Goal: Task Accomplishment & Management: Use online tool/utility

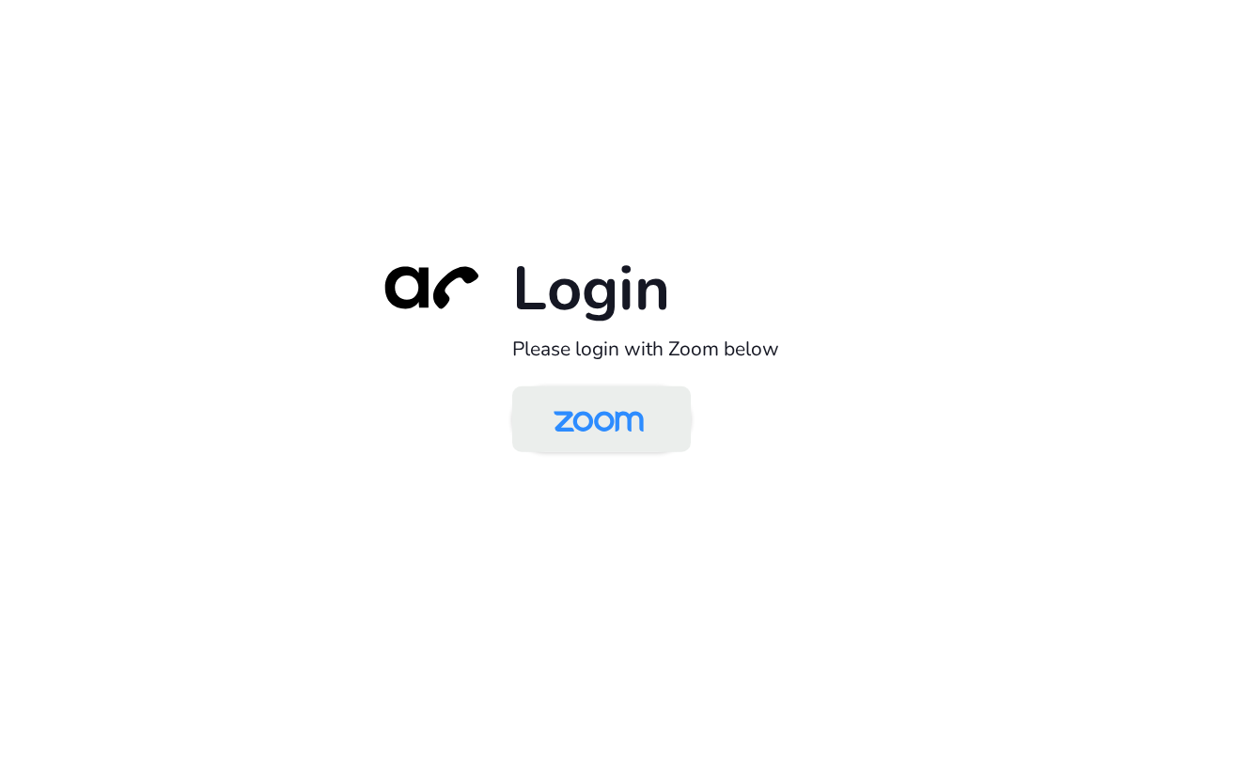
click at [589, 421] on img at bounding box center [599, 420] width 130 height 61
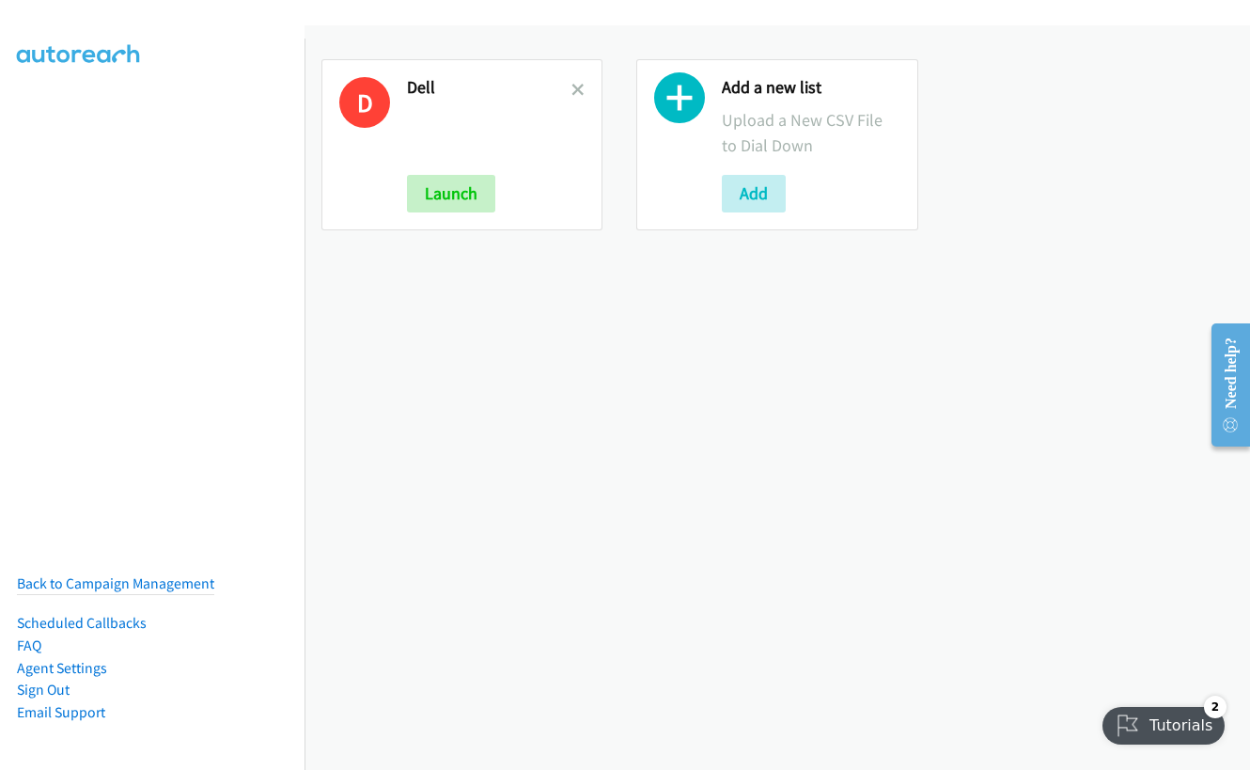
drag, startPoint x: 573, startPoint y: 86, endPoint x: 555, endPoint y: 143, distance: 59.2
click at [573, 86] on icon at bounding box center [578, 91] width 13 height 13
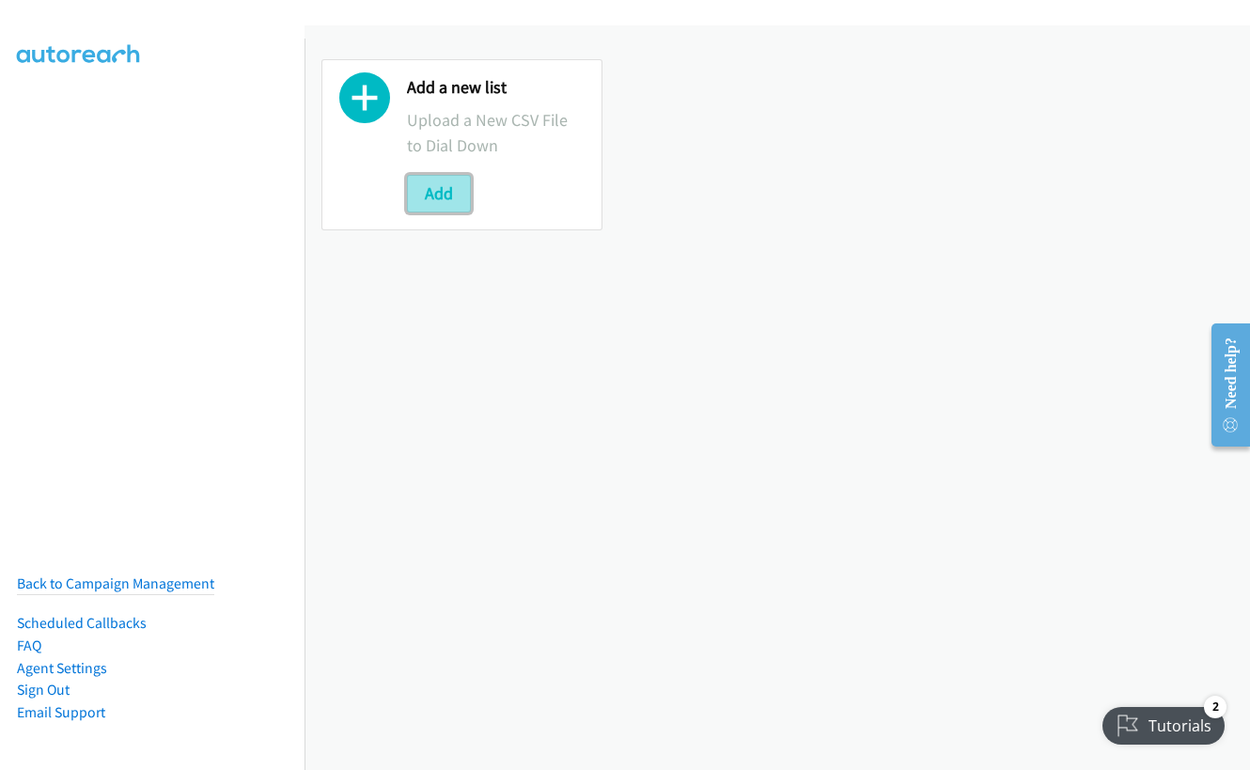
click at [439, 196] on button "Add" at bounding box center [439, 194] width 64 height 38
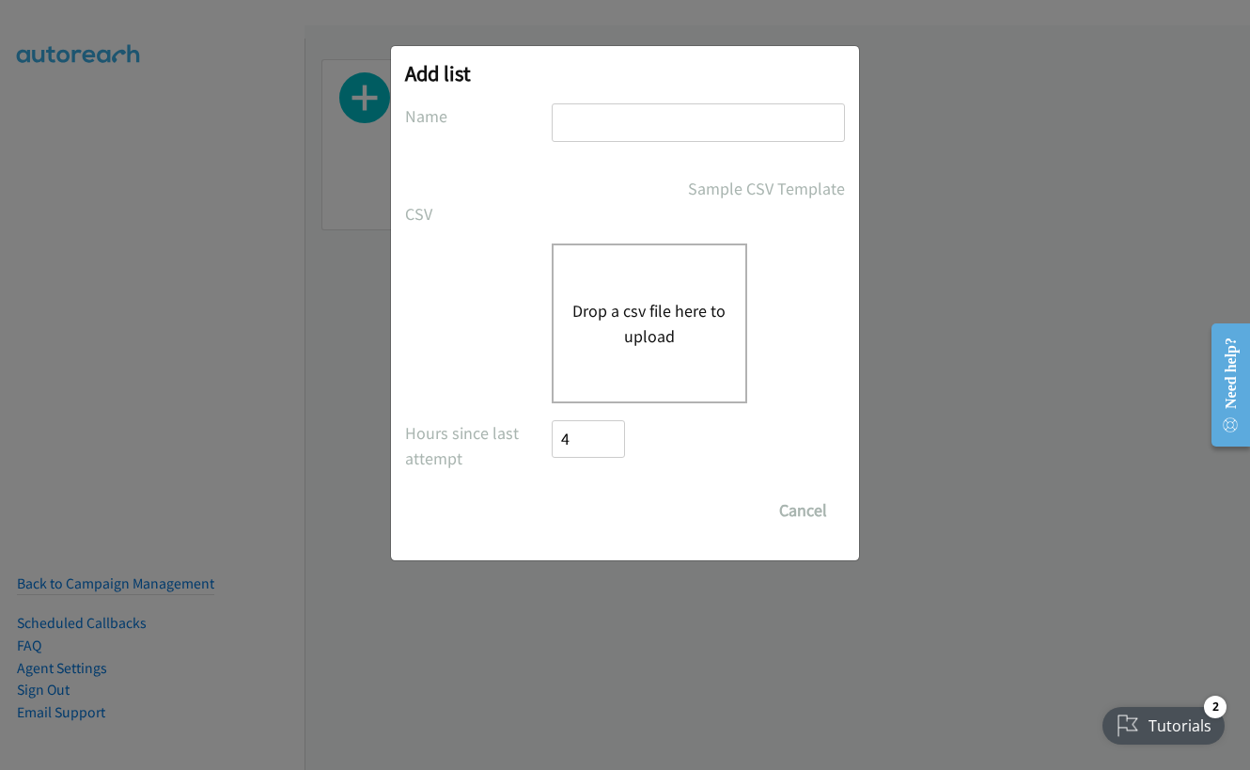
click at [661, 127] on input "text" at bounding box center [698, 122] width 293 height 39
type input "dell"
click at [621, 339] on button "Drop a csv file here to upload" at bounding box center [650, 323] width 154 height 51
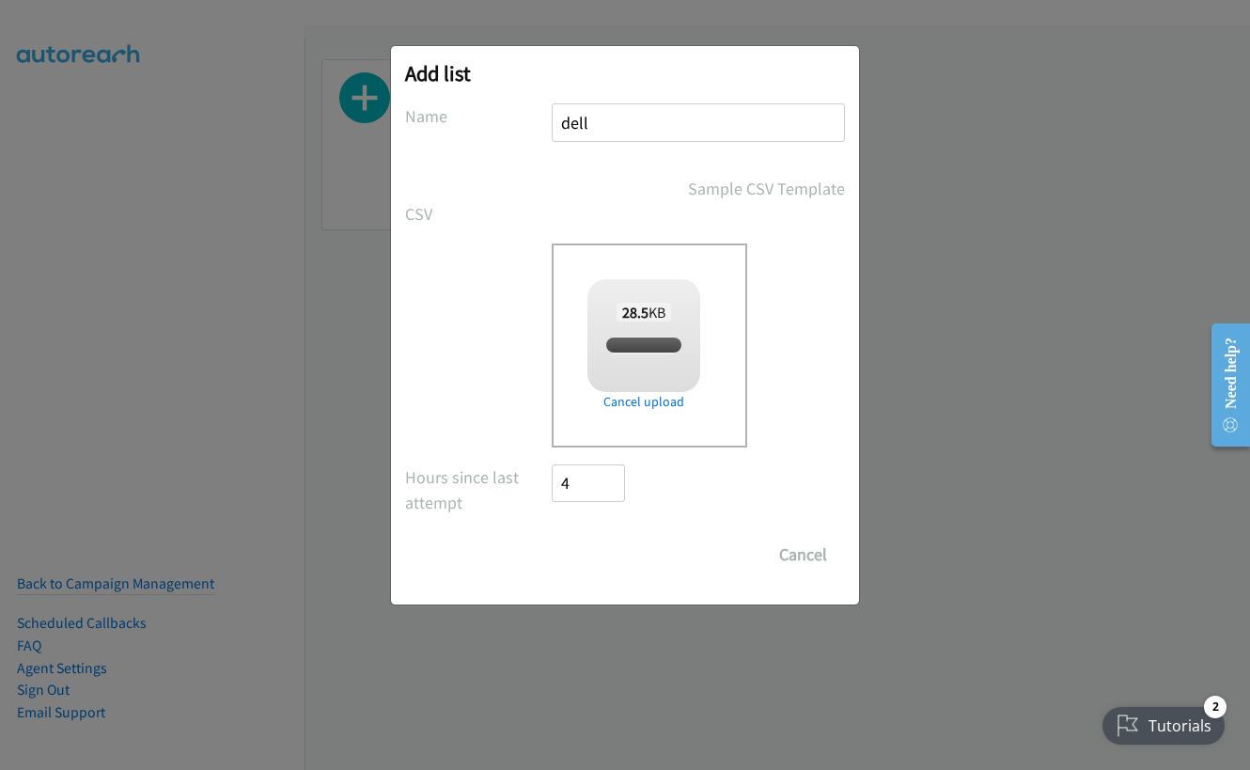
checkbox input "true"
click at [589, 553] on input "Save List" at bounding box center [601, 555] width 99 height 38
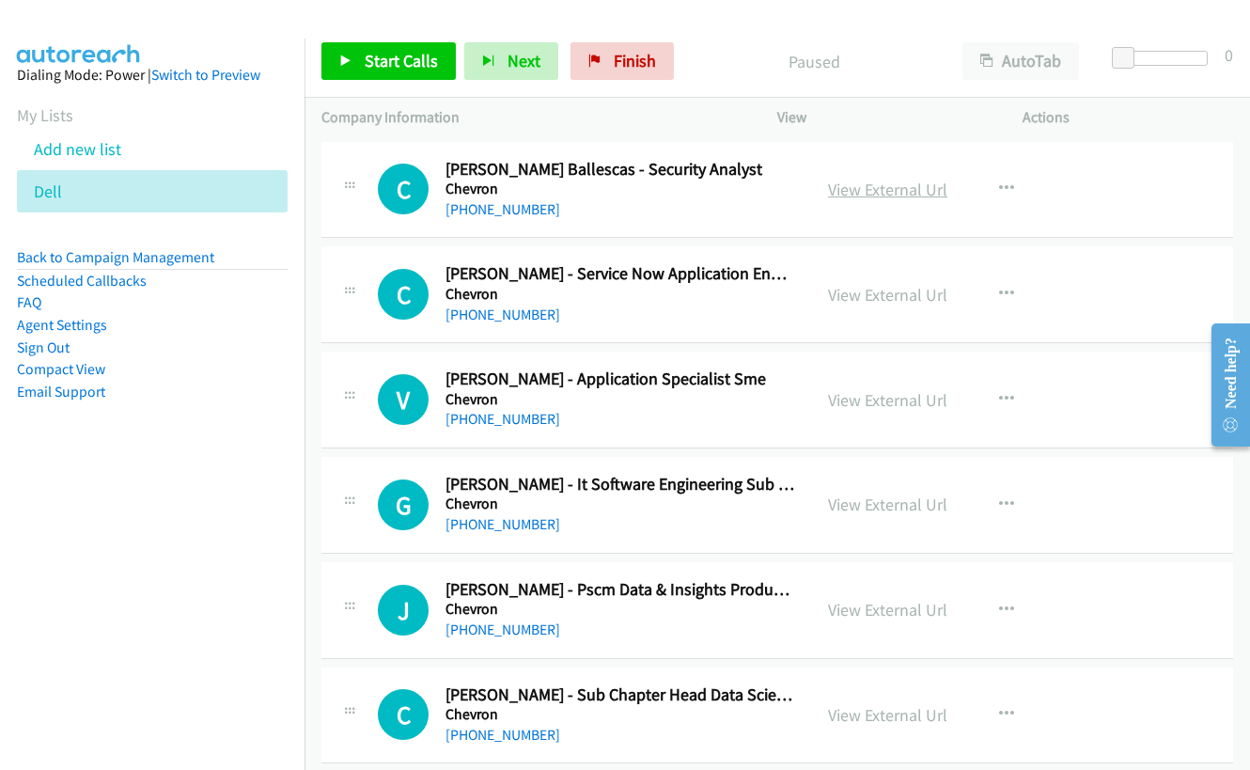
click at [853, 193] on link "View External Url" at bounding box center [887, 190] width 119 height 22
click at [367, 55] on span "Start Calls" at bounding box center [401, 61] width 73 height 22
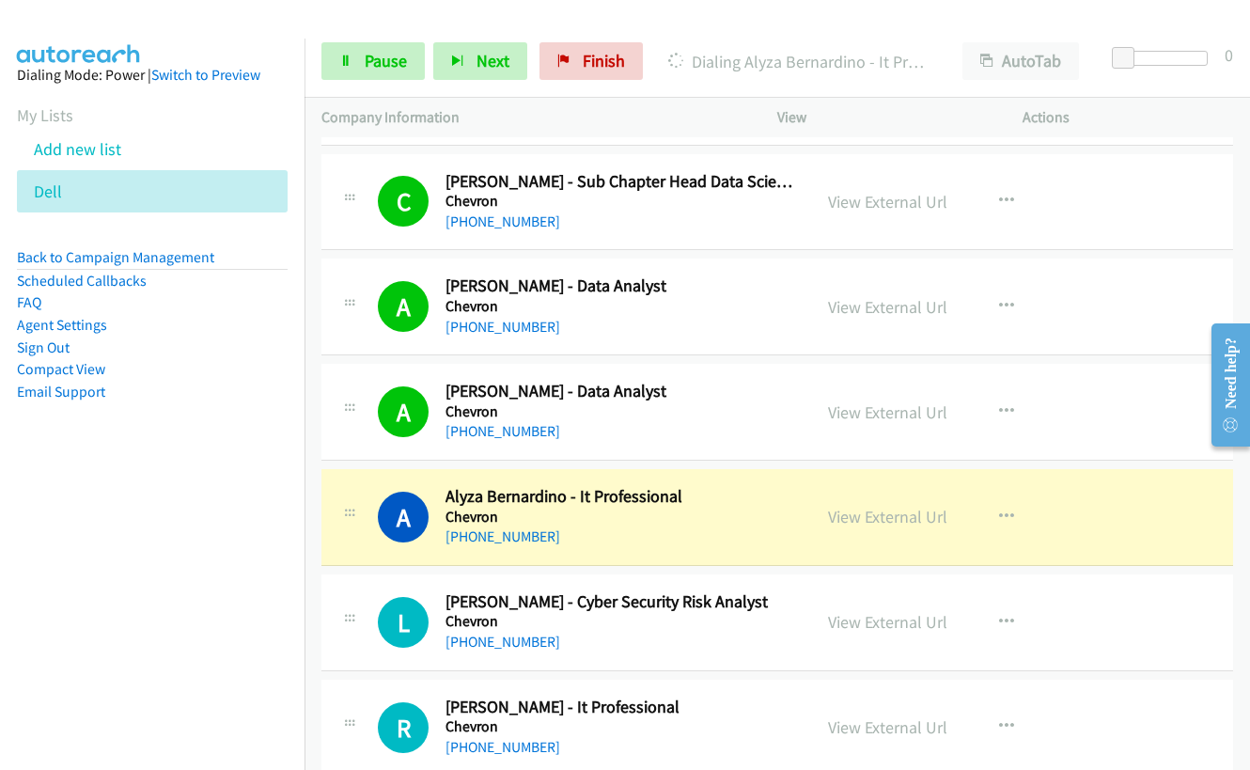
scroll to position [564, 0]
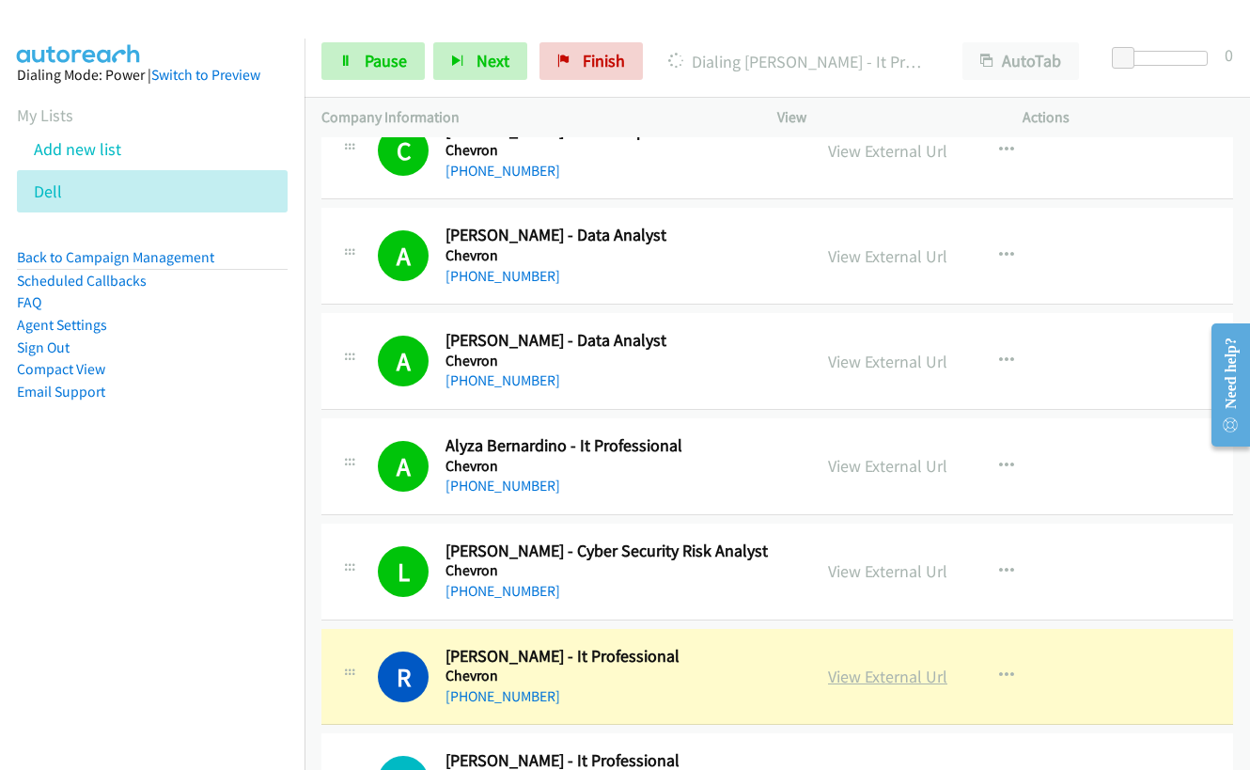
click at [866, 674] on link "View External Url" at bounding box center [887, 677] width 119 height 22
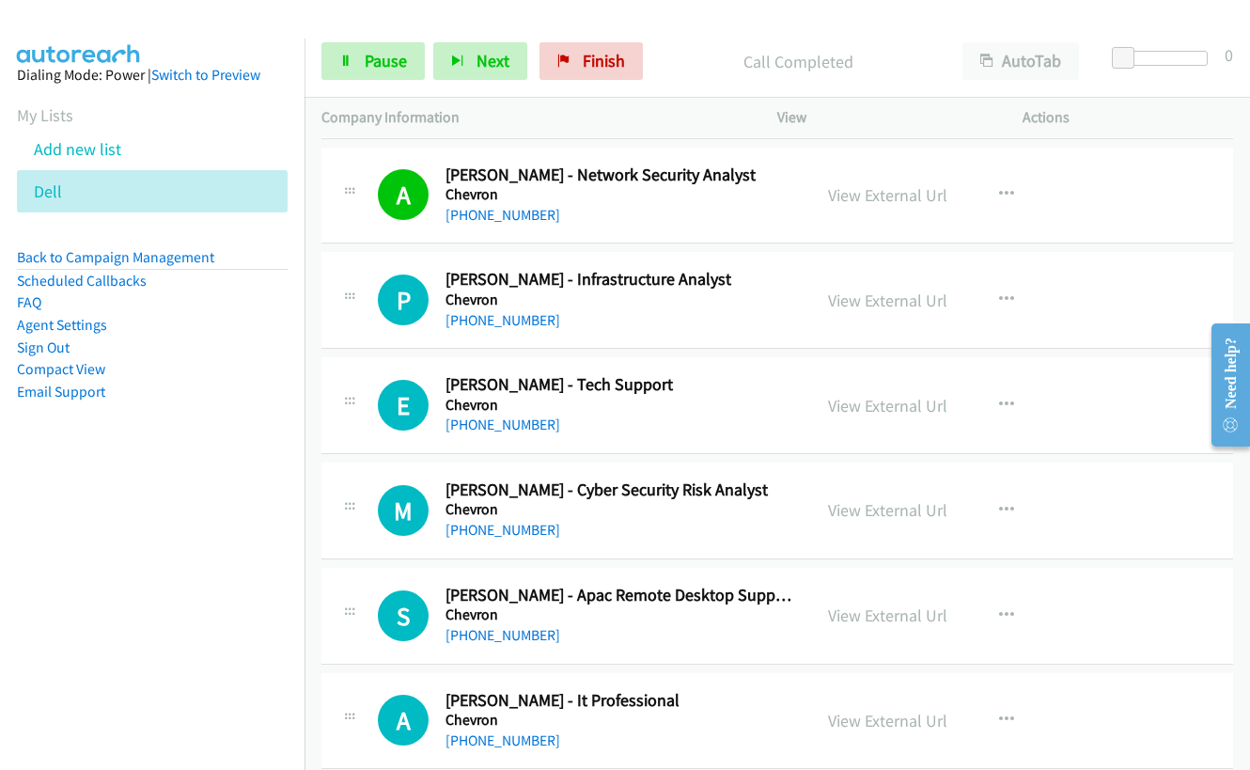
scroll to position [1692, 0]
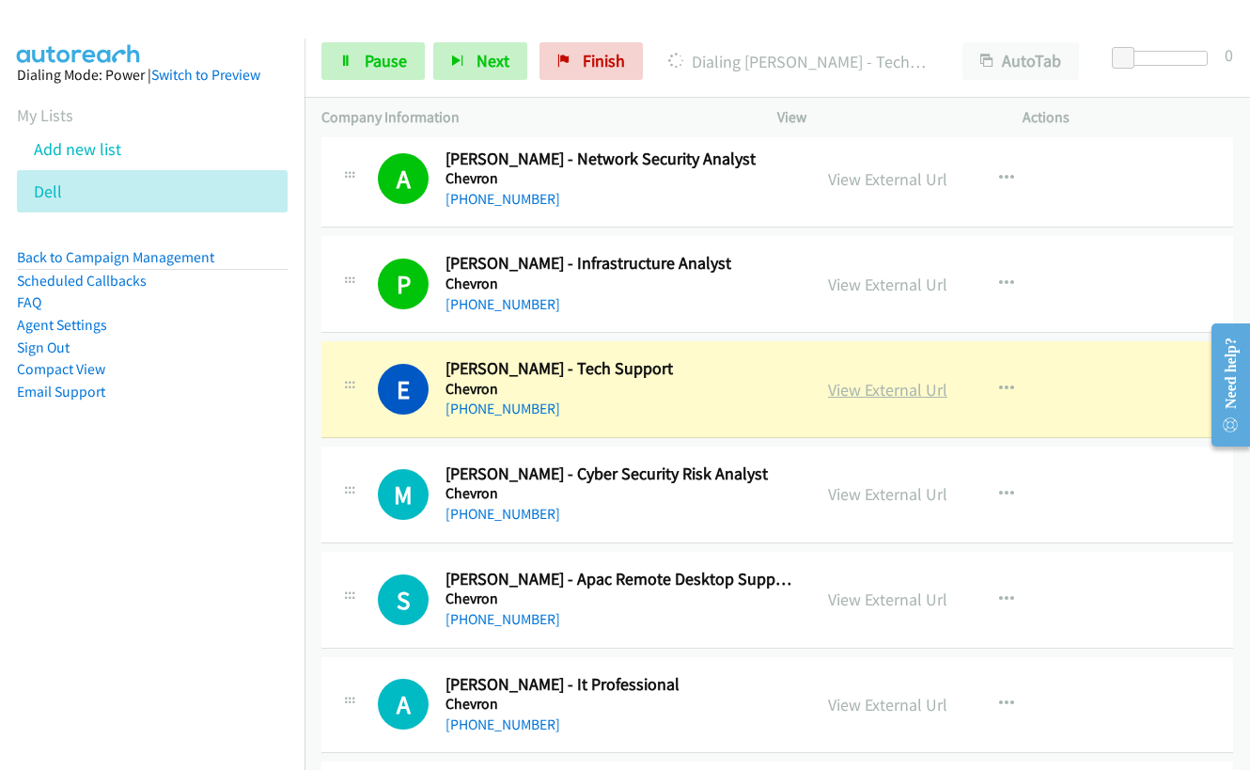
click at [867, 394] on link "View External Url" at bounding box center [887, 390] width 119 height 22
click at [379, 61] on span "Pause" at bounding box center [386, 61] width 42 height 22
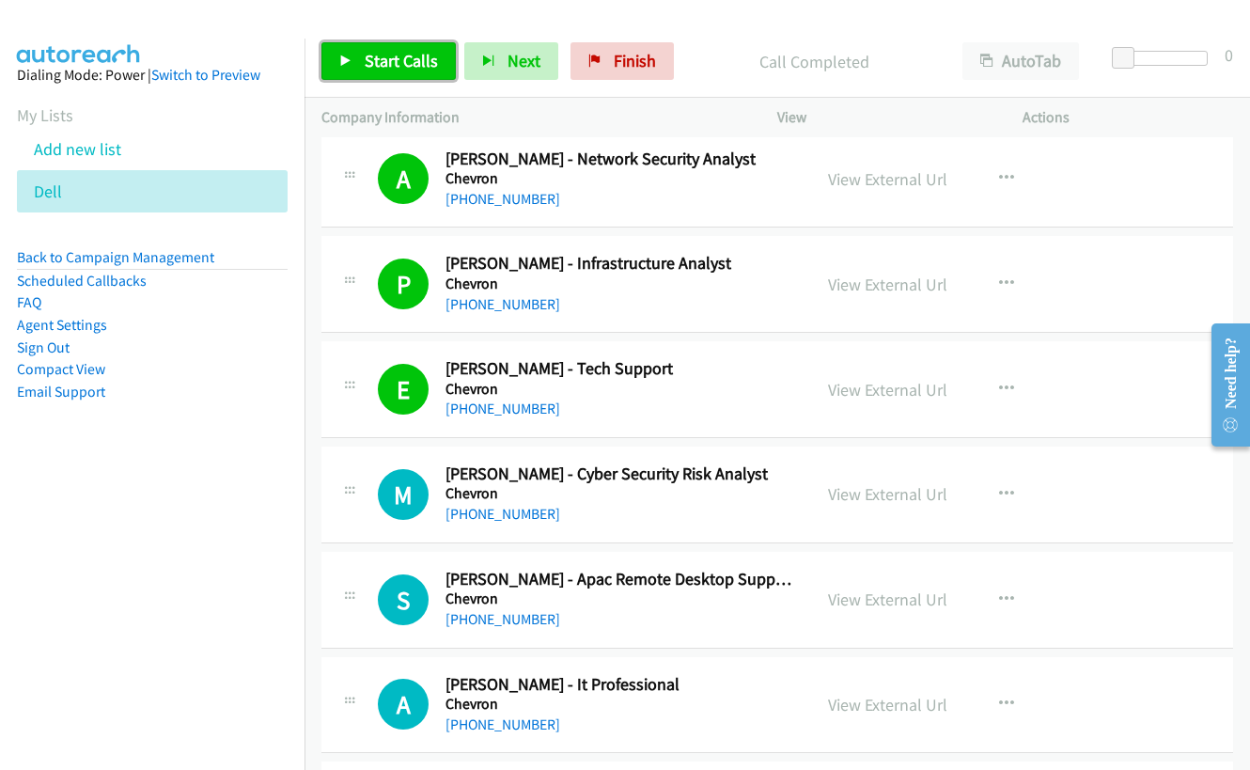
click at [362, 68] on link "Start Calls" at bounding box center [389, 61] width 134 height 38
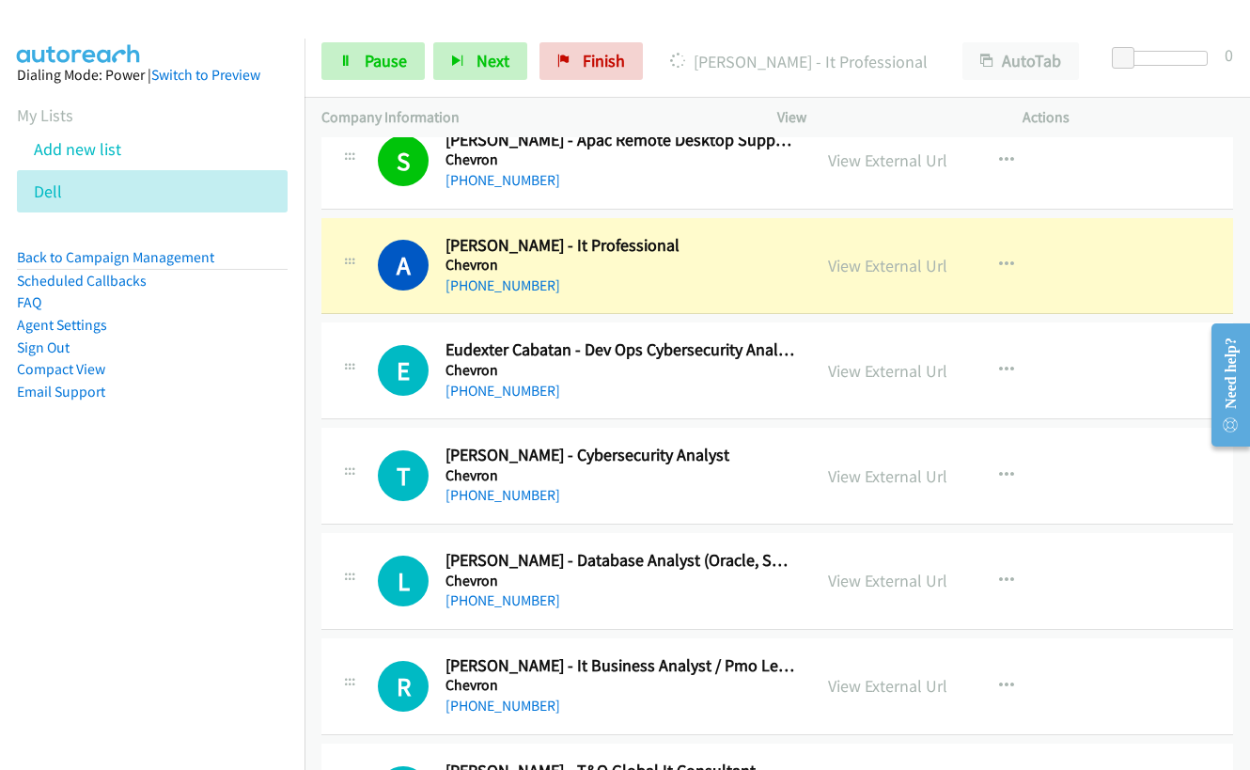
scroll to position [2068, 0]
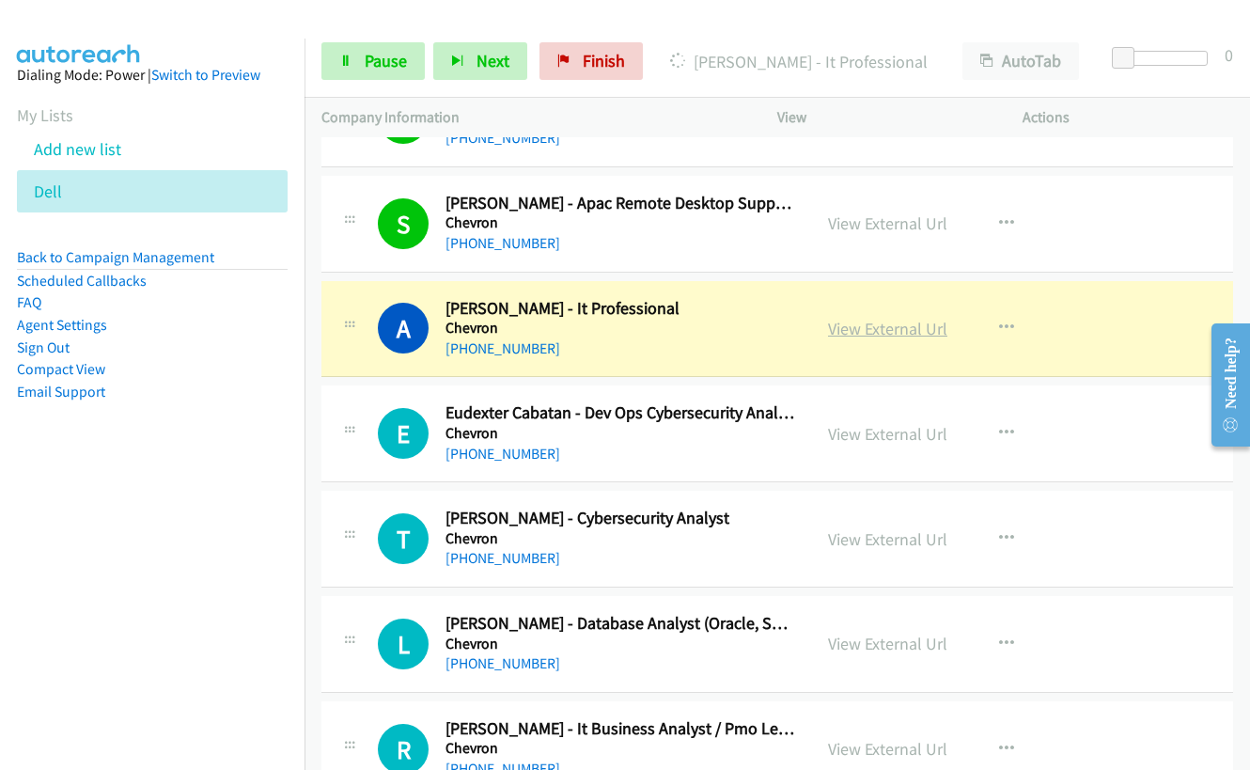
drag, startPoint x: 829, startPoint y: 338, endPoint x: 886, endPoint y: 319, distance: 59.5
click at [886, 319] on link "View External Url" at bounding box center [887, 329] width 119 height 22
click at [380, 59] on span "Pause" at bounding box center [386, 61] width 42 height 22
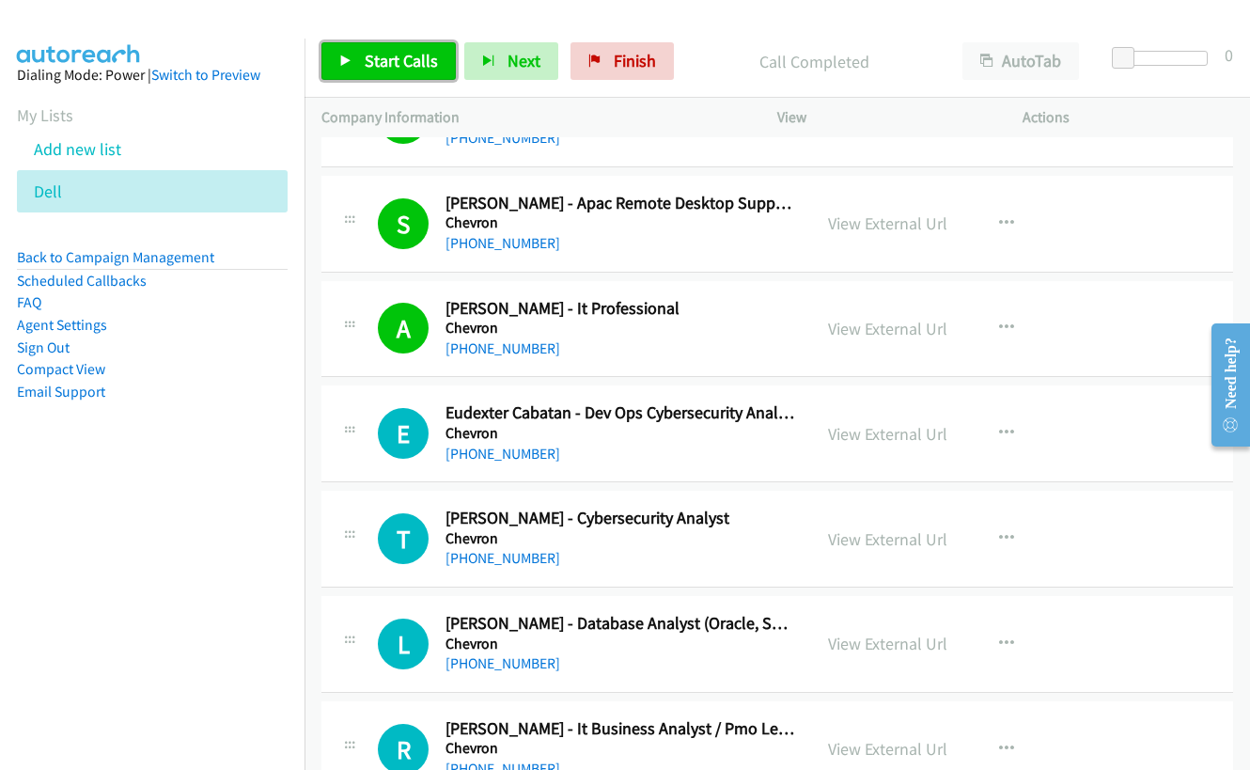
click at [369, 64] on span "Start Calls" at bounding box center [401, 61] width 73 height 22
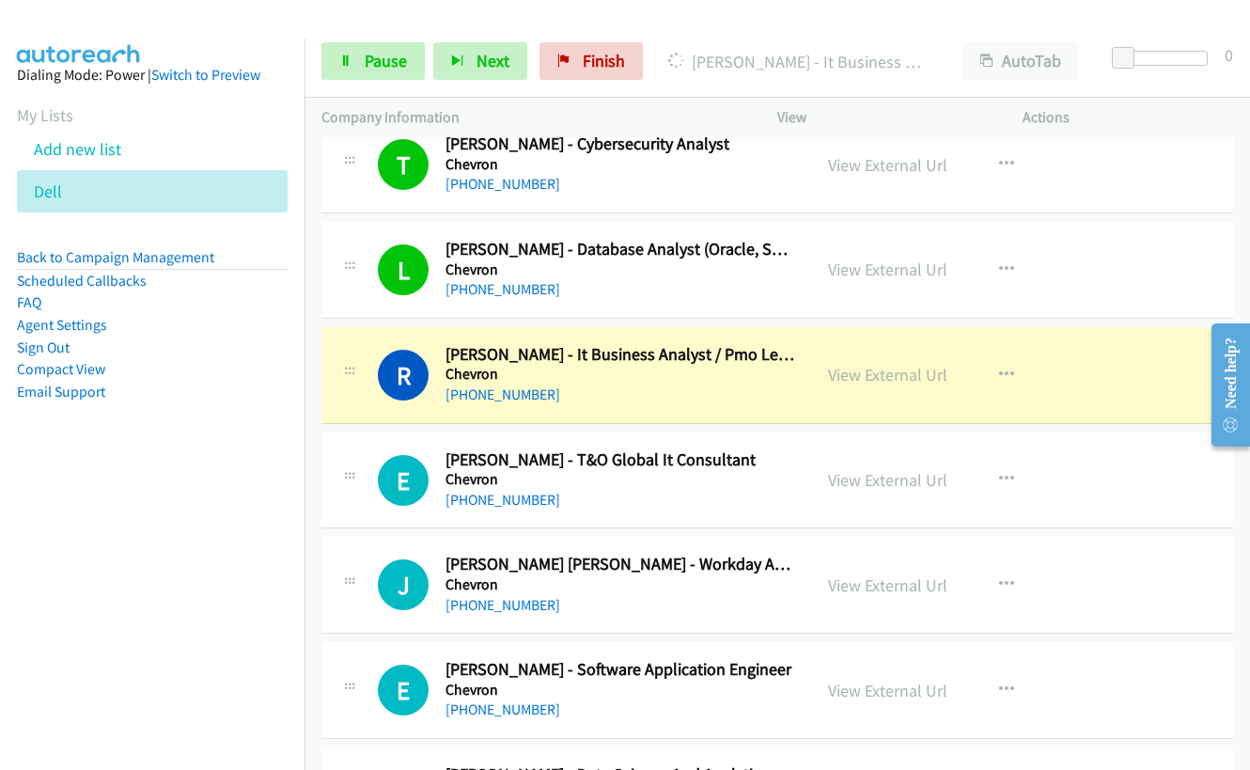
scroll to position [2444, 0]
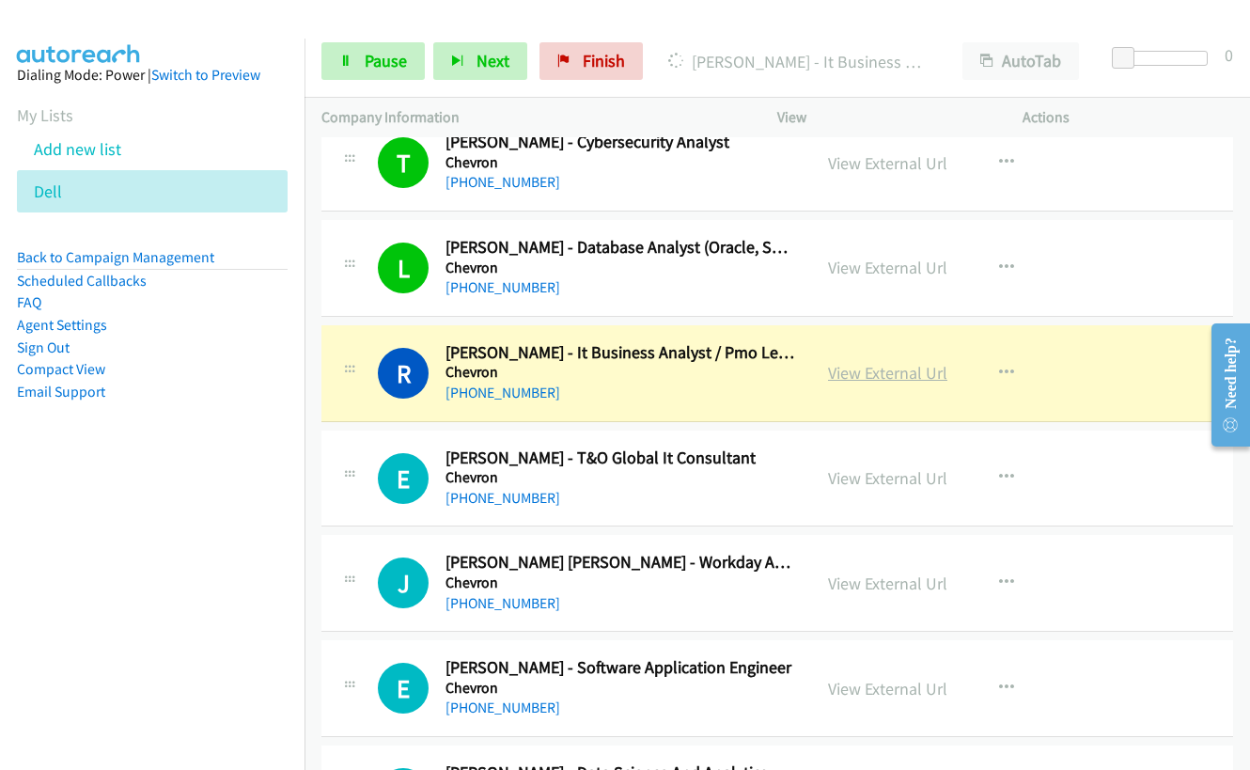
click at [855, 371] on link "View External Url" at bounding box center [887, 373] width 119 height 22
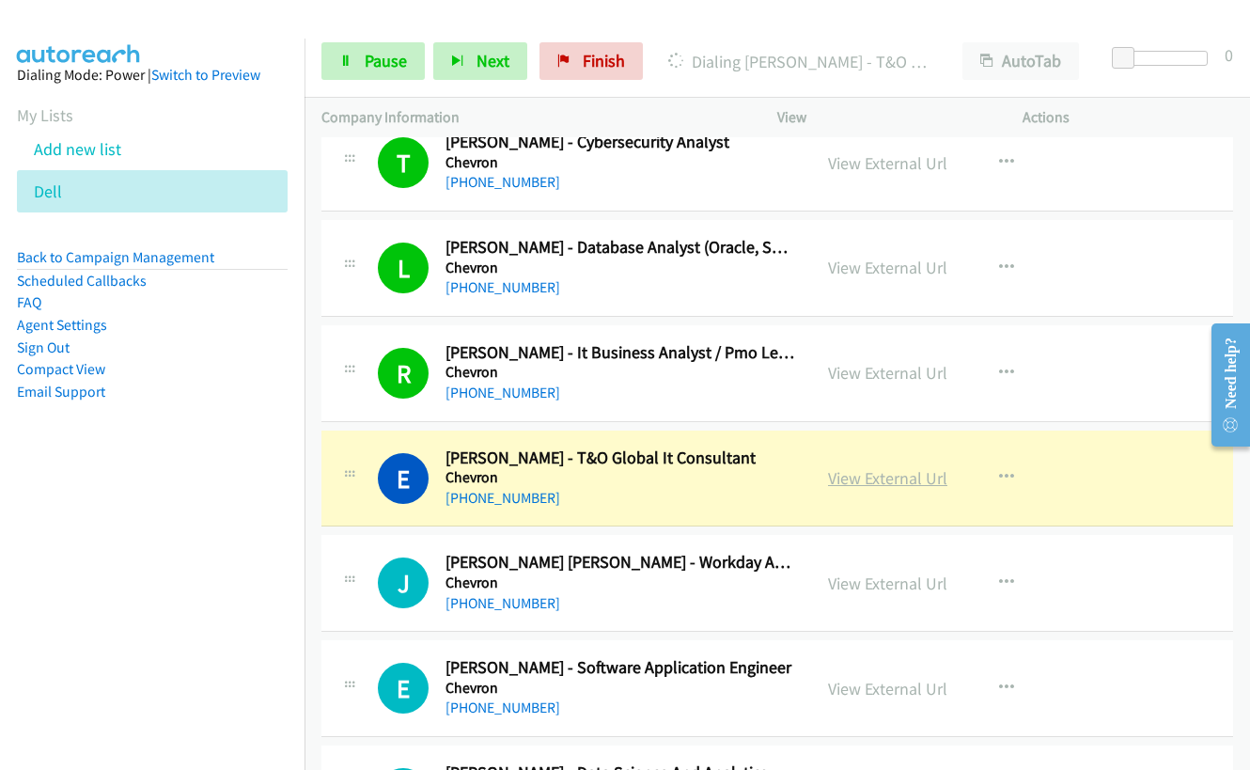
click at [848, 479] on link "View External Url" at bounding box center [887, 478] width 119 height 22
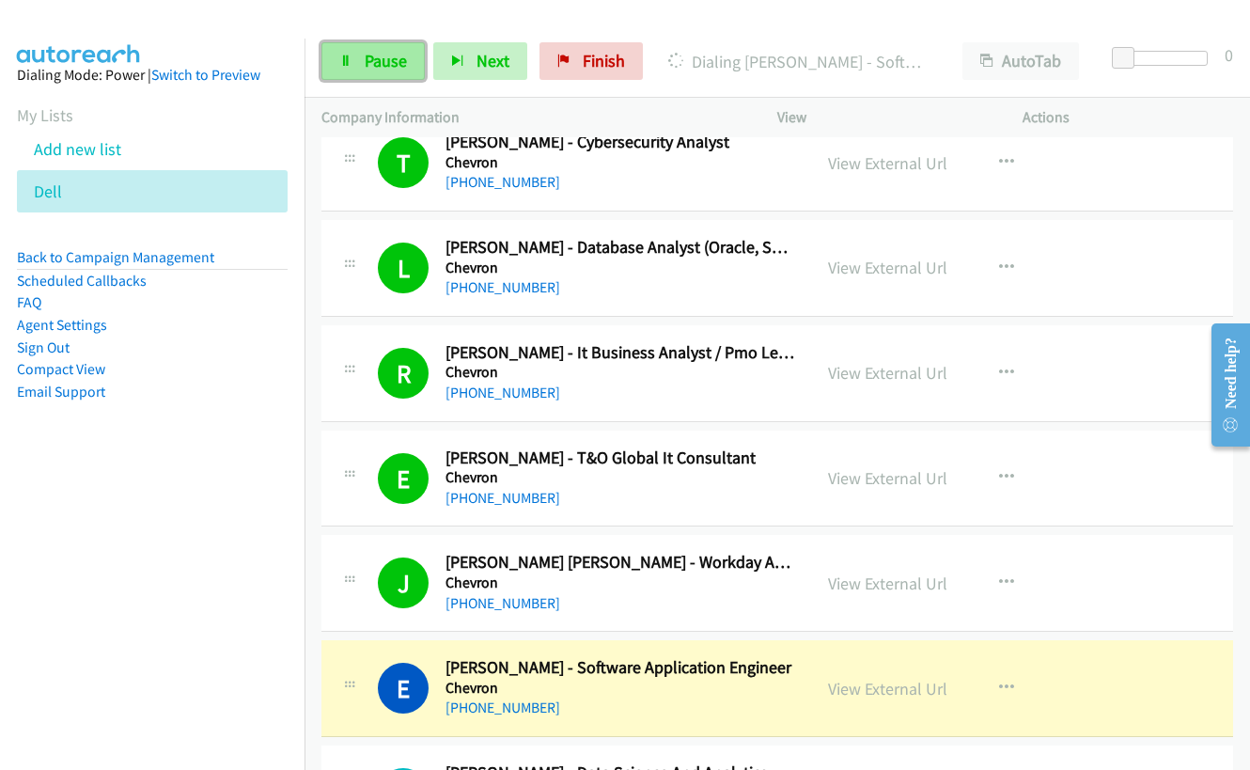
click at [363, 55] on link "Pause" at bounding box center [373, 61] width 103 height 38
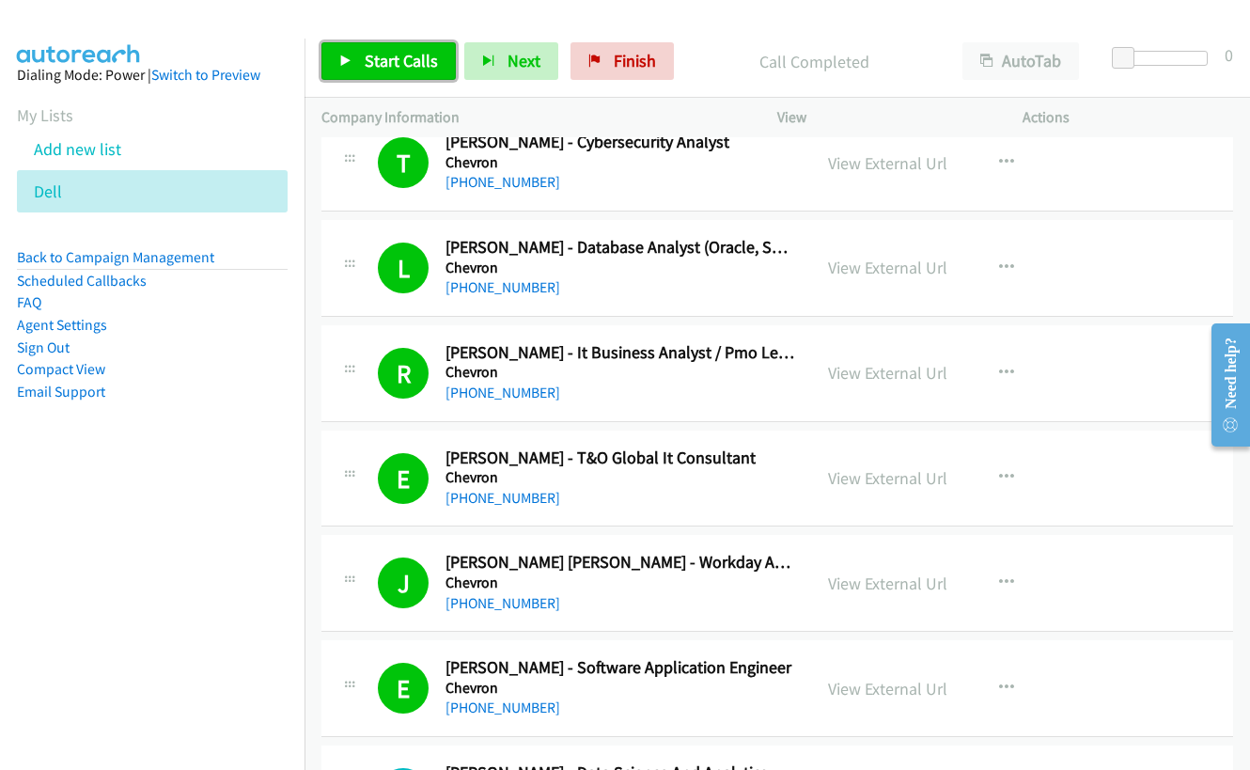
click at [385, 56] on span "Start Calls" at bounding box center [401, 61] width 73 height 22
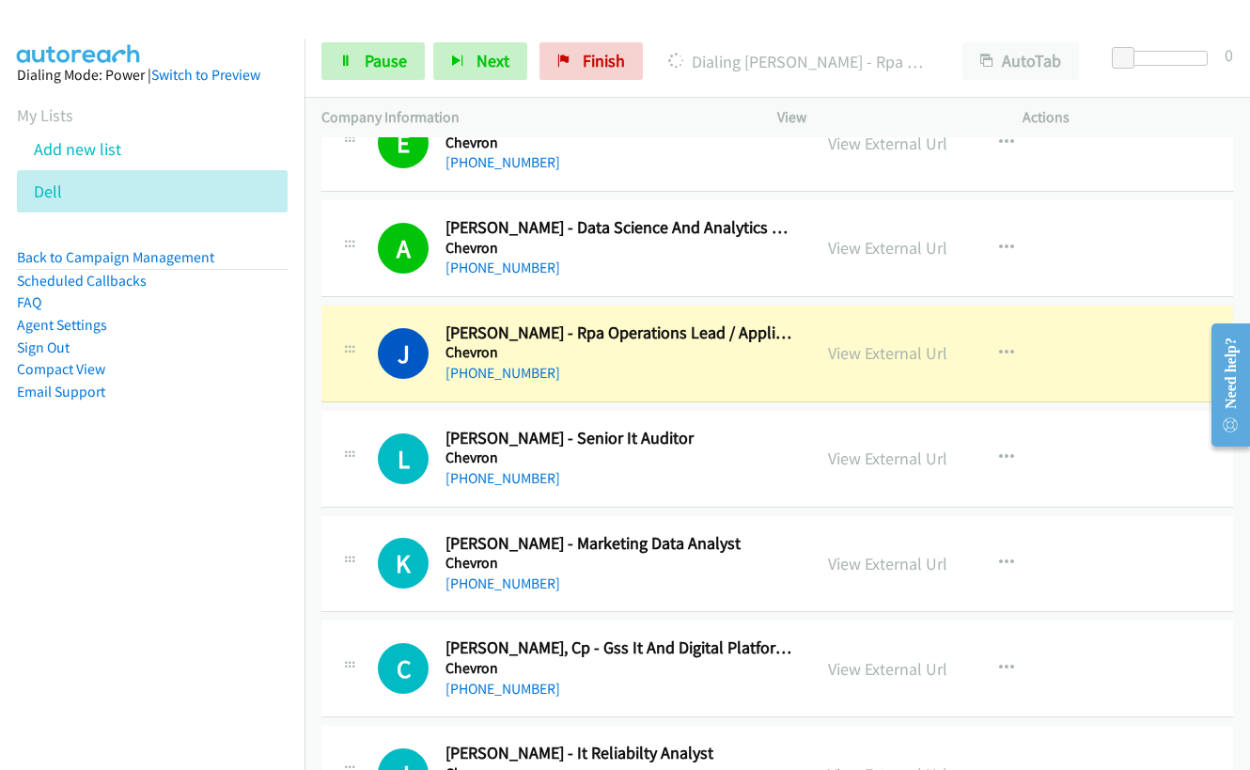
scroll to position [3009, 0]
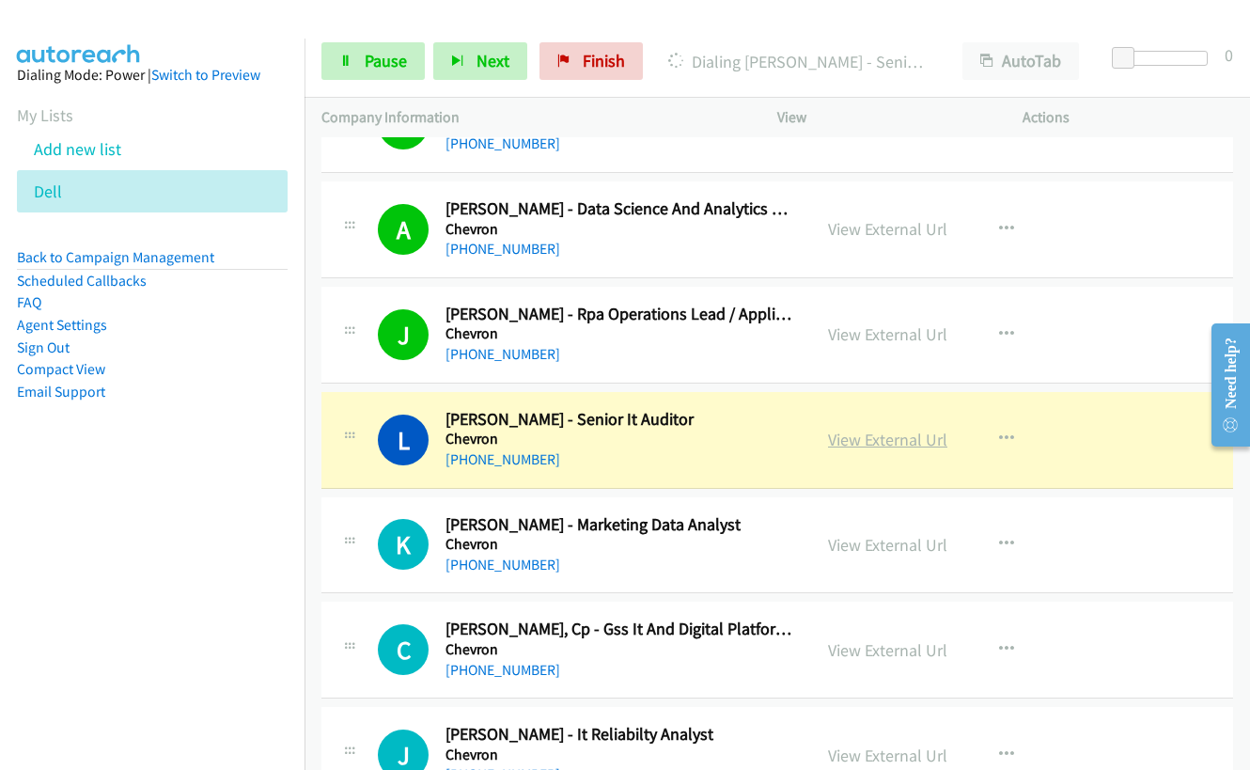
click at [895, 440] on link "View External Url" at bounding box center [887, 440] width 119 height 22
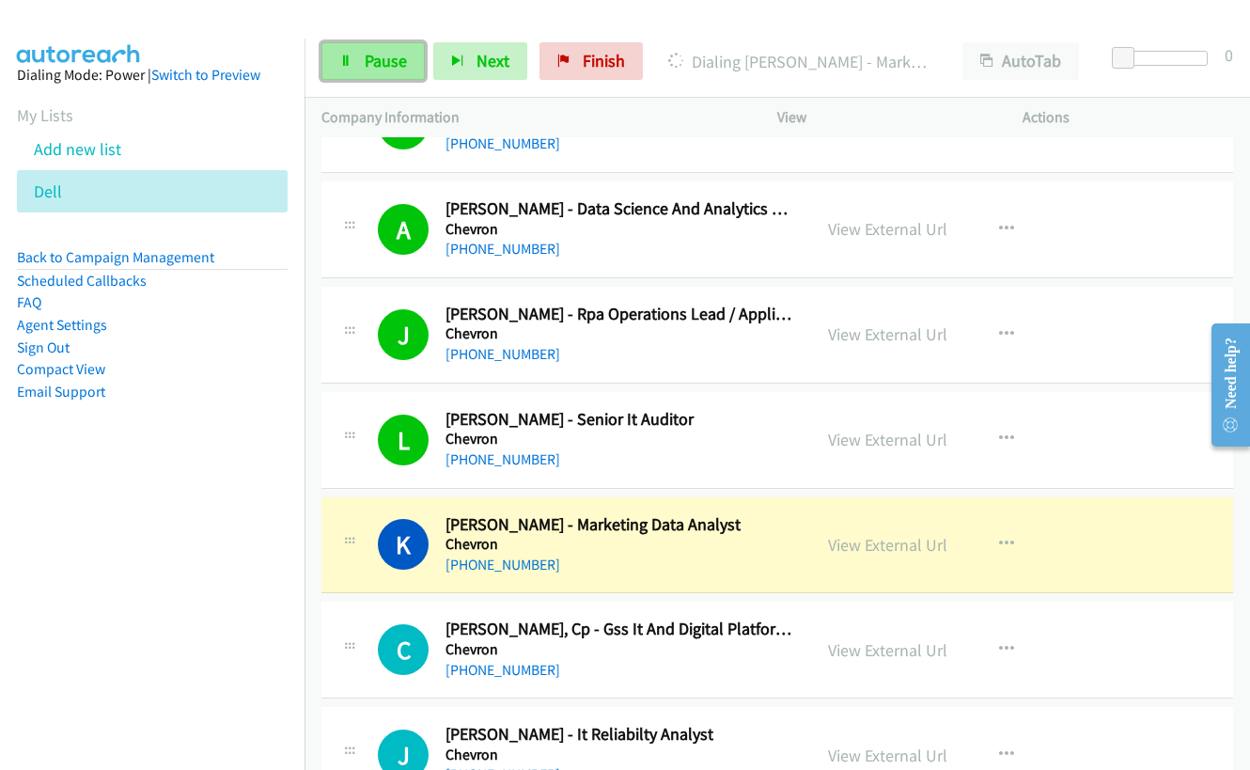
click at [369, 70] on span "Pause" at bounding box center [386, 61] width 42 height 22
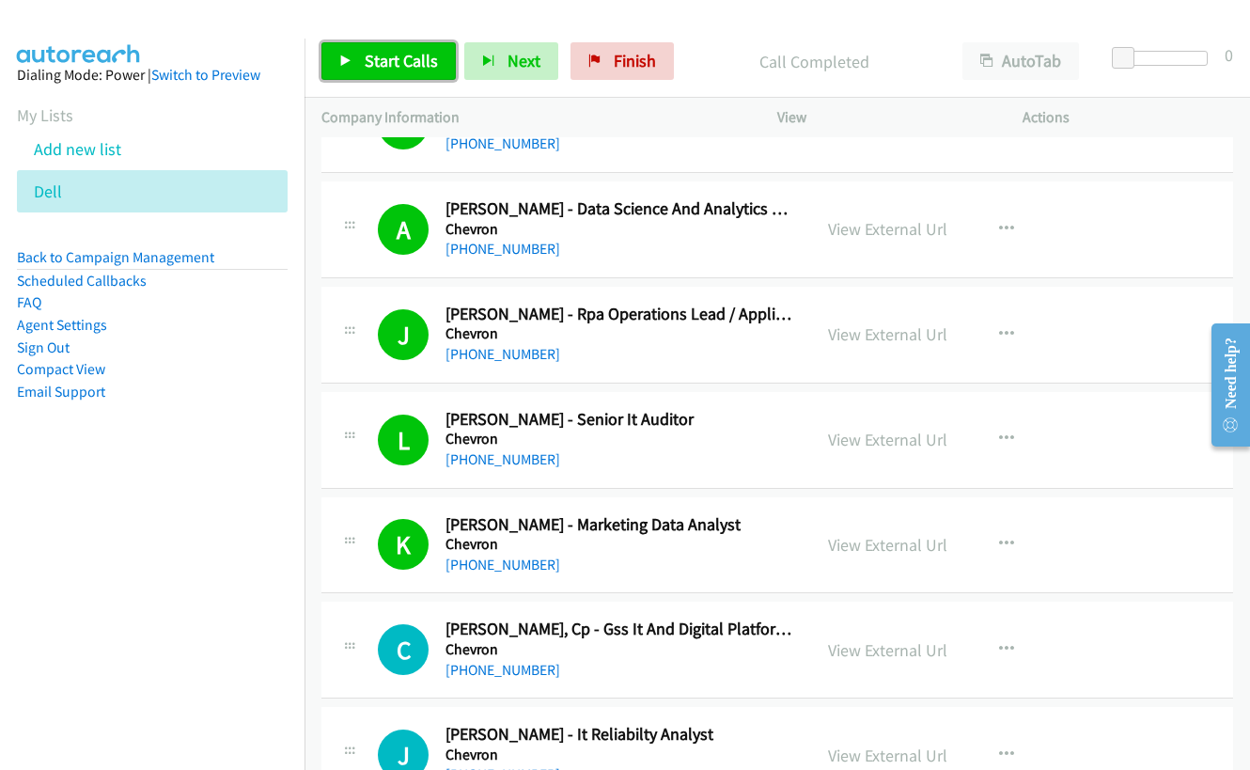
click at [378, 70] on span "Start Calls" at bounding box center [401, 61] width 73 height 22
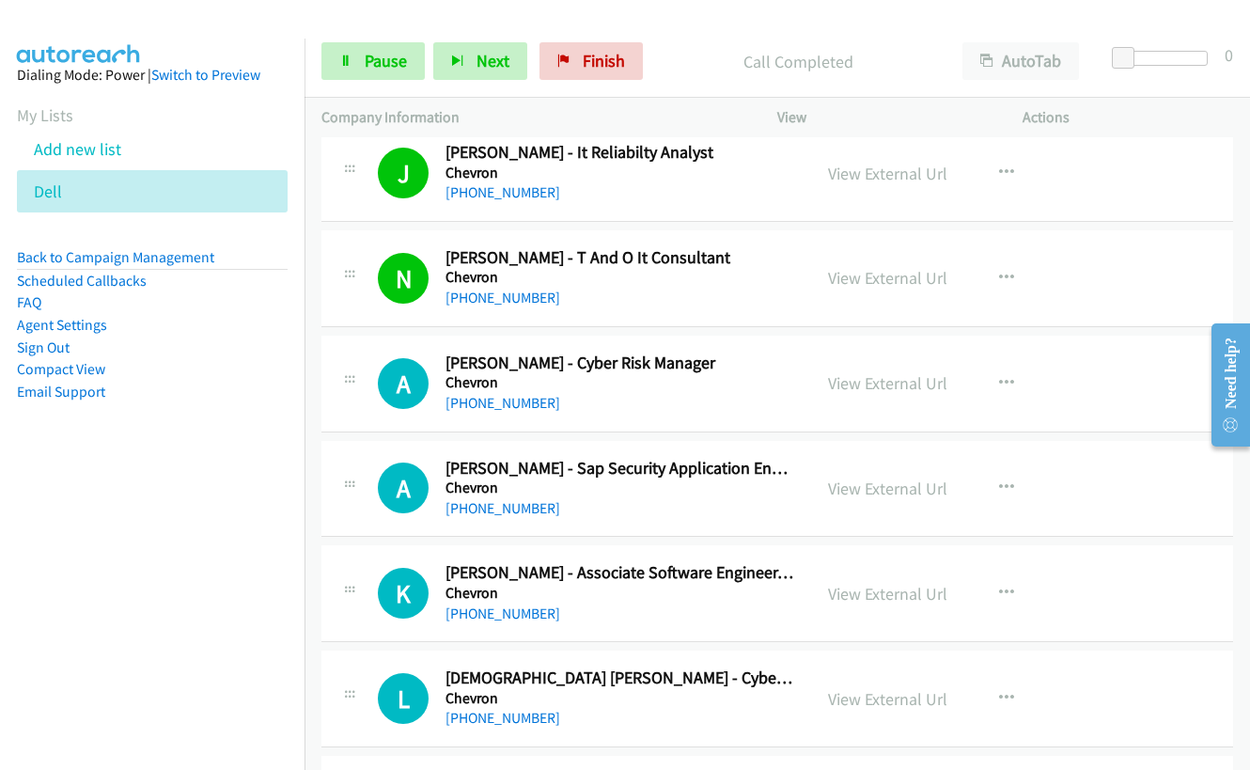
scroll to position [3667, 0]
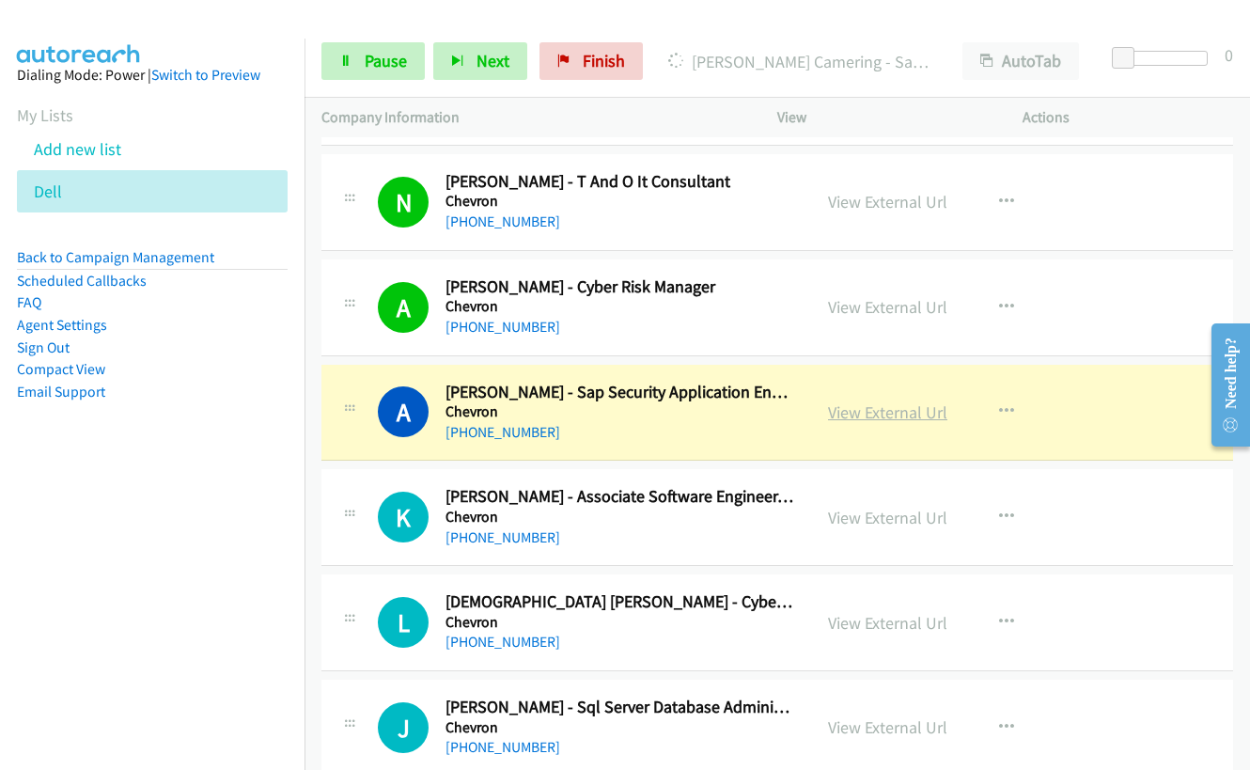
click at [847, 414] on link "View External Url" at bounding box center [887, 412] width 119 height 22
click at [351, 60] on icon at bounding box center [345, 61] width 13 height 13
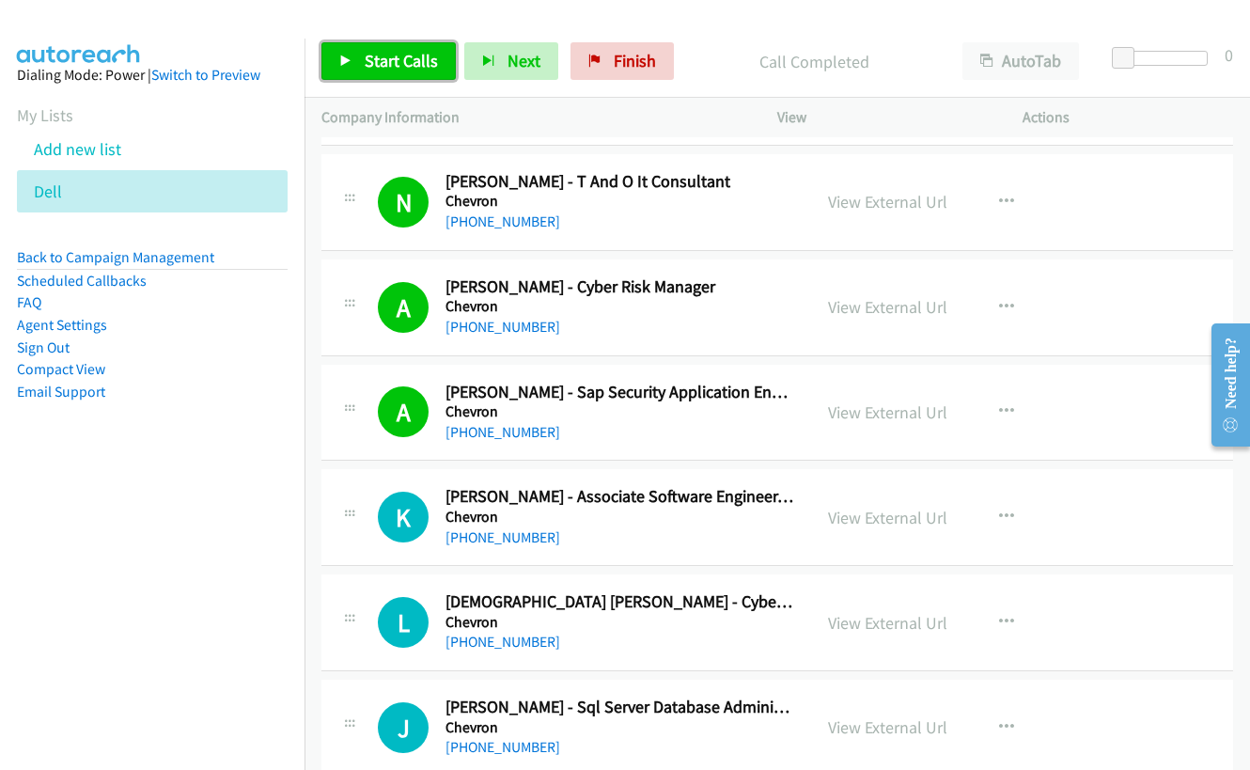
click at [356, 62] on link "Start Calls" at bounding box center [389, 61] width 134 height 38
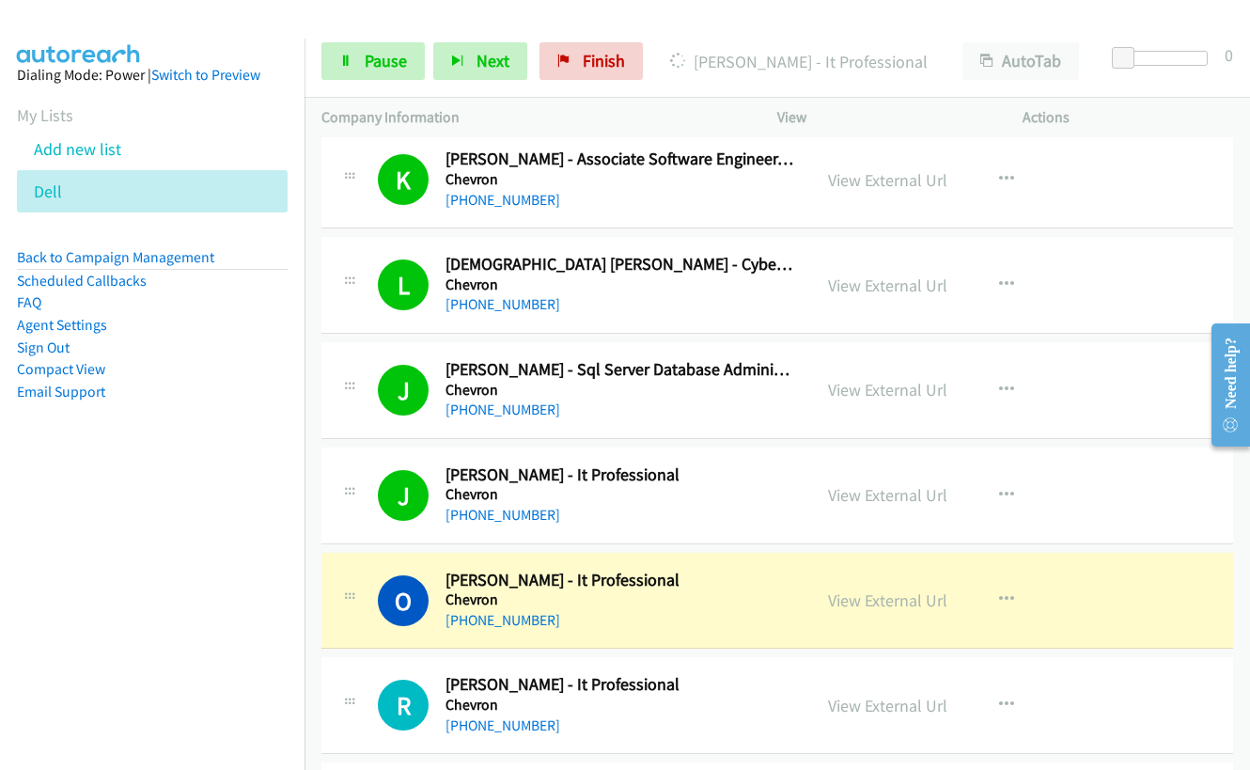
scroll to position [4325, 0]
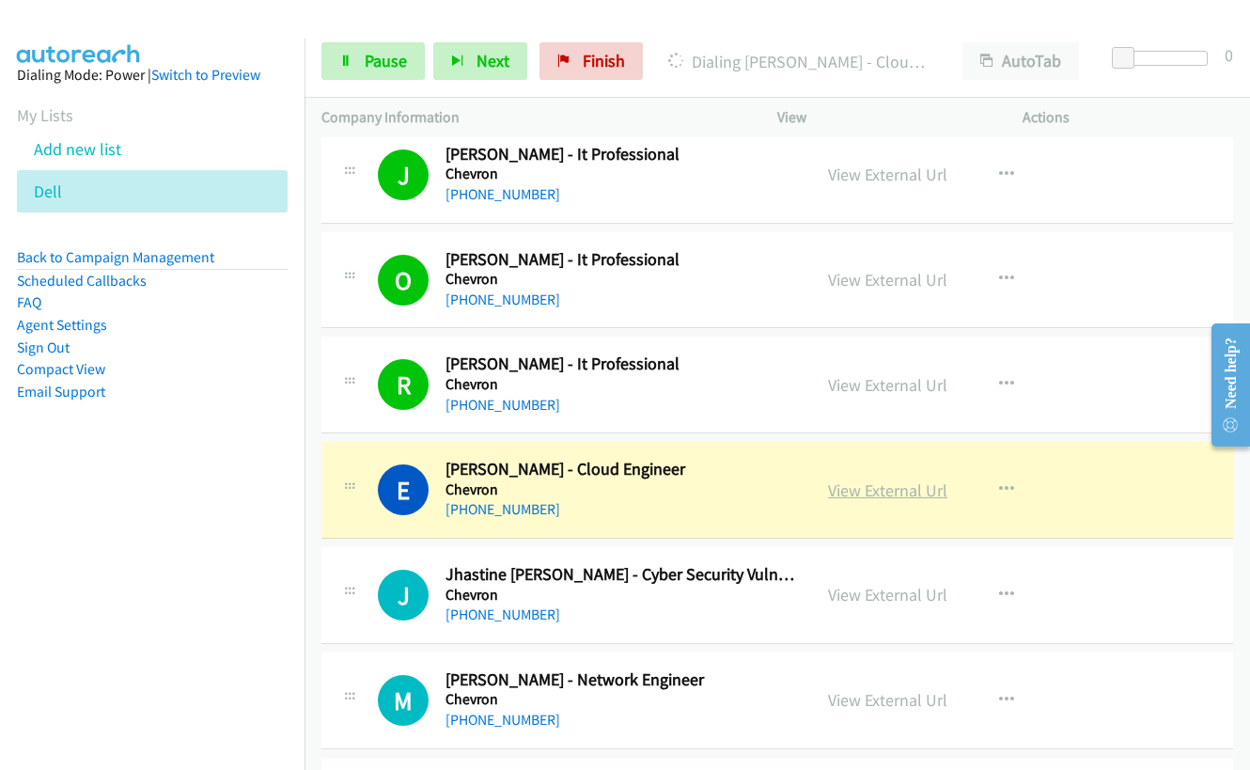
click at [907, 490] on link "View External Url" at bounding box center [887, 490] width 119 height 22
click at [889, 486] on link "View External Url" at bounding box center [887, 490] width 119 height 22
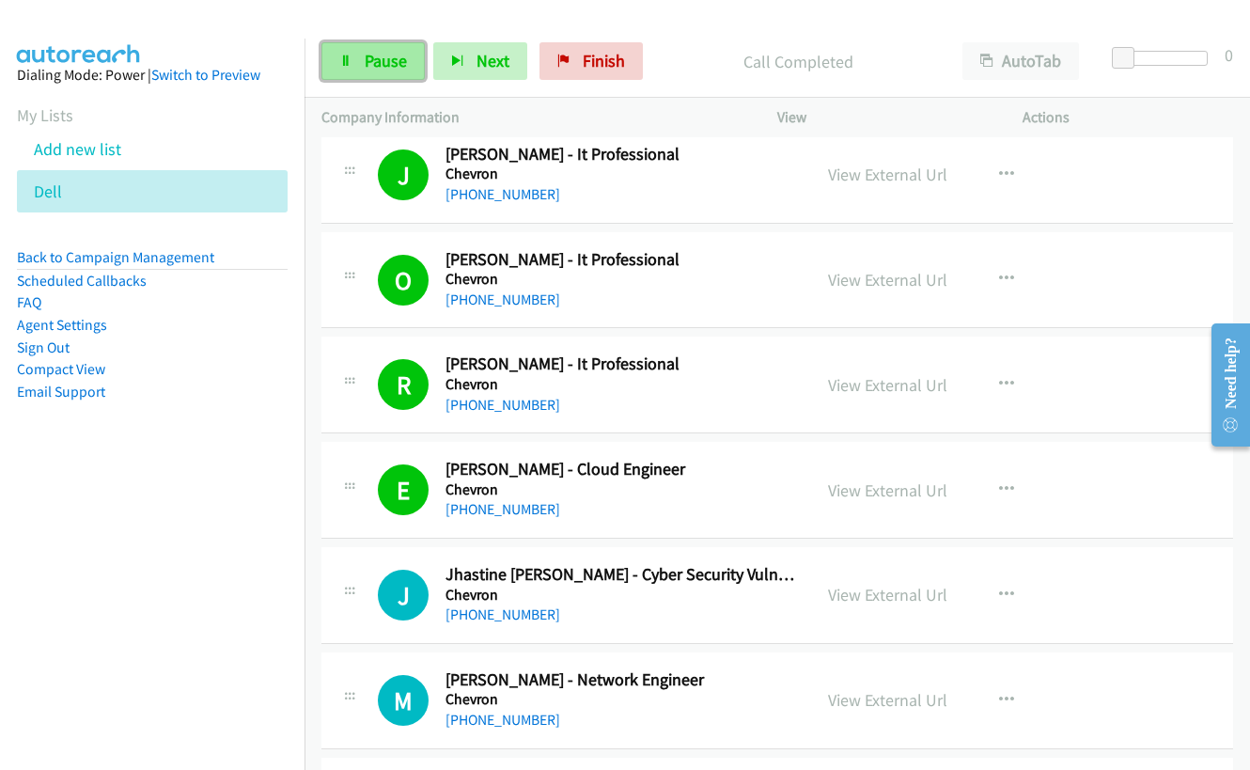
click at [352, 57] on link "Pause" at bounding box center [373, 61] width 103 height 38
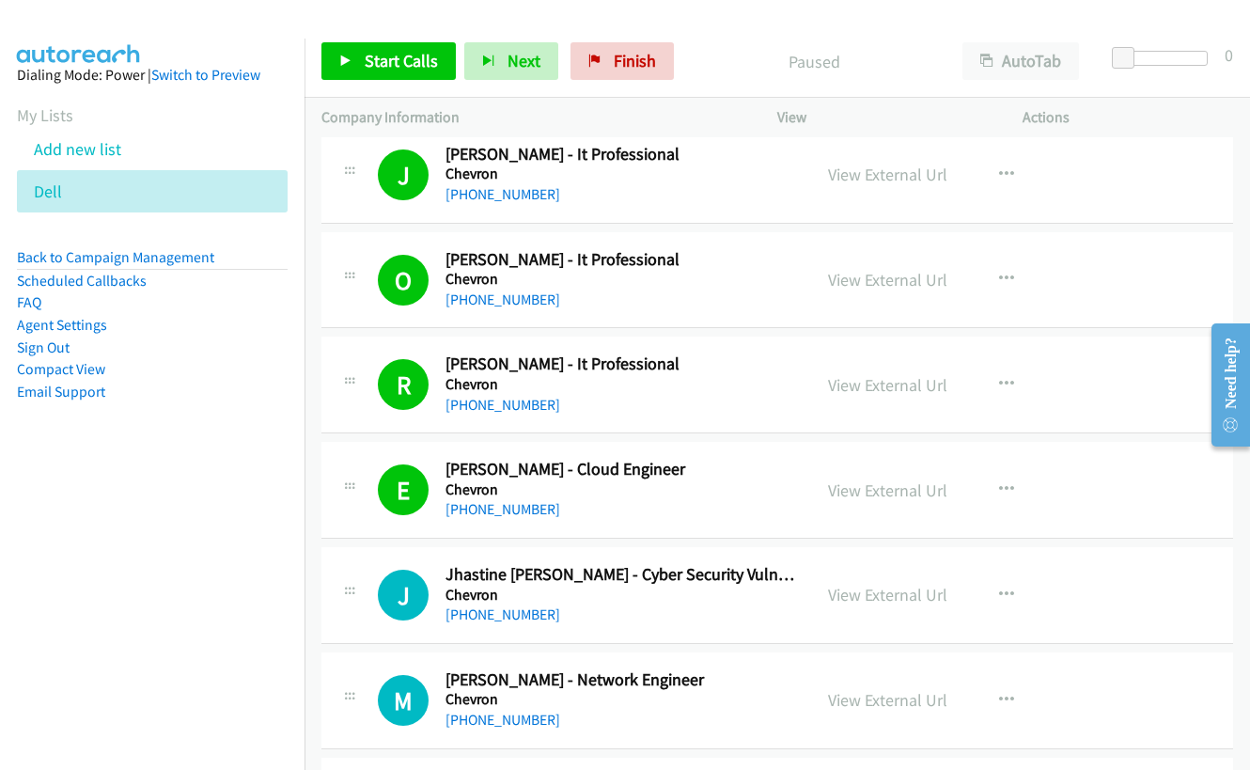
drag, startPoint x: 879, startPoint y: 596, endPoint x: 896, endPoint y: 580, distance: 23.3
click at [890, 594] on link "View External Url" at bounding box center [887, 595] width 119 height 22
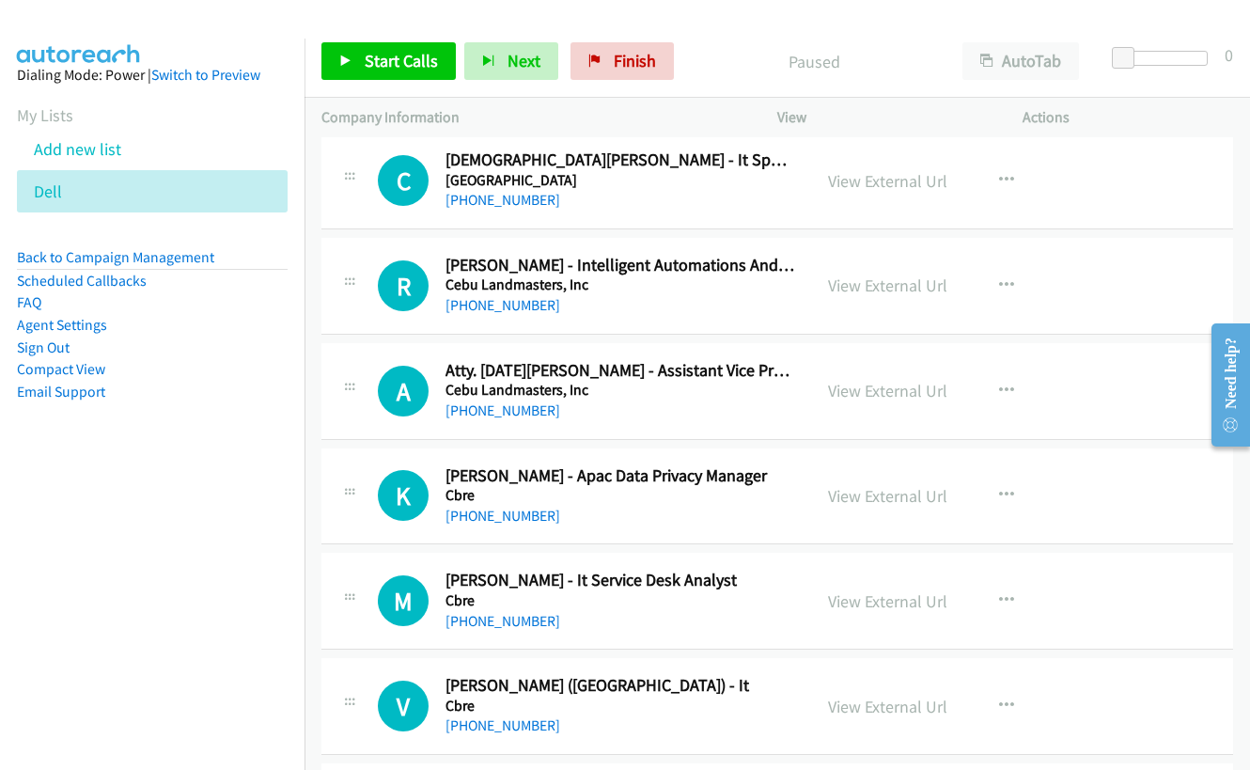
scroll to position [5077, 0]
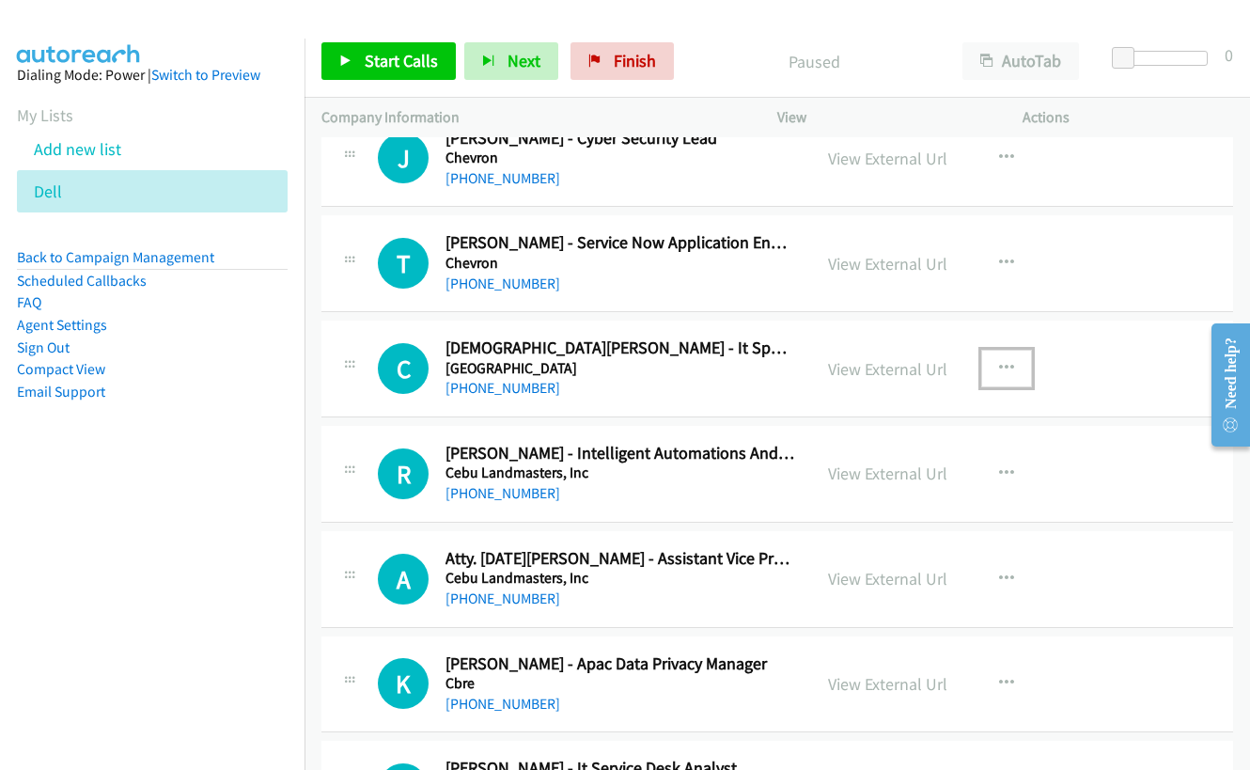
click at [1000, 369] on icon "button" at bounding box center [1006, 368] width 15 height 15
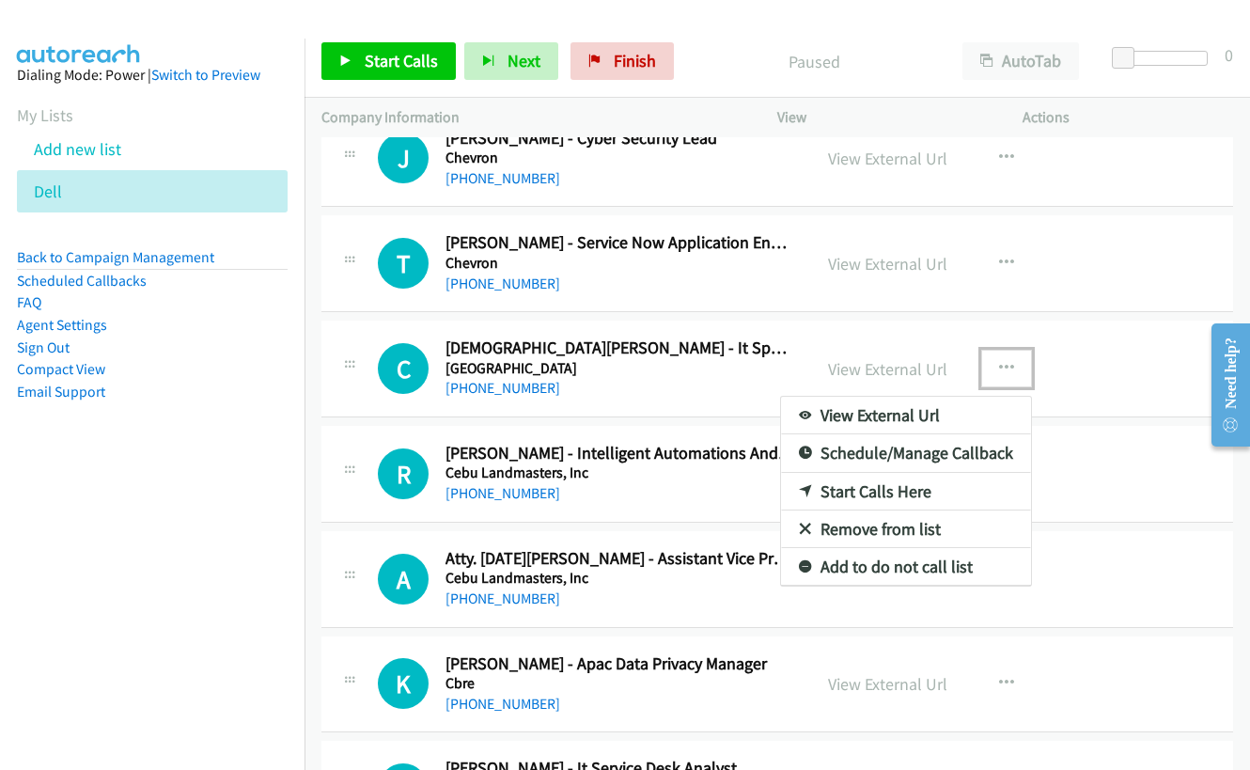
click at [888, 492] on link "Start Calls Here" at bounding box center [906, 492] width 250 height 38
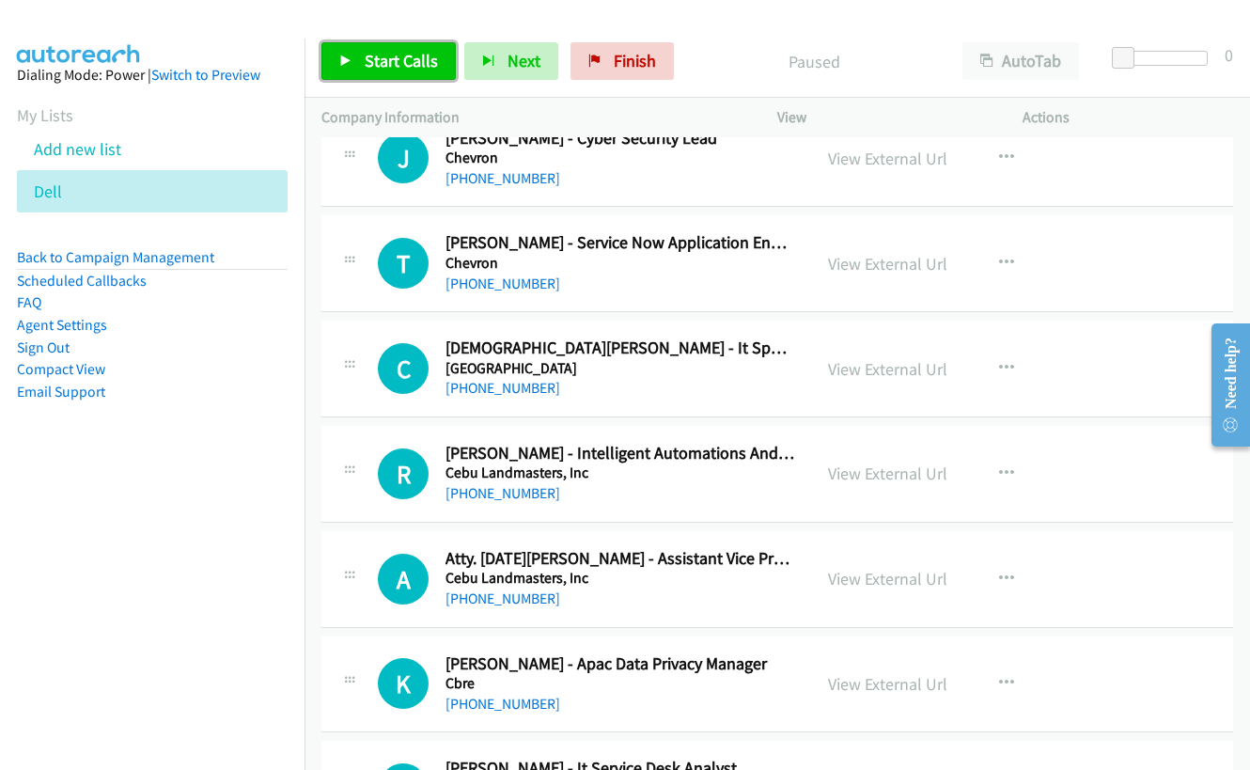
click at [408, 64] on span "Start Calls" at bounding box center [401, 61] width 73 height 22
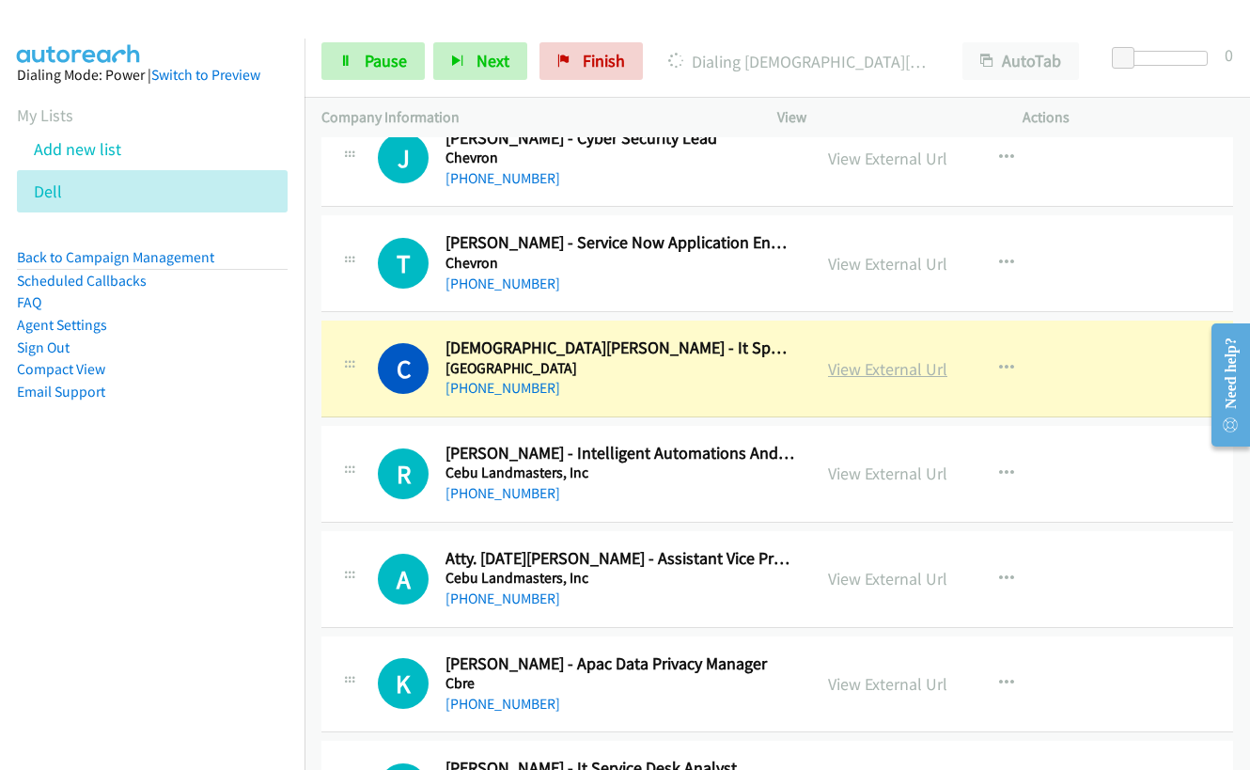
click at [871, 372] on link "View External Url" at bounding box center [887, 369] width 119 height 22
click at [354, 61] on link "Pause" at bounding box center [373, 61] width 103 height 38
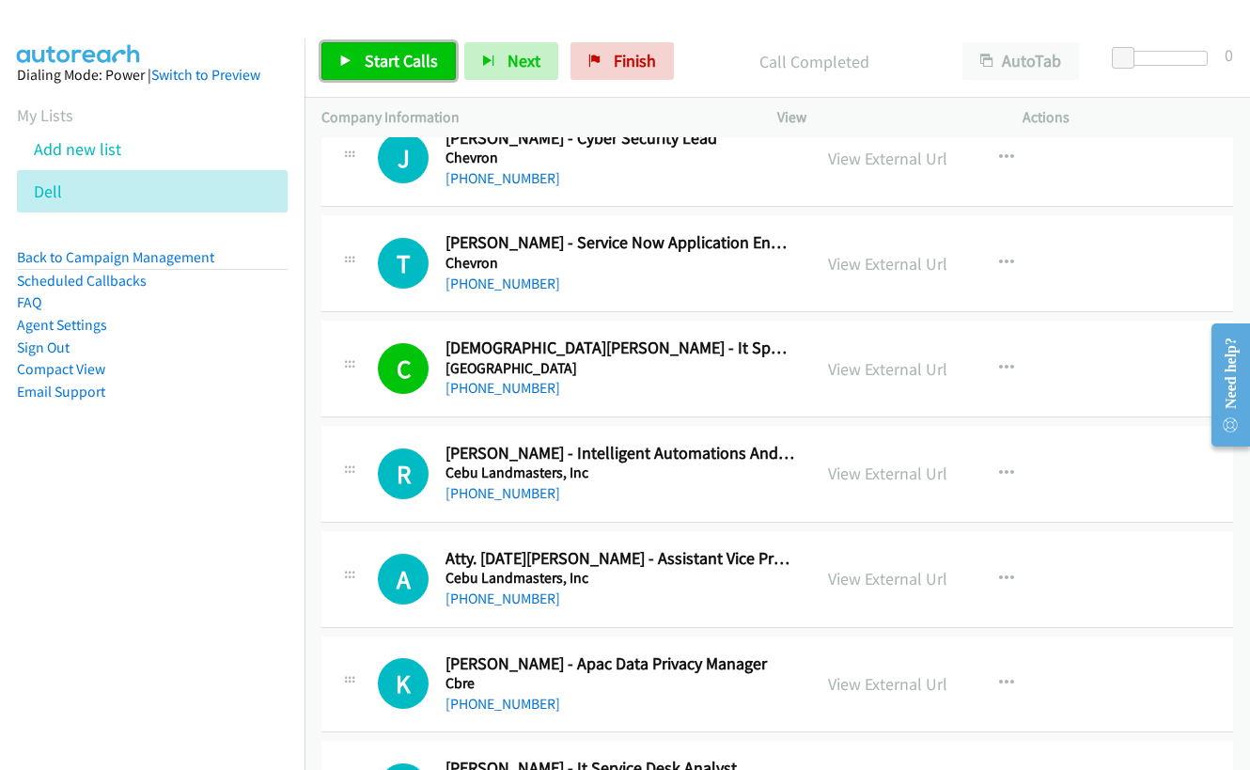
click at [396, 55] on span "Start Calls" at bounding box center [401, 61] width 73 height 22
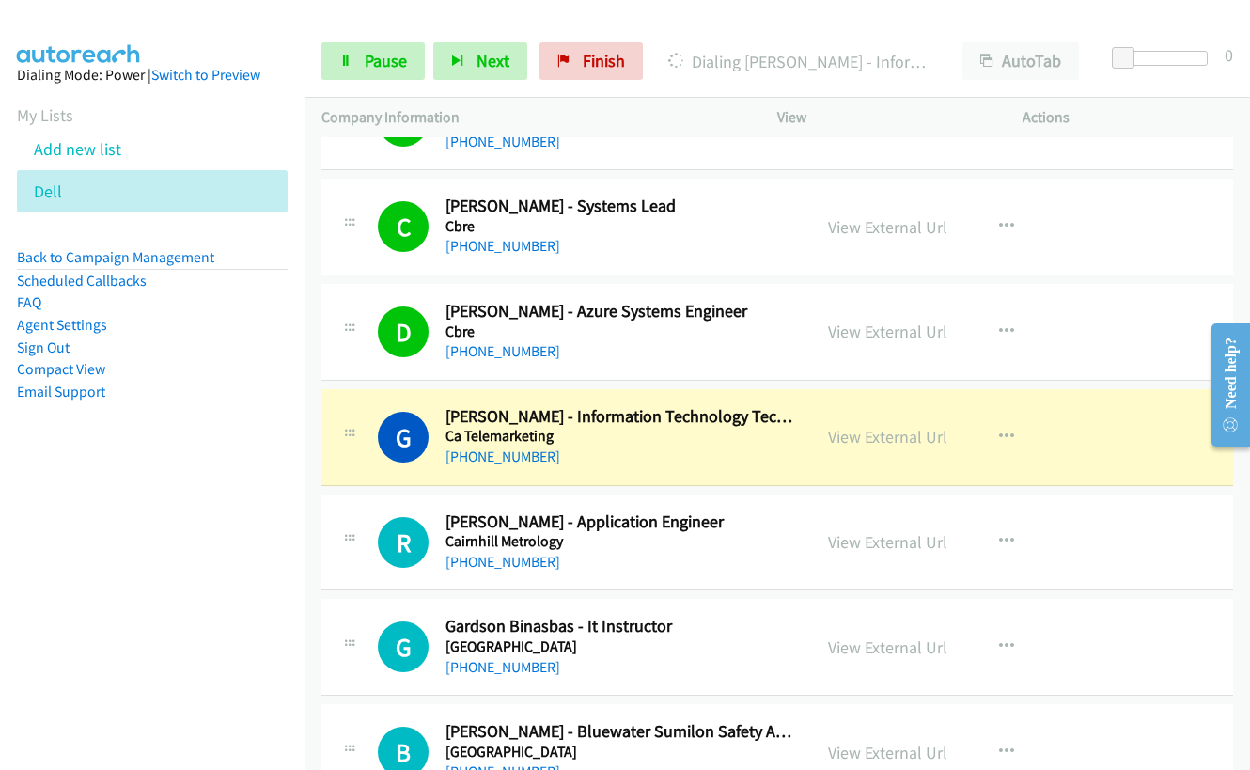
scroll to position [7427, 0]
click at [883, 438] on link "View External Url" at bounding box center [887, 436] width 119 height 22
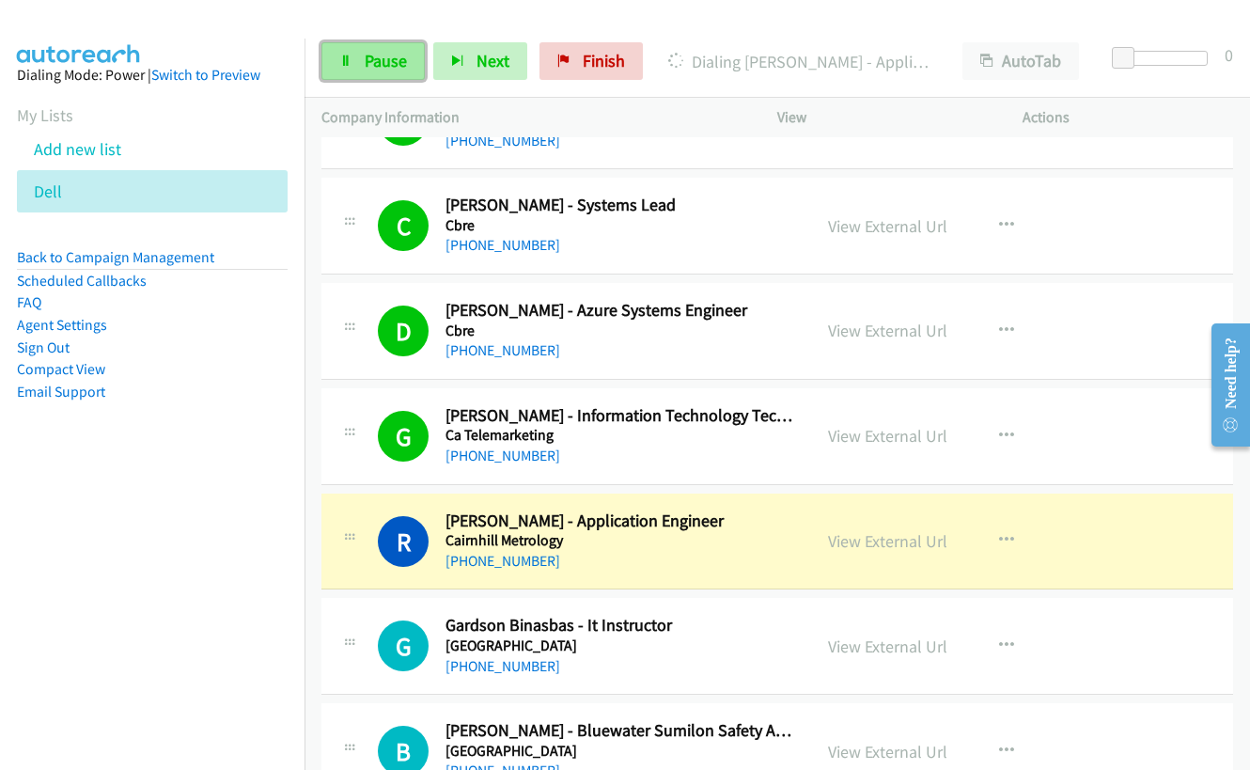
click at [375, 54] on span "Pause" at bounding box center [386, 61] width 42 height 22
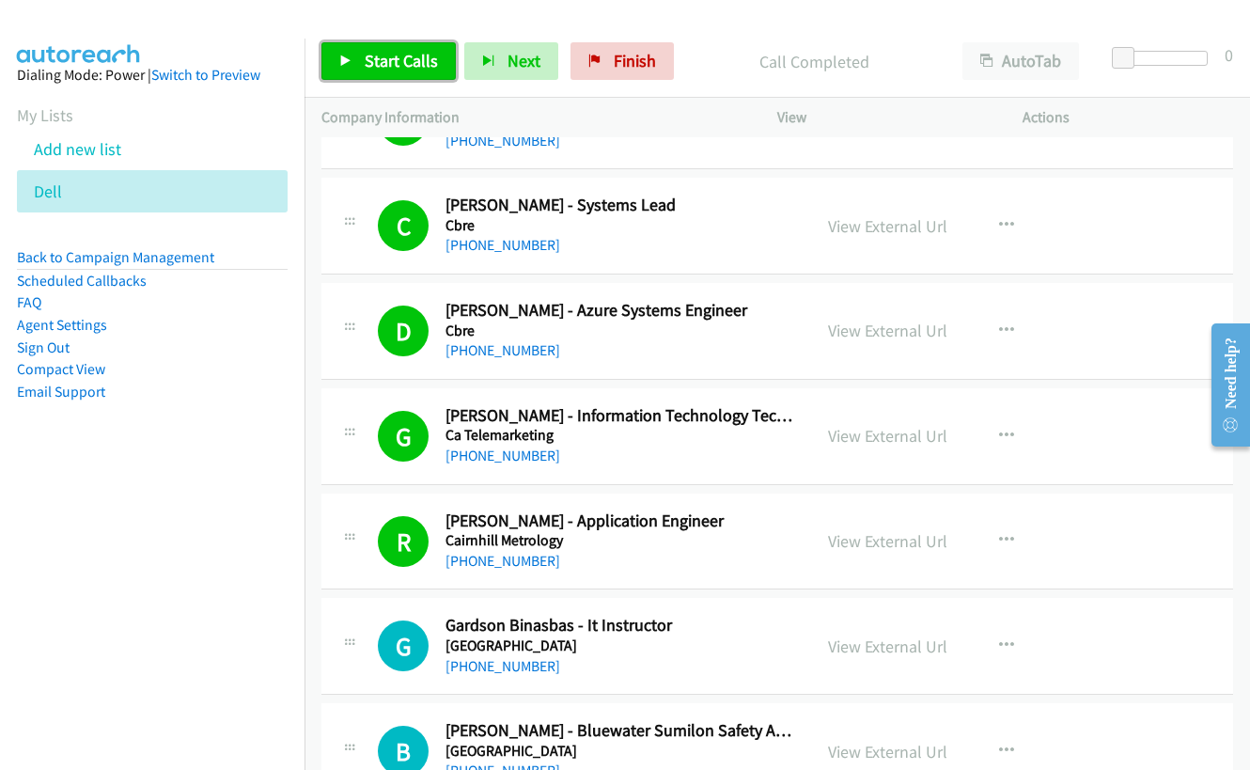
drag, startPoint x: 362, startPoint y: 59, endPoint x: 353, endPoint y: 49, distance: 14.0
click at [362, 59] on link "Start Calls" at bounding box center [389, 61] width 134 height 38
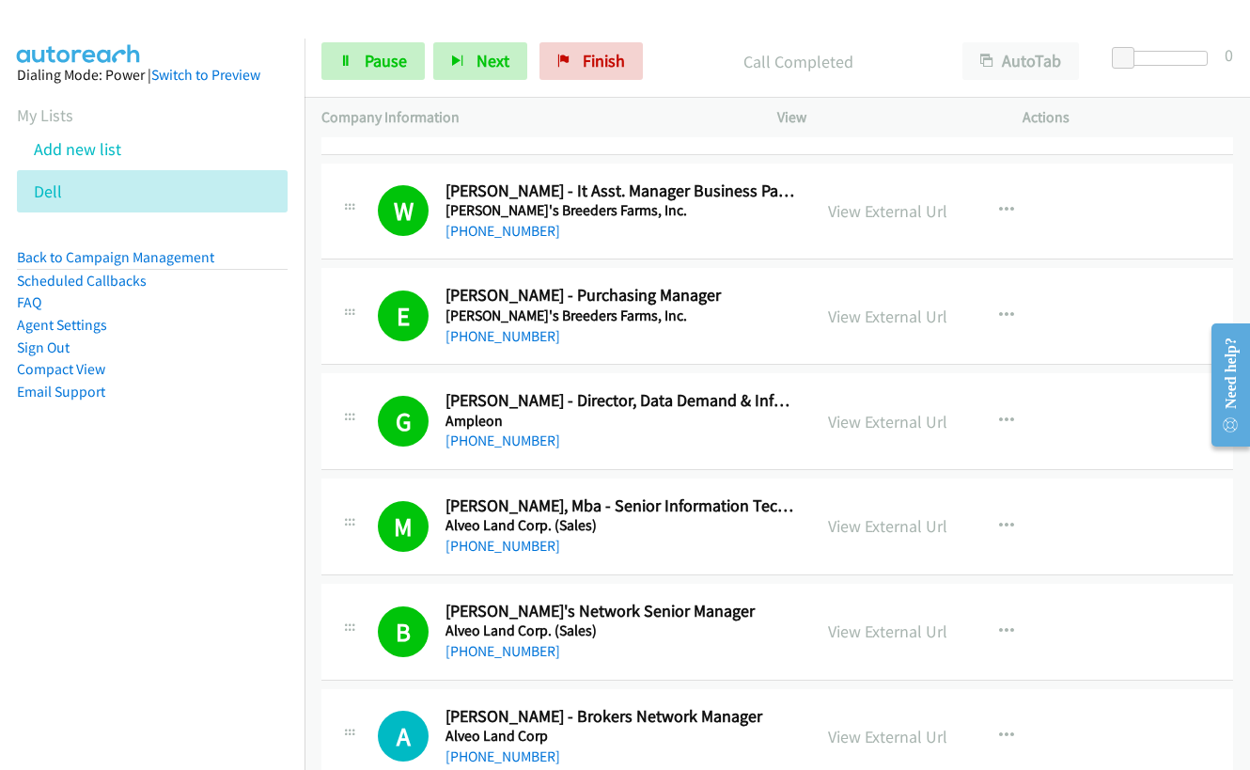
scroll to position [12222, 0]
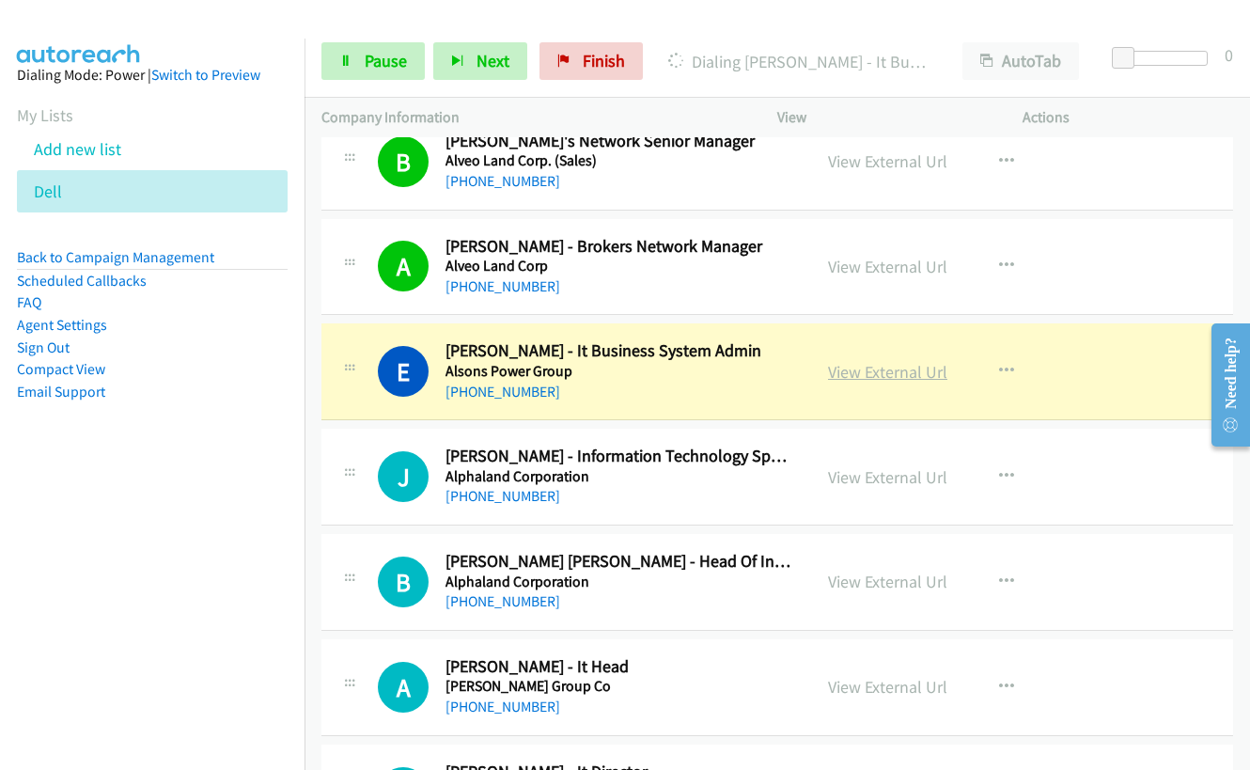
click at [869, 373] on link "View External Url" at bounding box center [887, 372] width 119 height 22
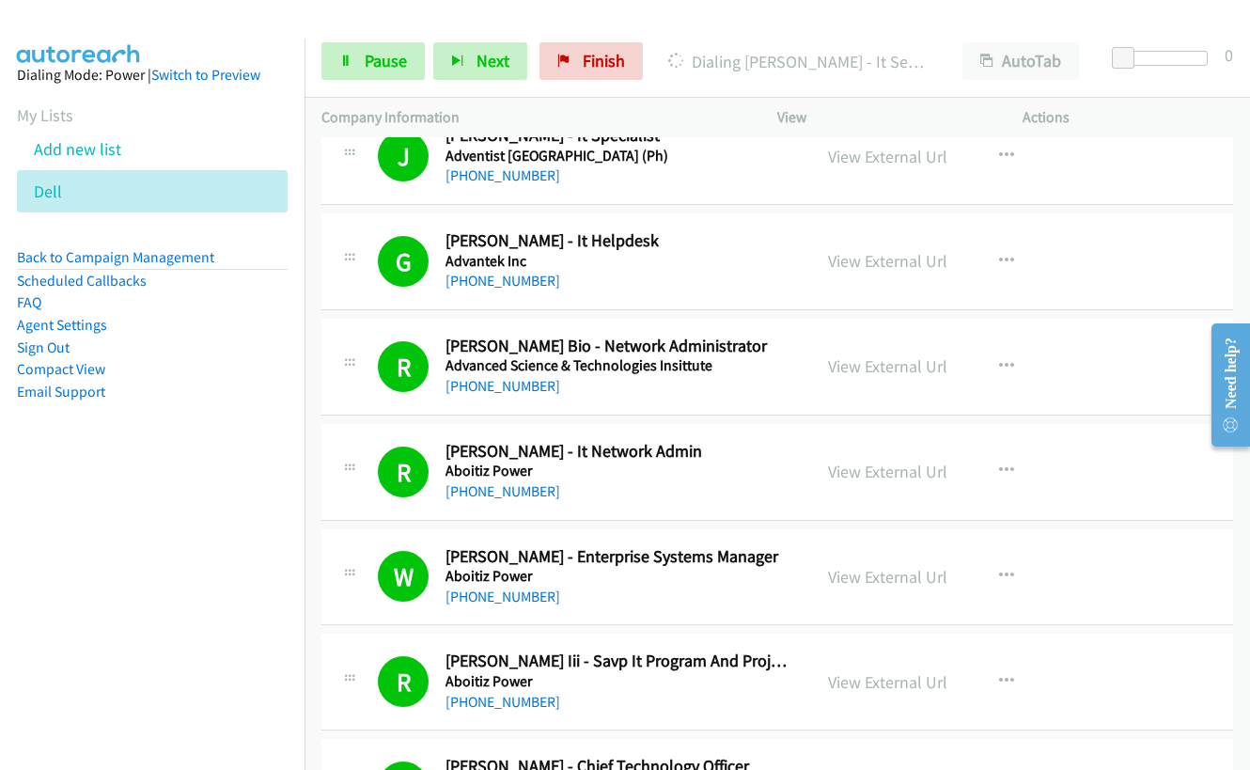
scroll to position [13727, 0]
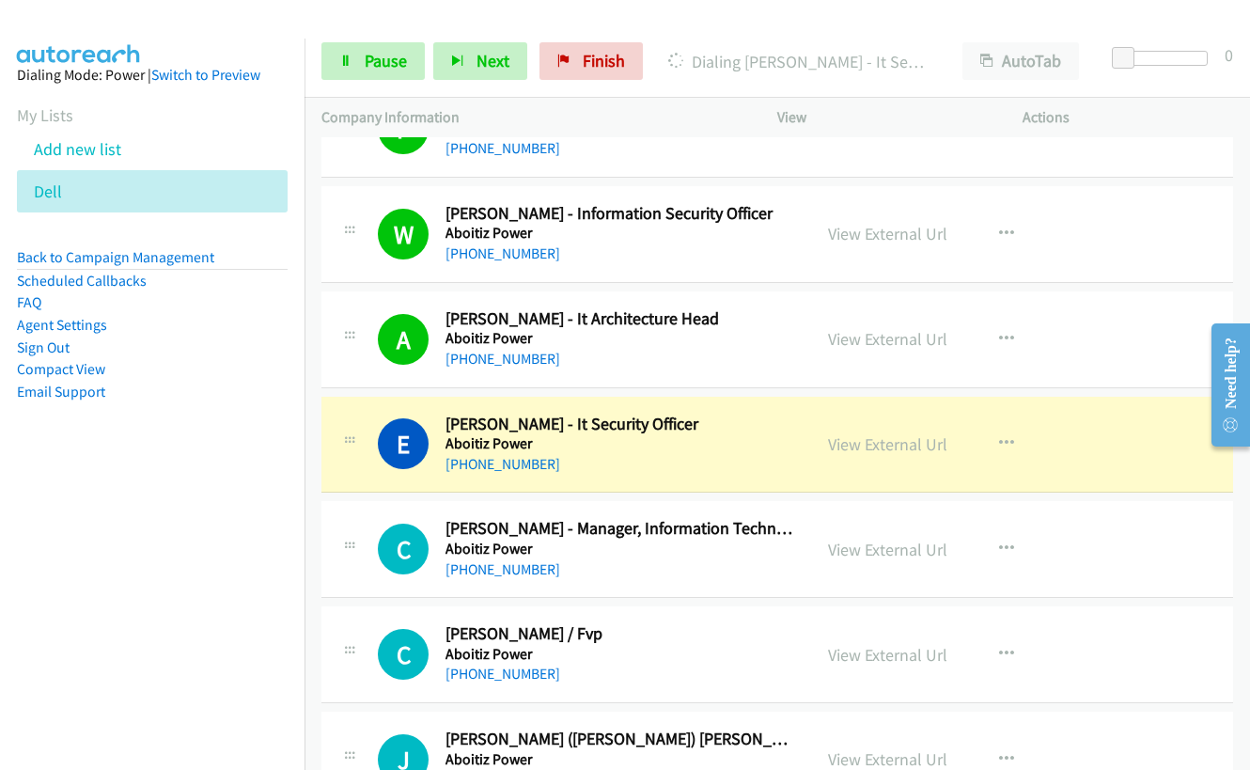
click at [115, 577] on nav "Dialing Mode: Power | Switch to Preview My Lists Add new list Dell Back to Camp…" at bounding box center [153, 424] width 306 height 770
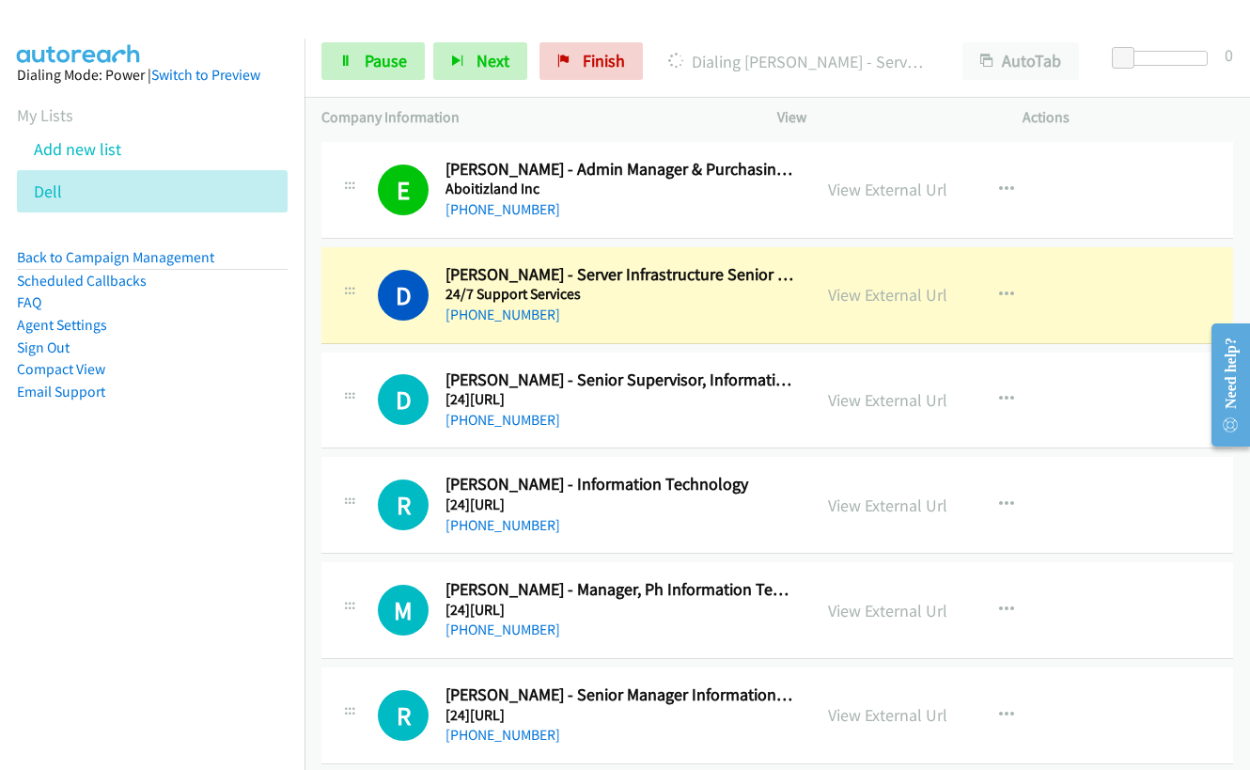
scroll to position [15474, 0]
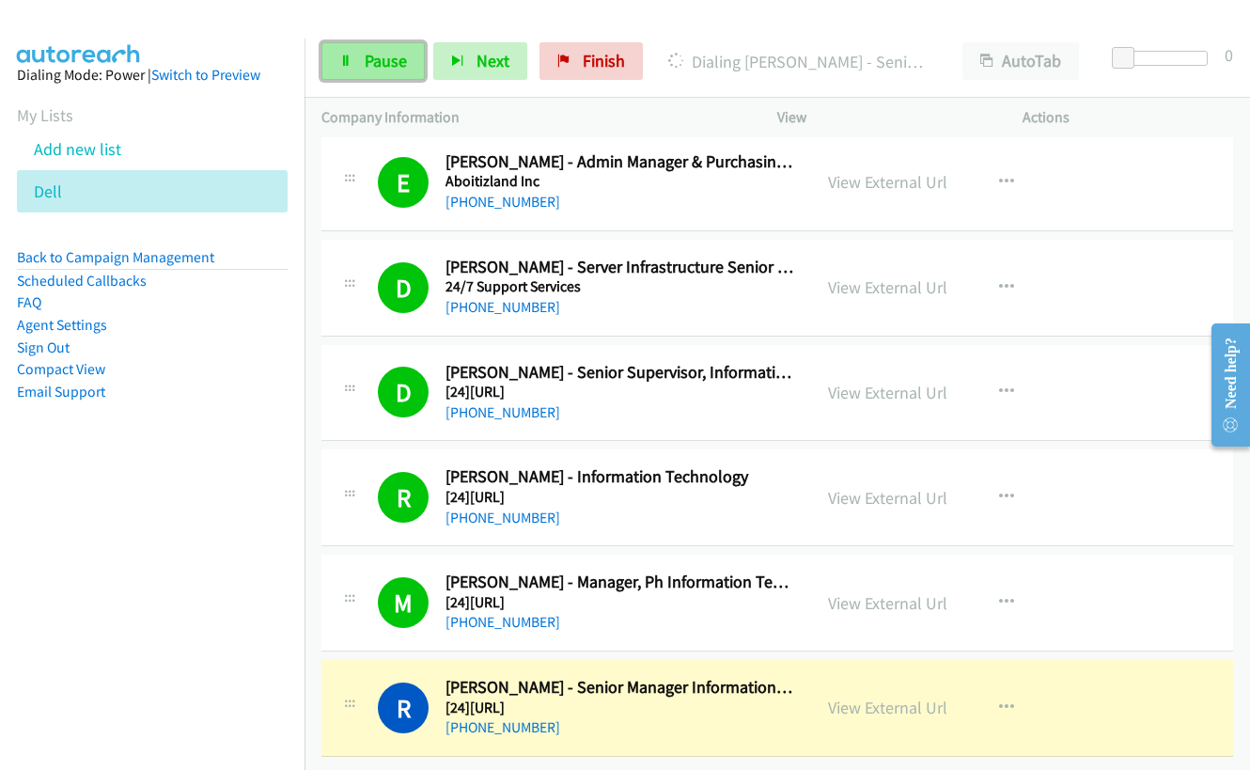
click at [398, 63] on span "Pause" at bounding box center [386, 61] width 42 height 22
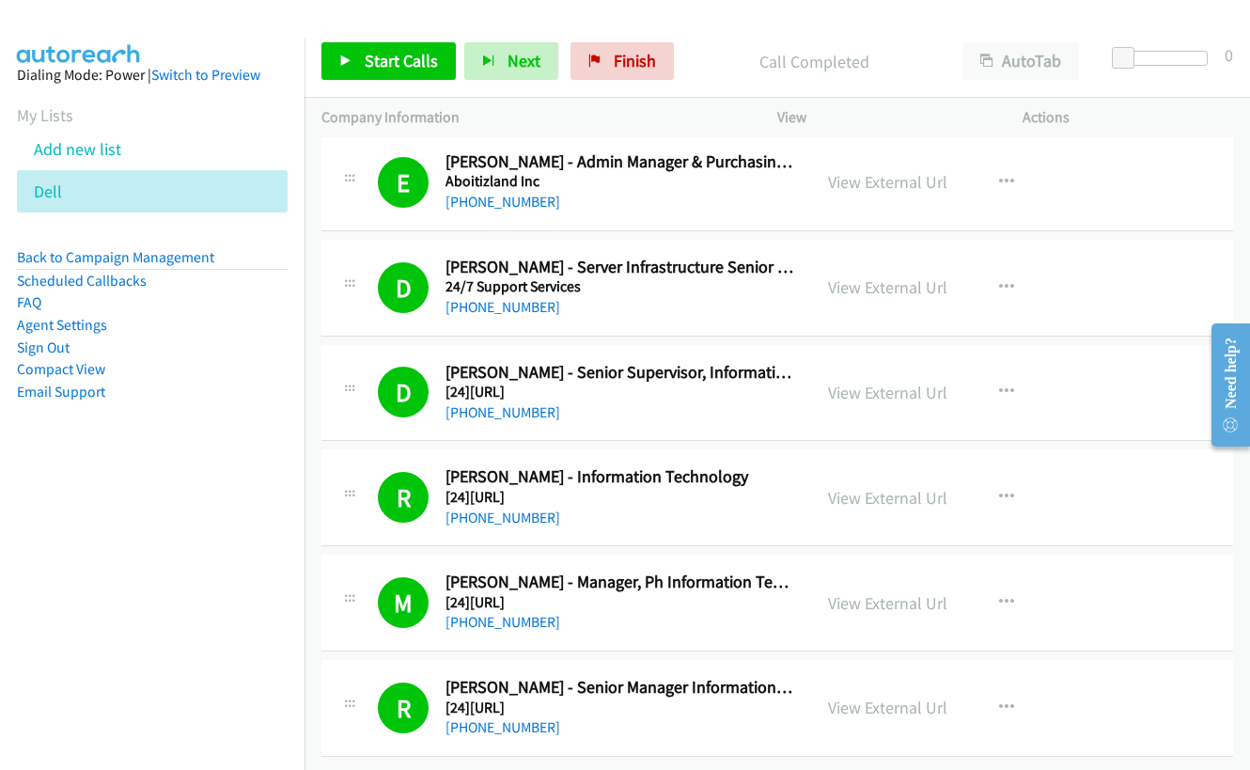
drag, startPoint x: 113, startPoint y: 648, endPoint x: 115, endPoint y: 634, distance: 14.2
click at [113, 648] on nav "Dialing Mode: Power | Switch to Preview My Lists Add new list Dell Back to Camp…" at bounding box center [153, 424] width 306 height 770
click at [60, 146] on link "Add new list" at bounding box center [77, 149] width 87 height 22
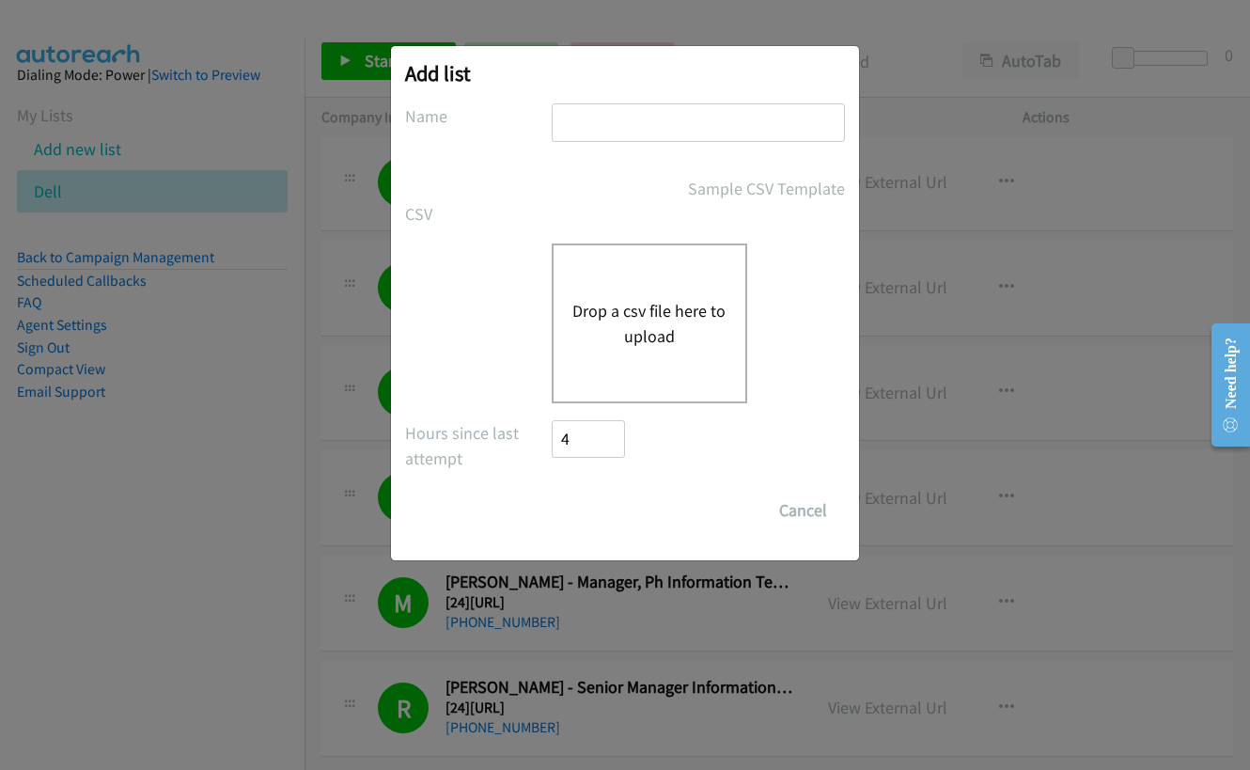
click at [638, 125] on input "text" at bounding box center [698, 122] width 293 height 39
type input "dell"
click at [611, 321] on button "Drop a csv file here to upload" at bounding box center [650, 323] width 154 height 51
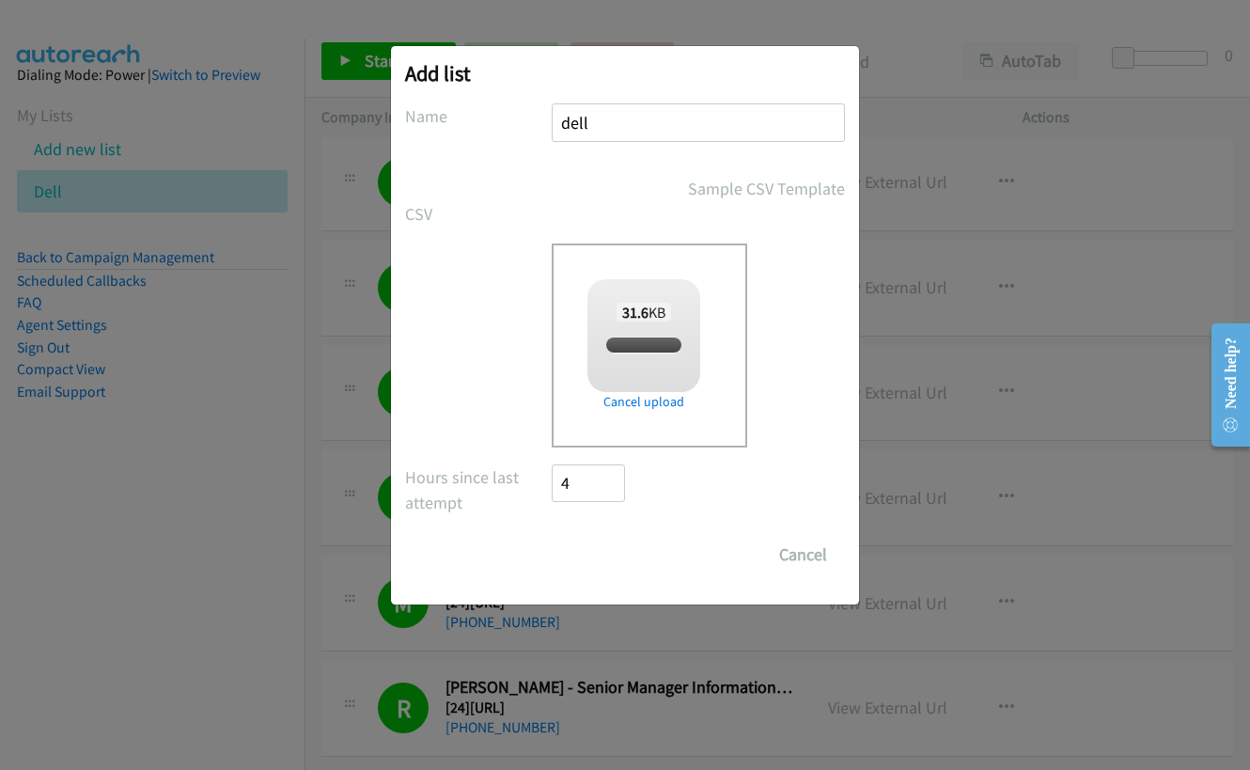
checkbox input "true"
click at [604, 557] on input "Save List" at bounding box center [601, 555] width 99 height 38
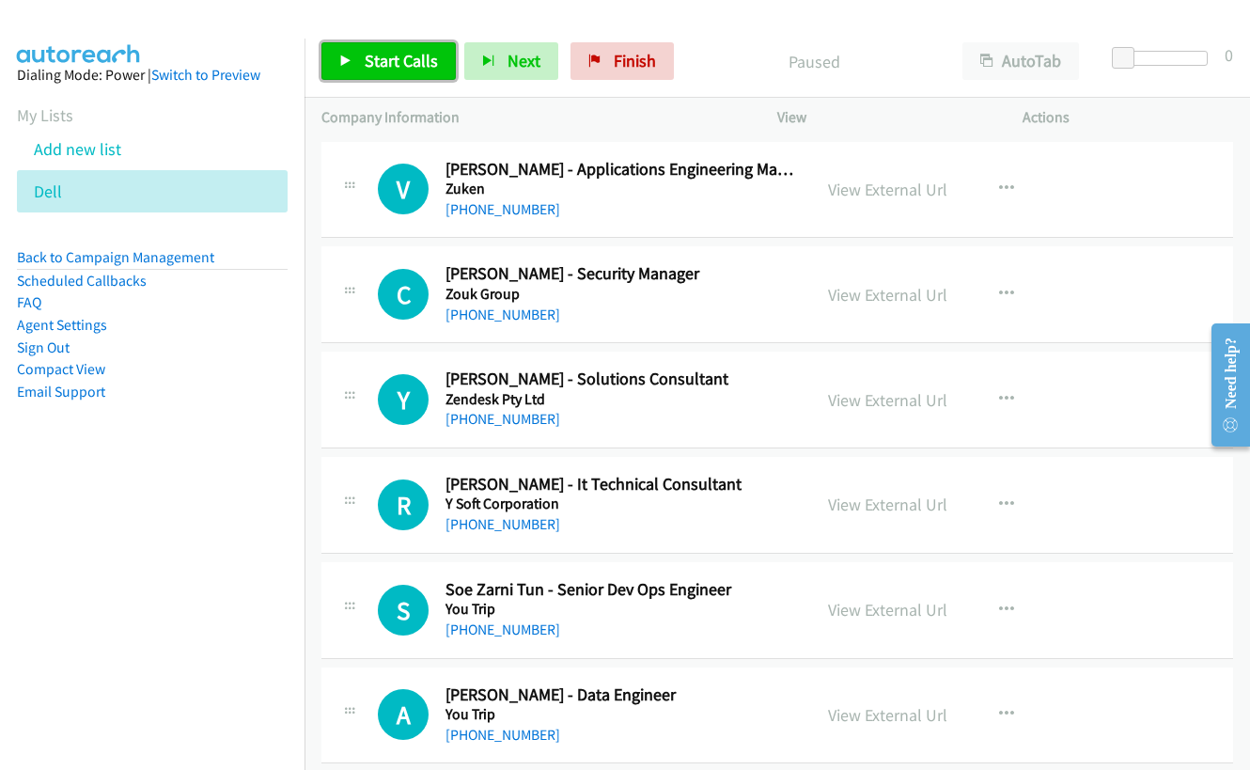
click at [390, 62] on span "Start Calls" at bounding box center [401, 61] width 73 height 22
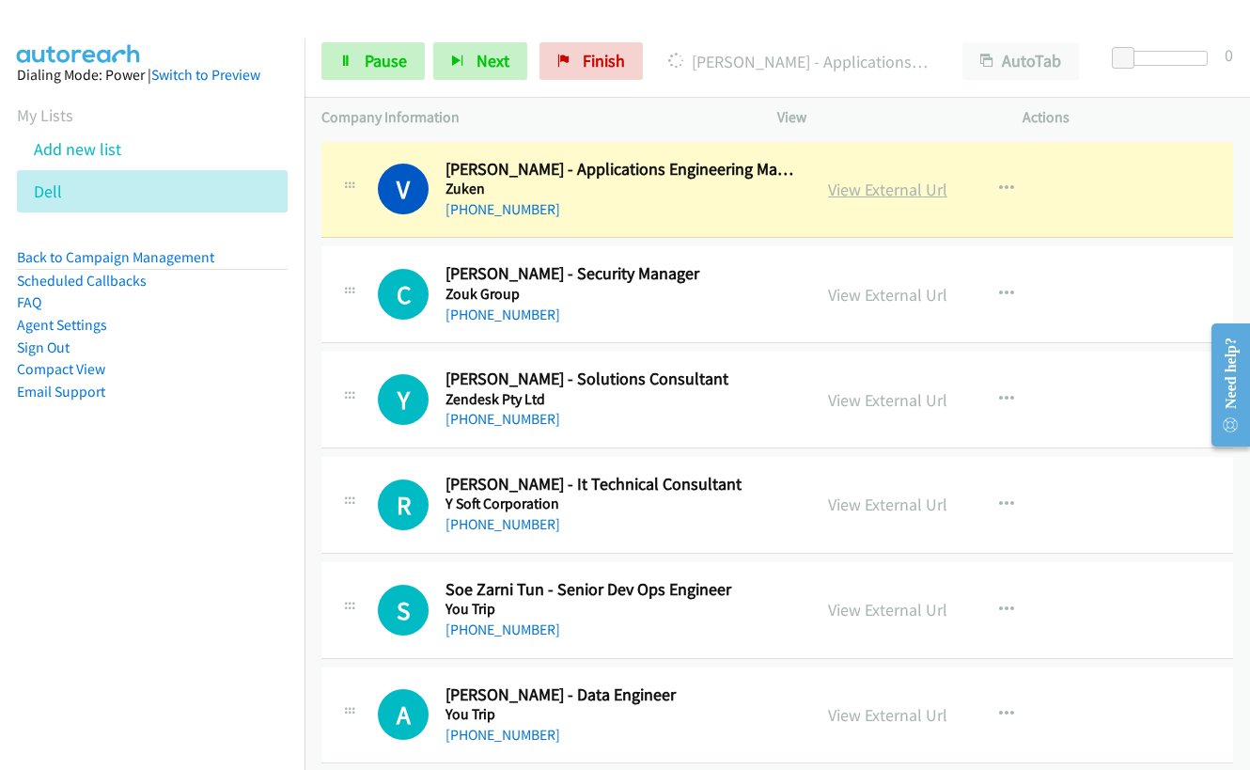
click at [848, 189] on link "View External Url" at bounding box center [887, 190] width 119 height 22
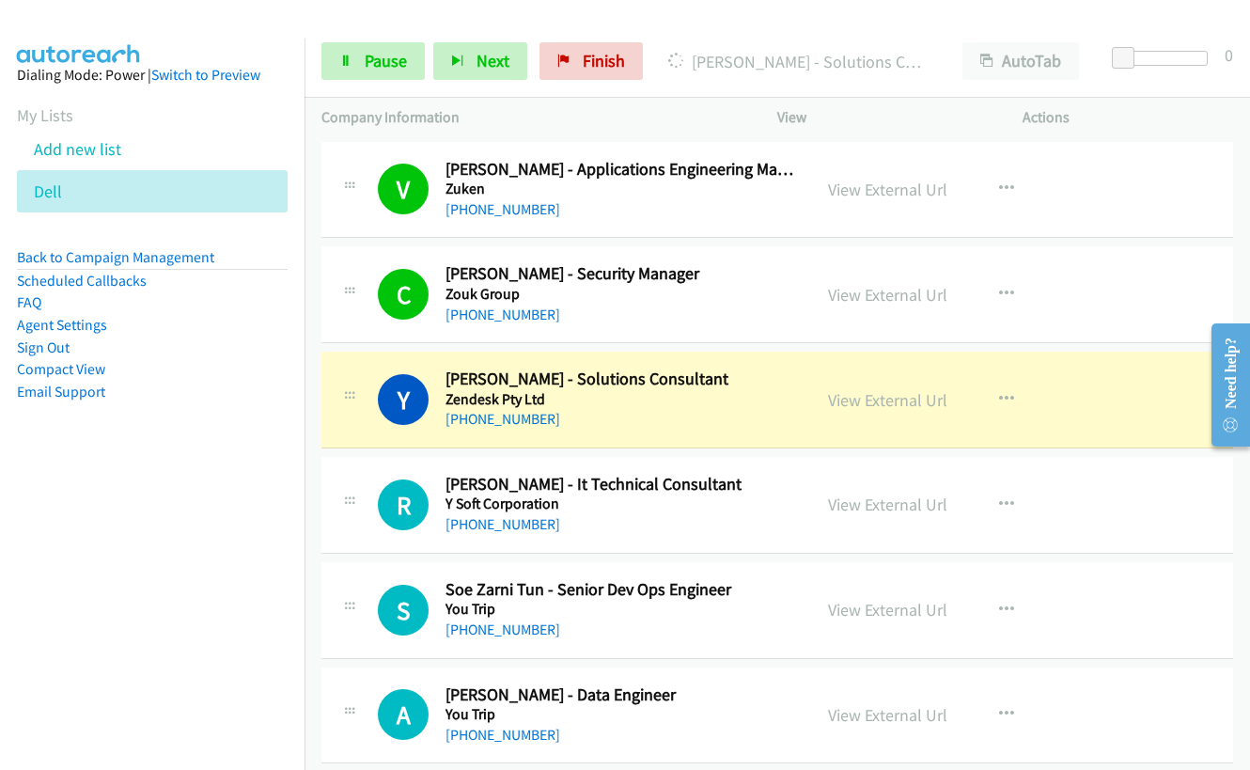
click at [872, 411] on div "View External Url" at bounding box center [887, 399] width 119 height 25
click at [871, 401] on link "View External Url" at bounding box center [887, 400] width 119 height 22
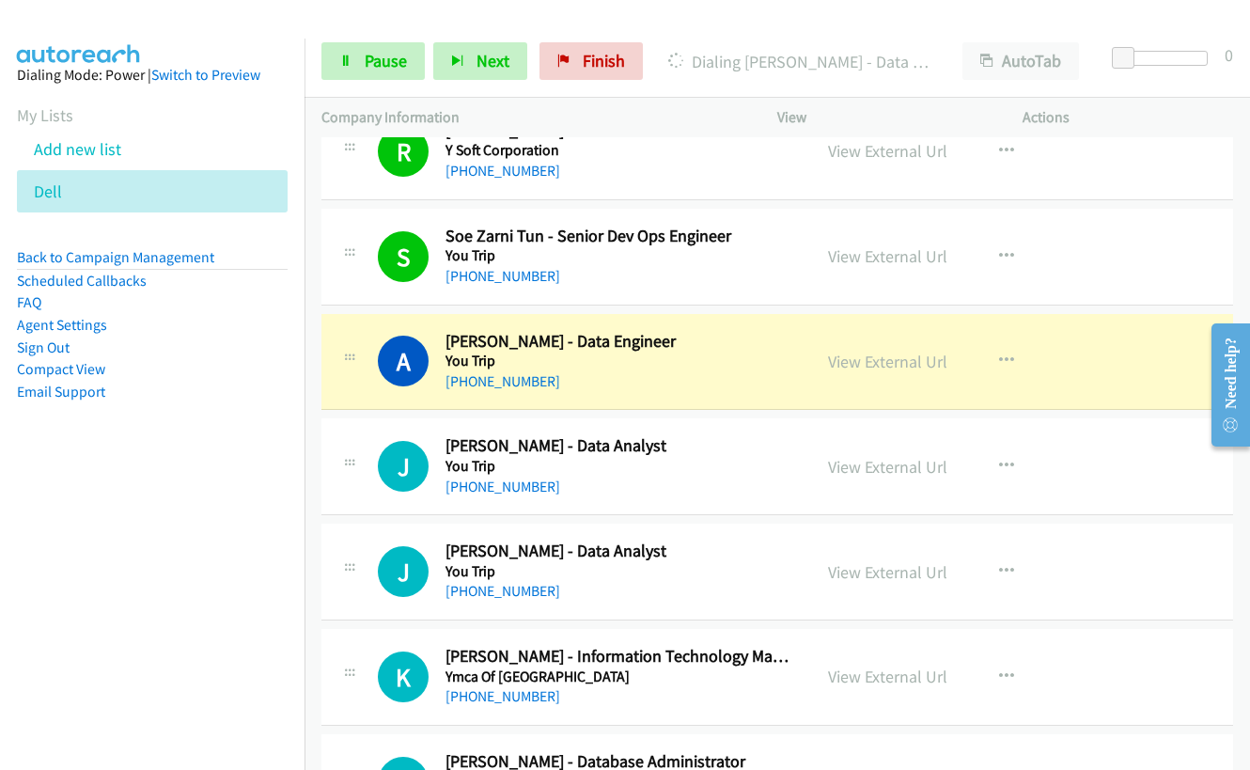
scroll to position [376, 0]
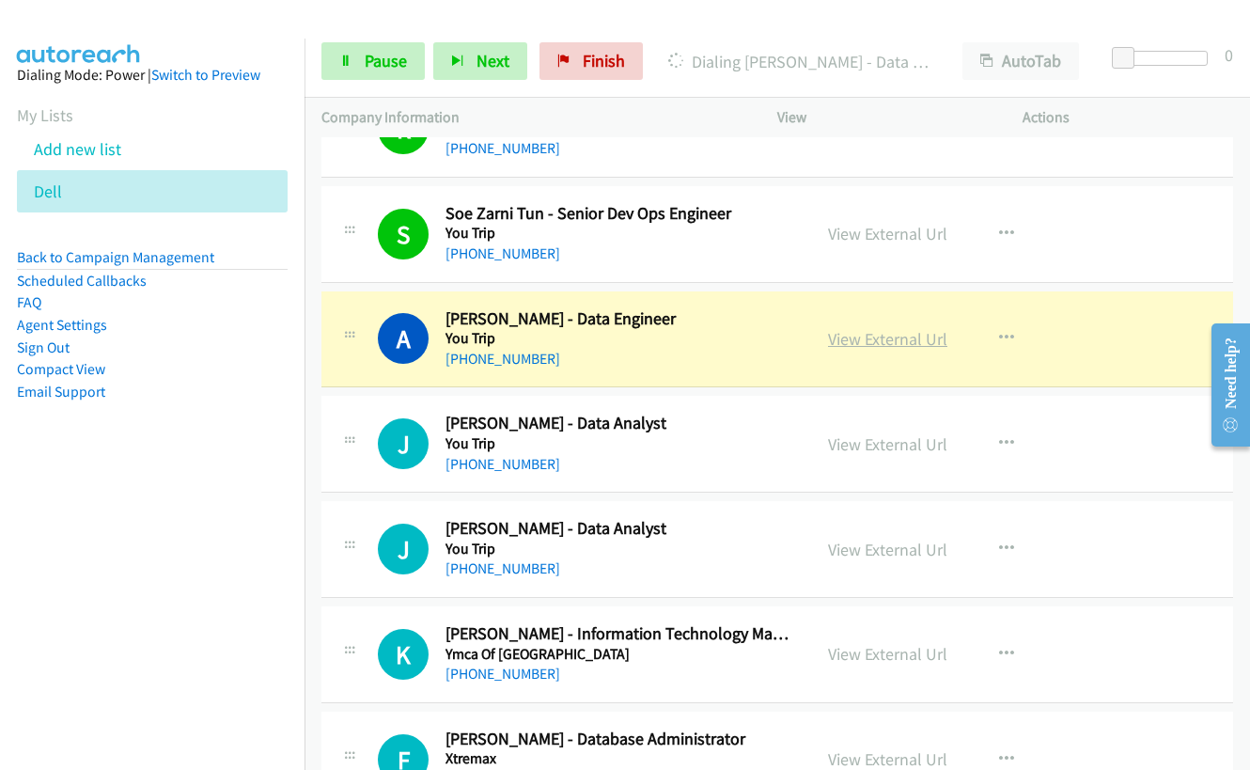
click at [866, 341] on link "View External Url" at bounding box center [887, 339] width 119 height 22
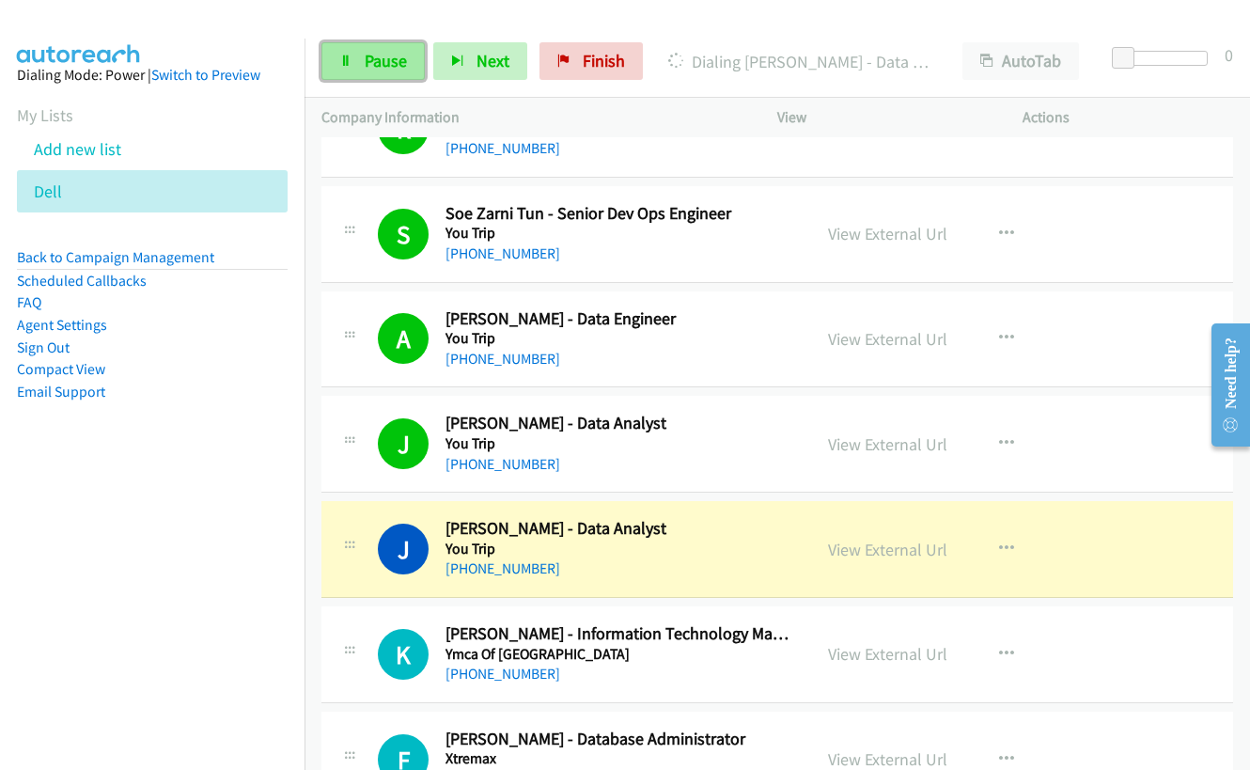
click at [383, 57] on span "Pause" at bounding box center [386, 61] width 42 height 22
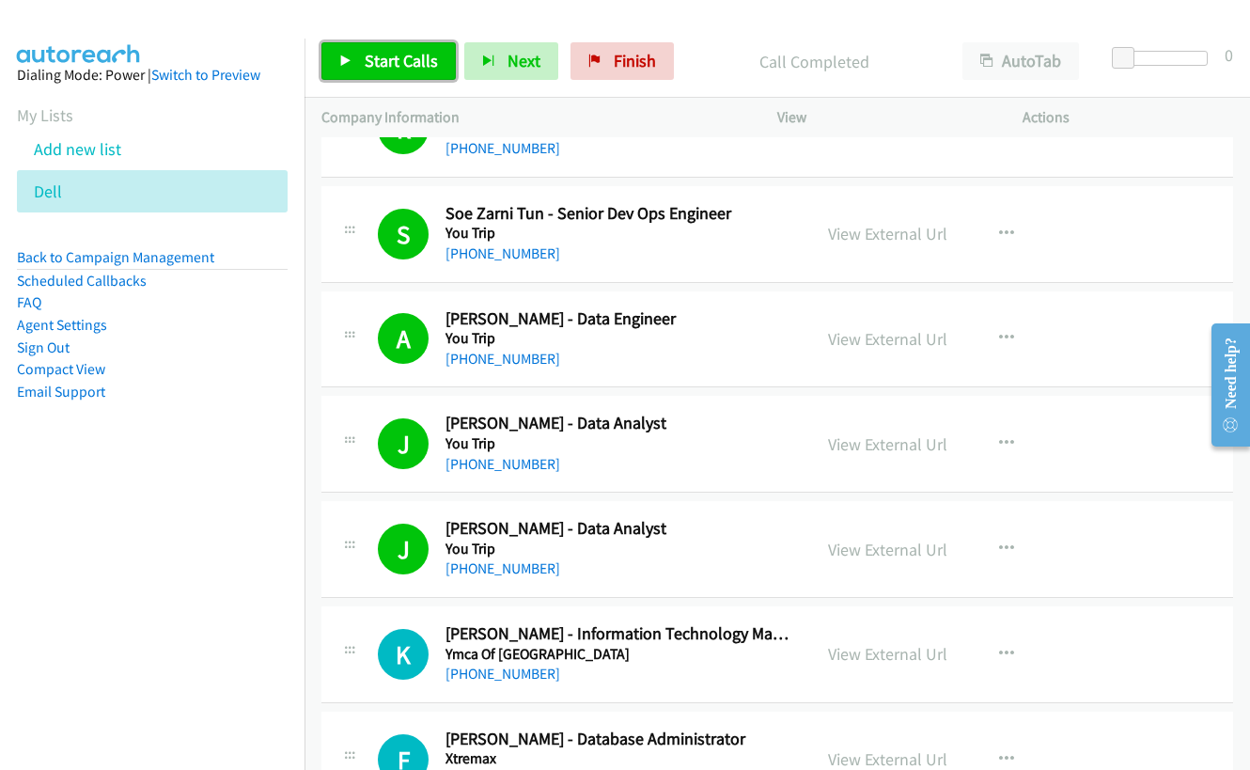
click at [375, 54] on span "Start Calls" at bounding box center [401, 61] width 73 height 22
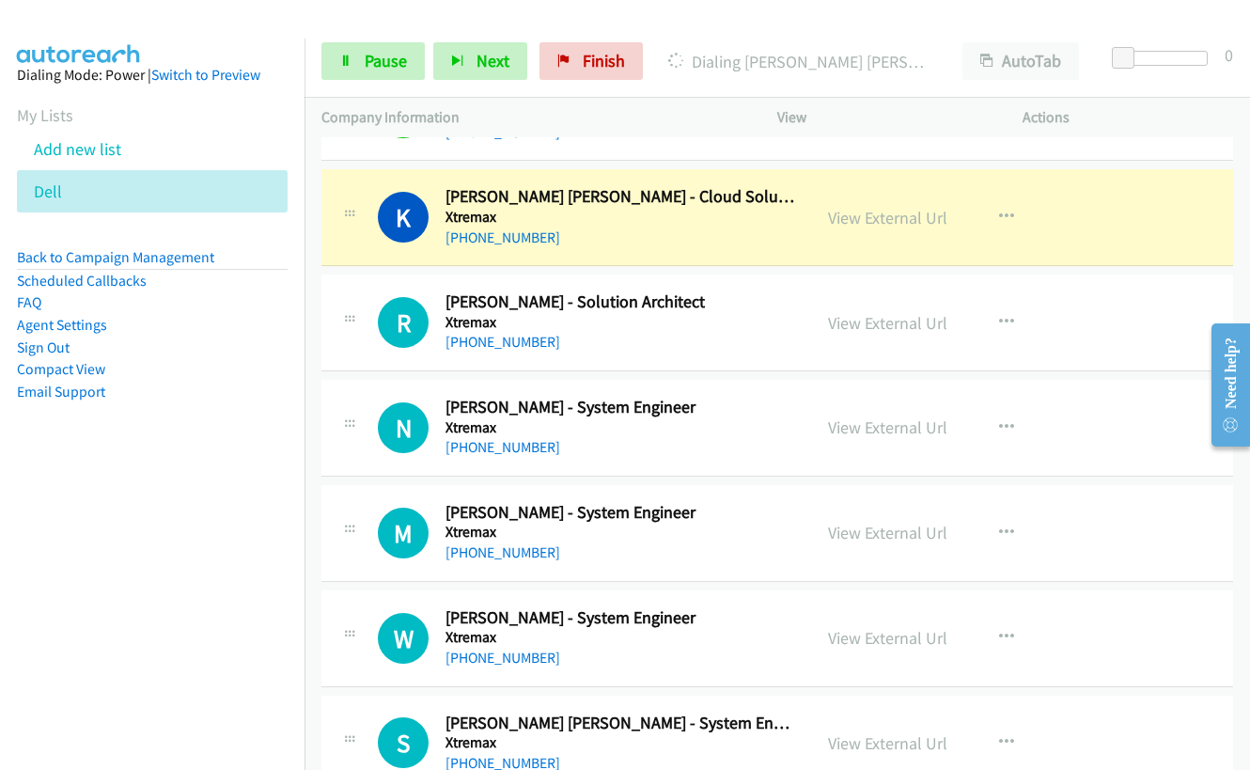
scroll to position [1034, 0]
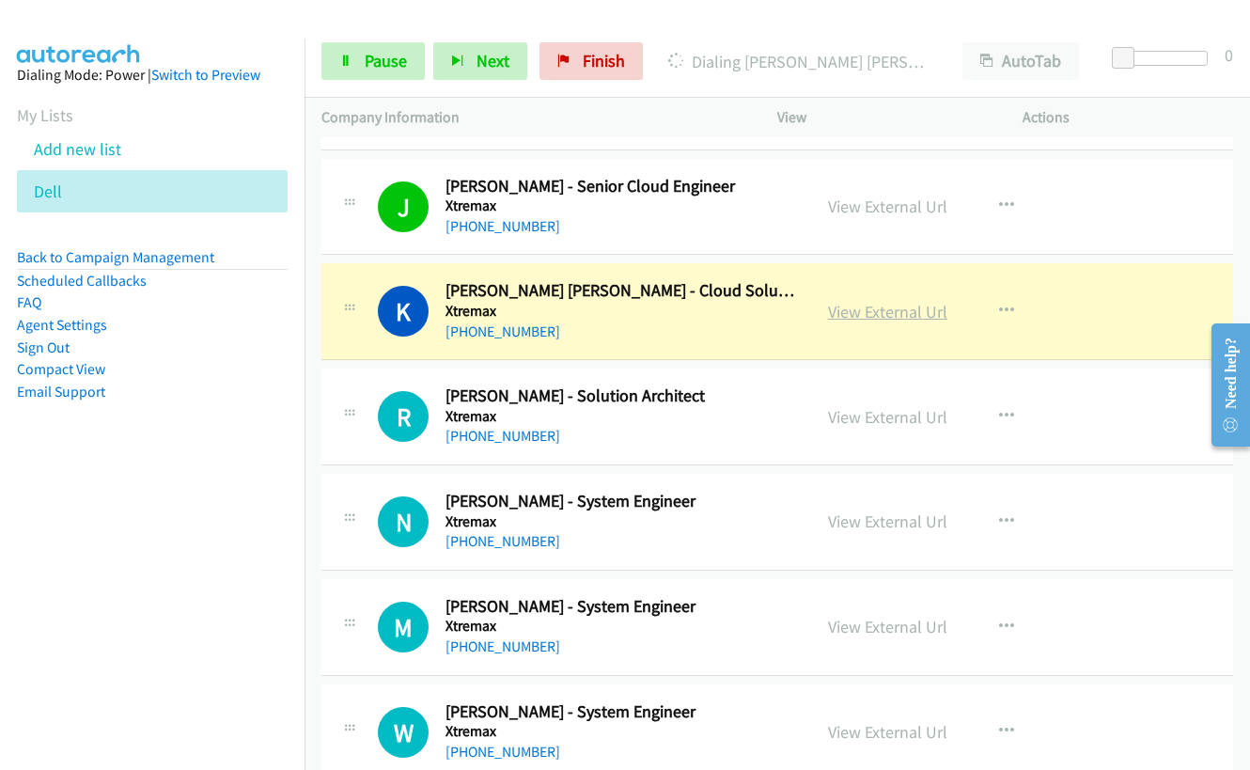
click at [872, 308] on link "View External Url" at bounding box center [887, 312] width 119 height 22
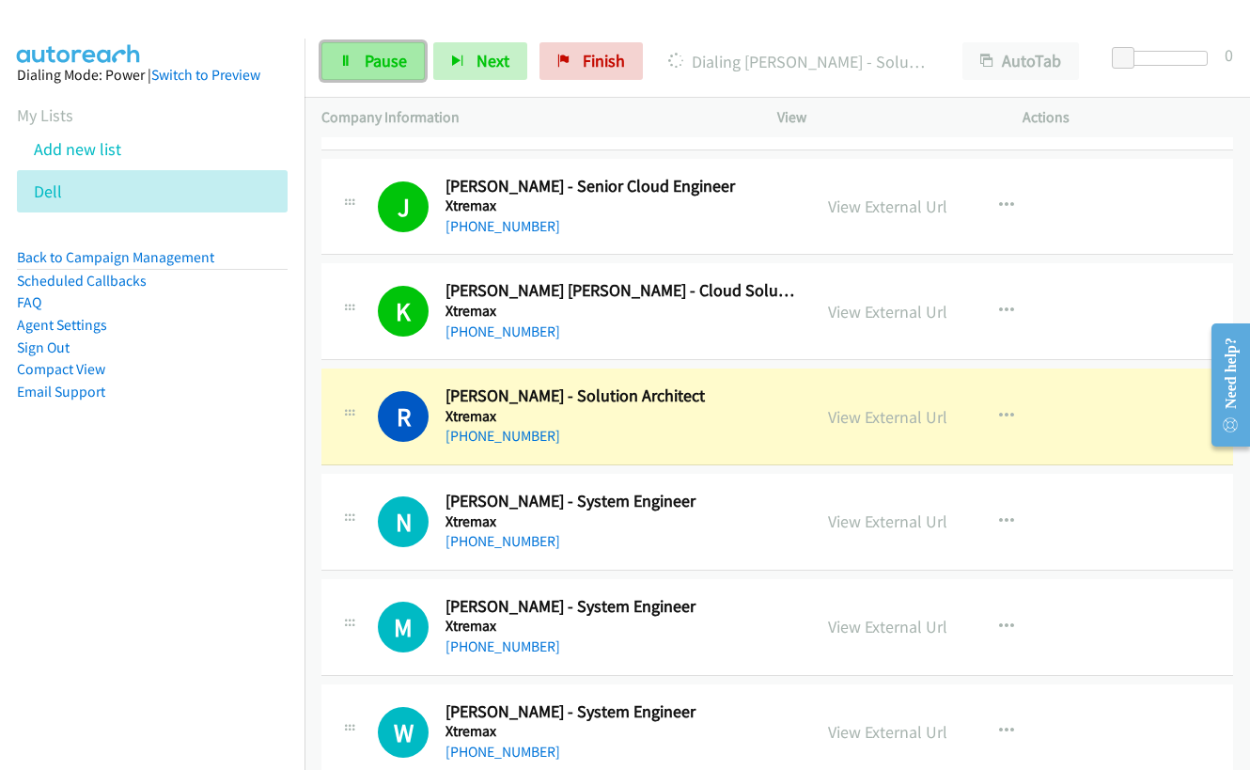
click at [379, 63] on span "Pause" at bounding box center [386, 61] width 42 height 22
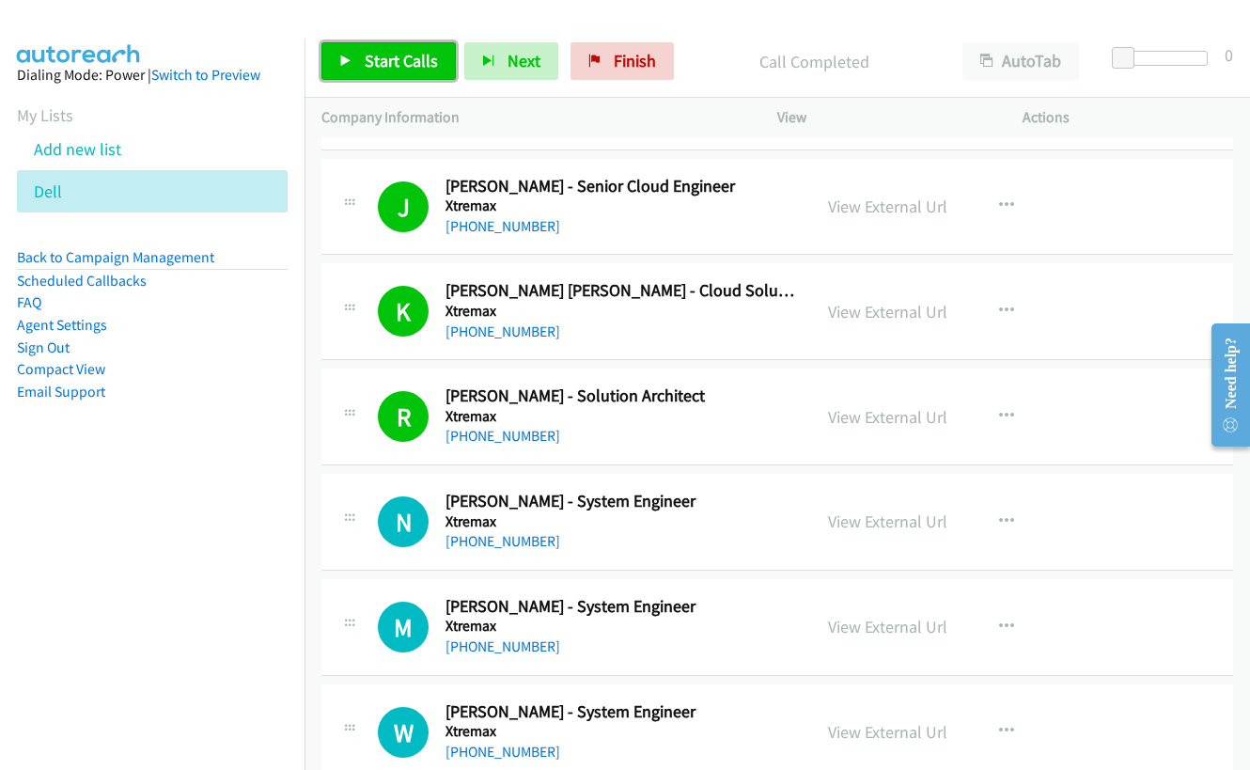
click at [400, 60] on span "Start Calls" at bounding box center [401, 61] width 73 height 22
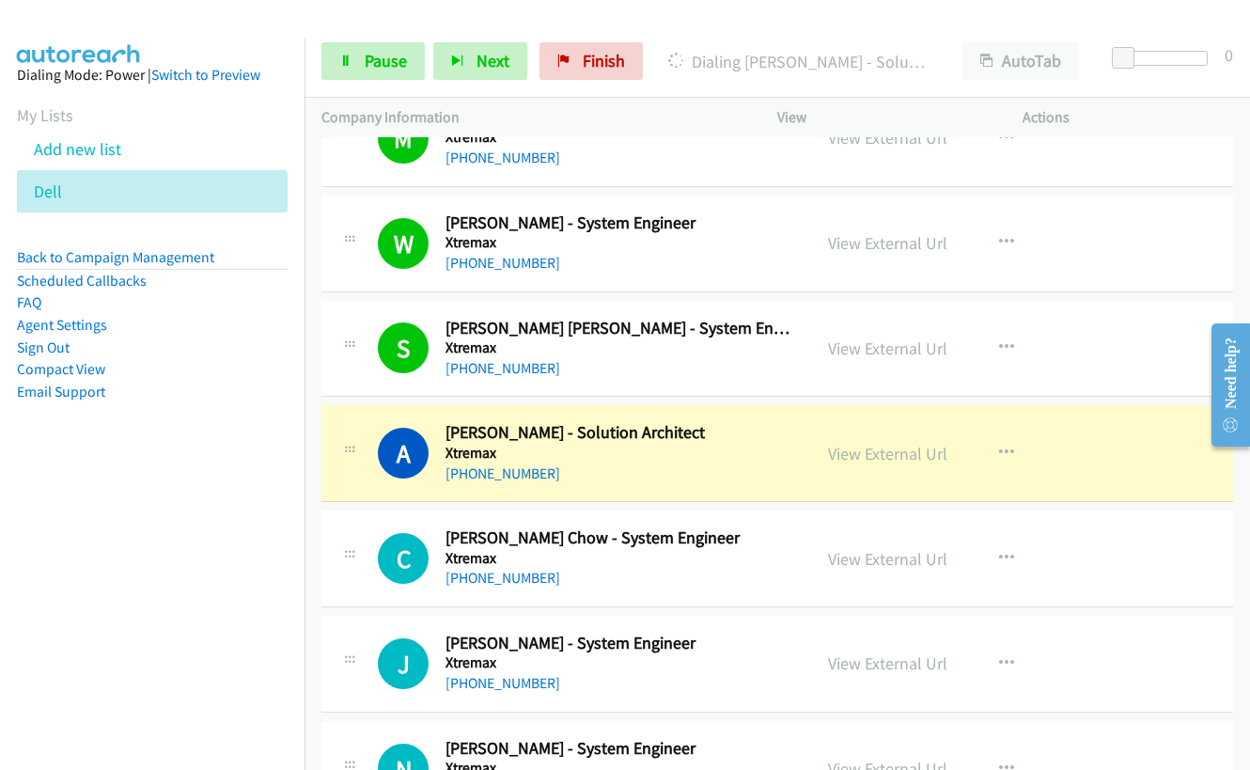
scroll to position [1598, 0]
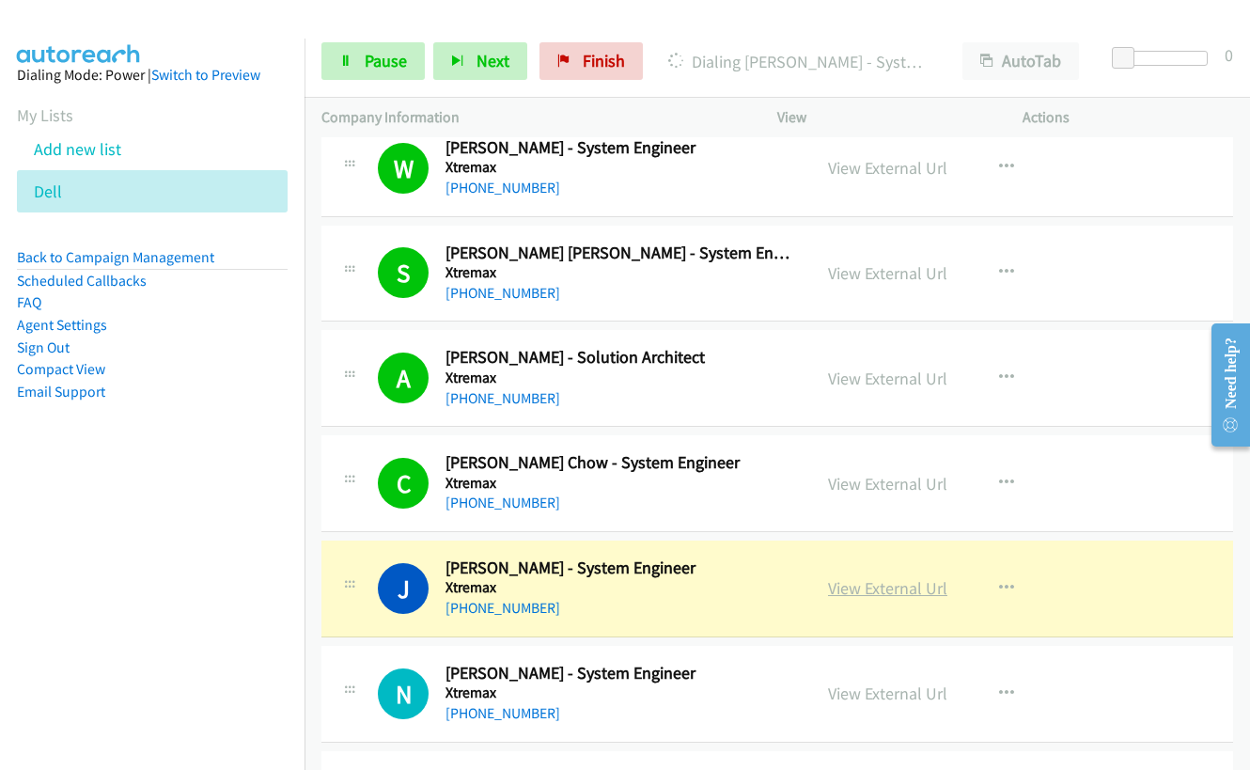
click at [832, 594] on link "View External Url" at bounding box center [887, 588] width 119 height 22
click at [380, 73] on link "Pause" at bounding box center [373, 61] width 103 height 38
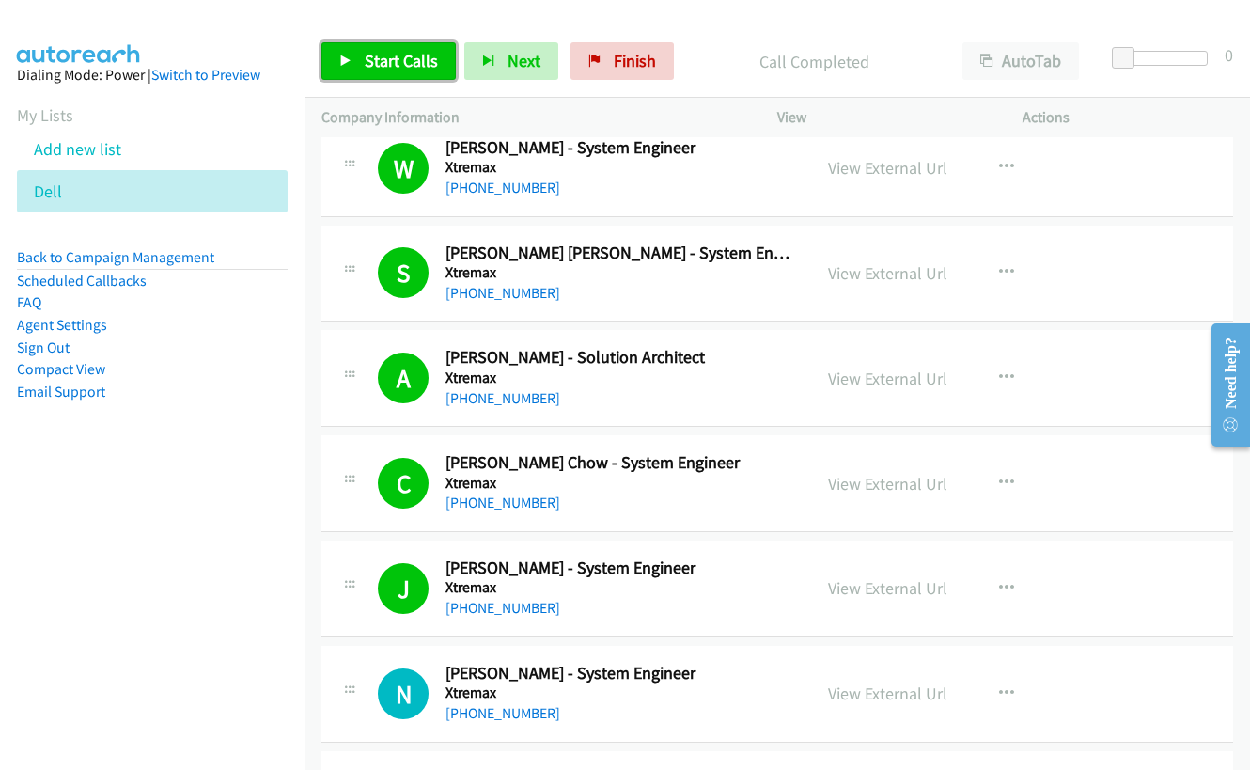
click at [367, 69] on span "Start Calls" at bounding box center [401, 61] width 73 height 22
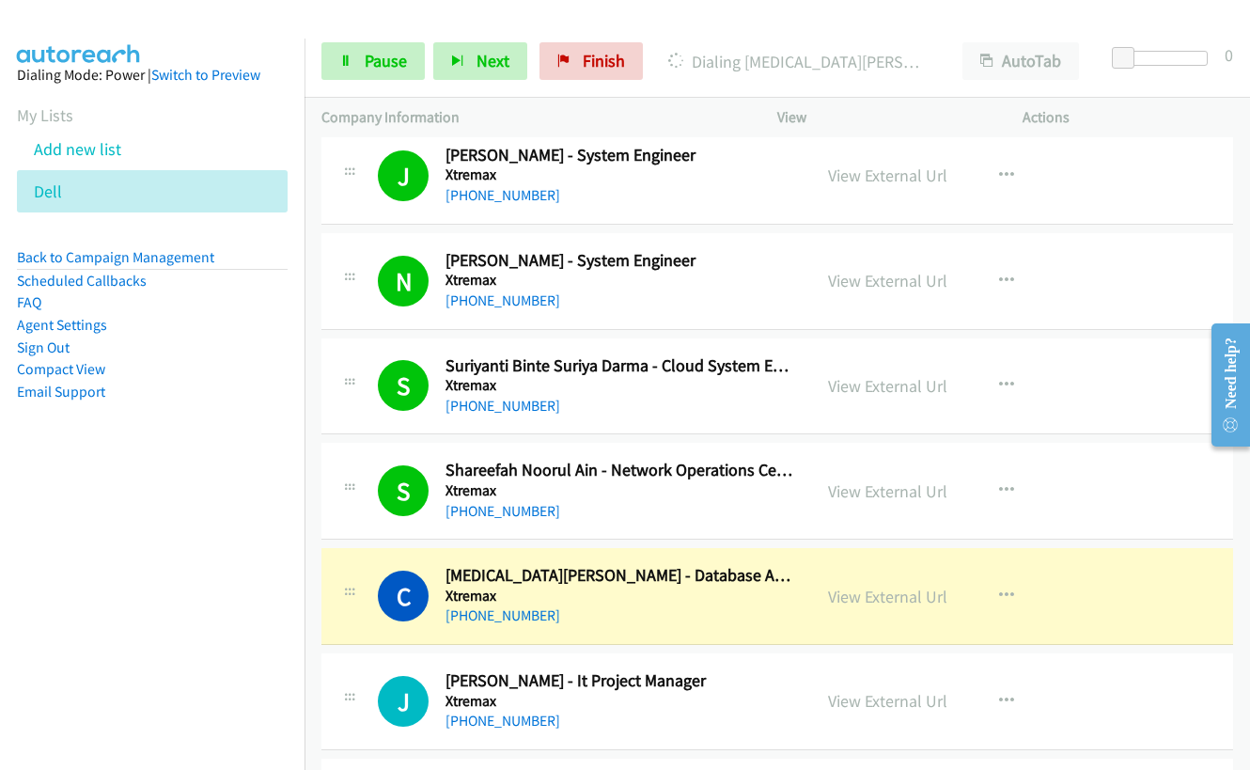
scroll to position [2256, 0]
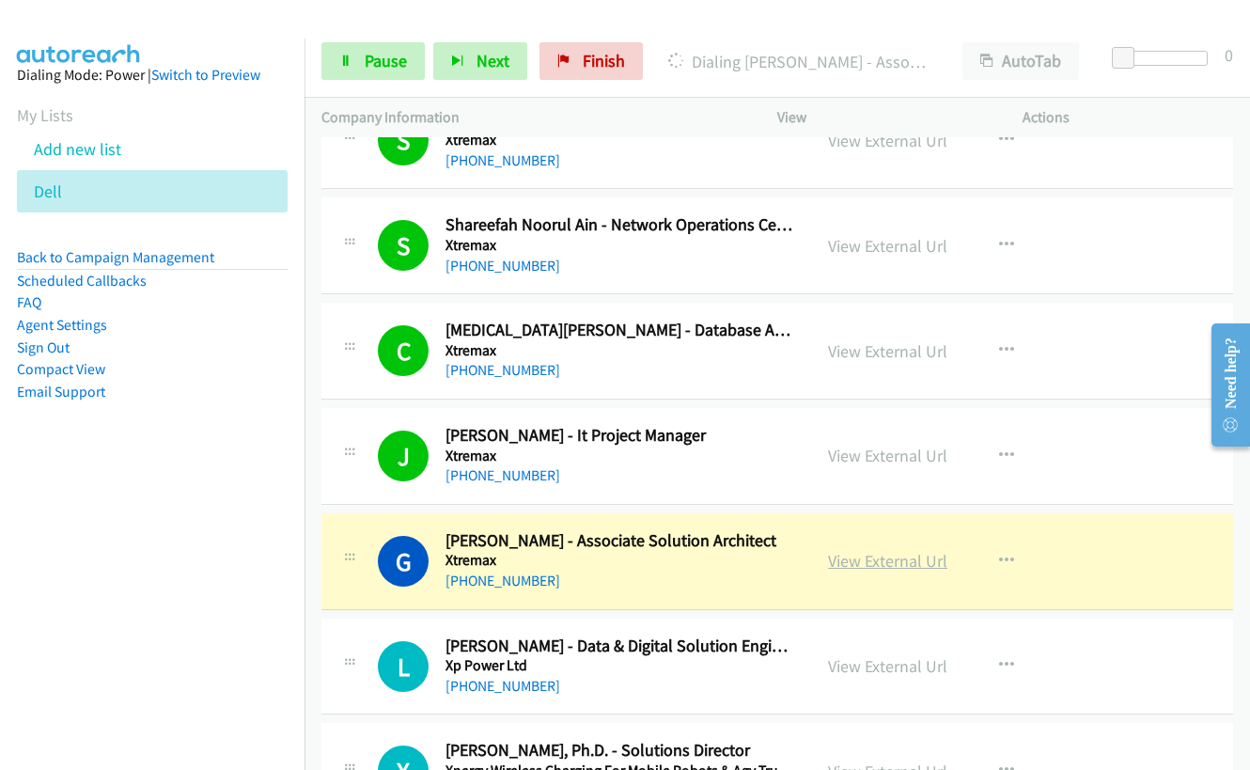
click at [875, 554] on link "View External Url" at bounding box center [887, 561] width 119 height 22
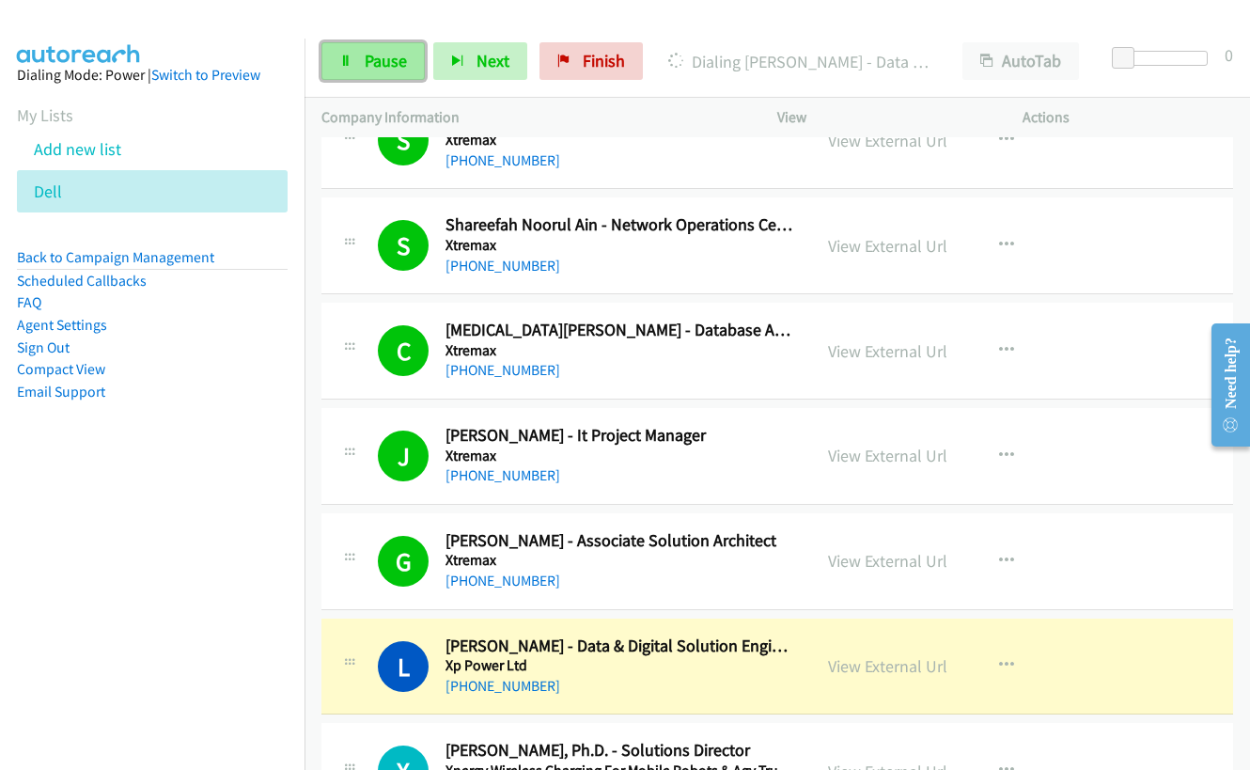
click at [375, 56] on span "Pause" at bounding box center [386, 61] width 42 height 22
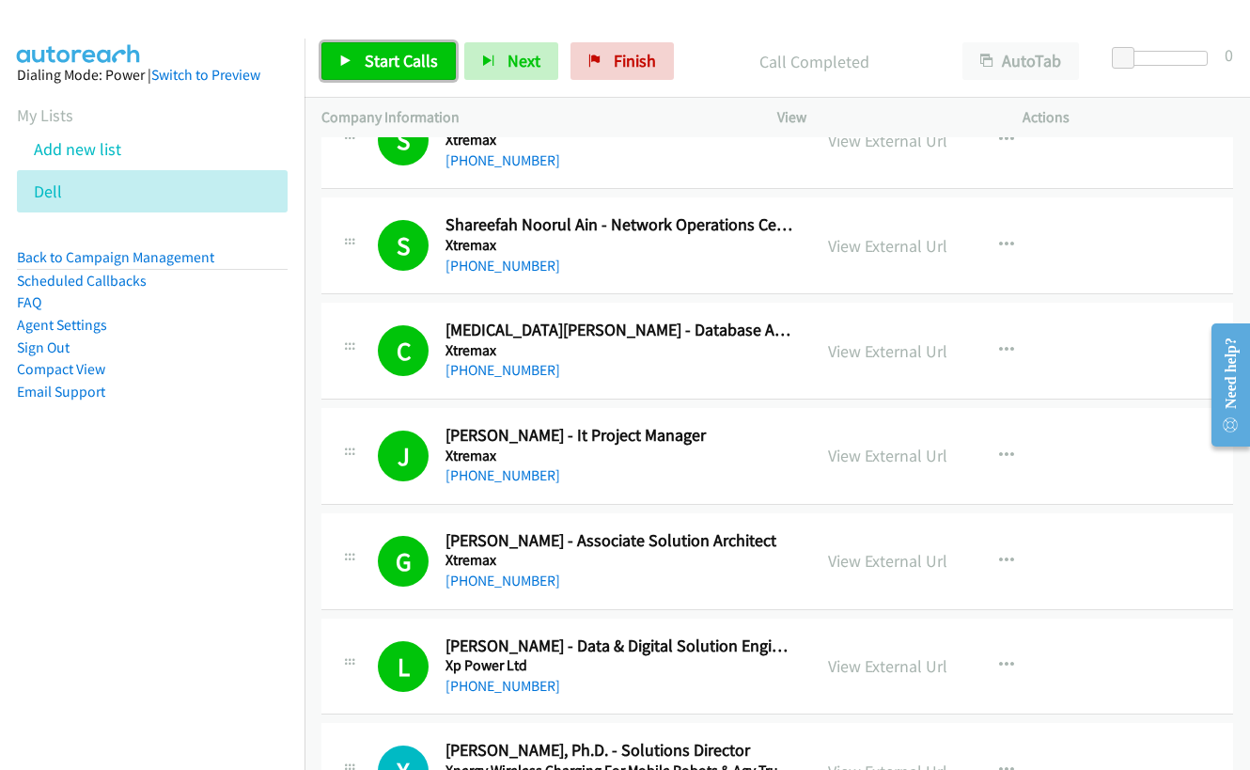
click at [372, 54] on span "Start Calls" at bounding box center [401, 61] width 73 height 22
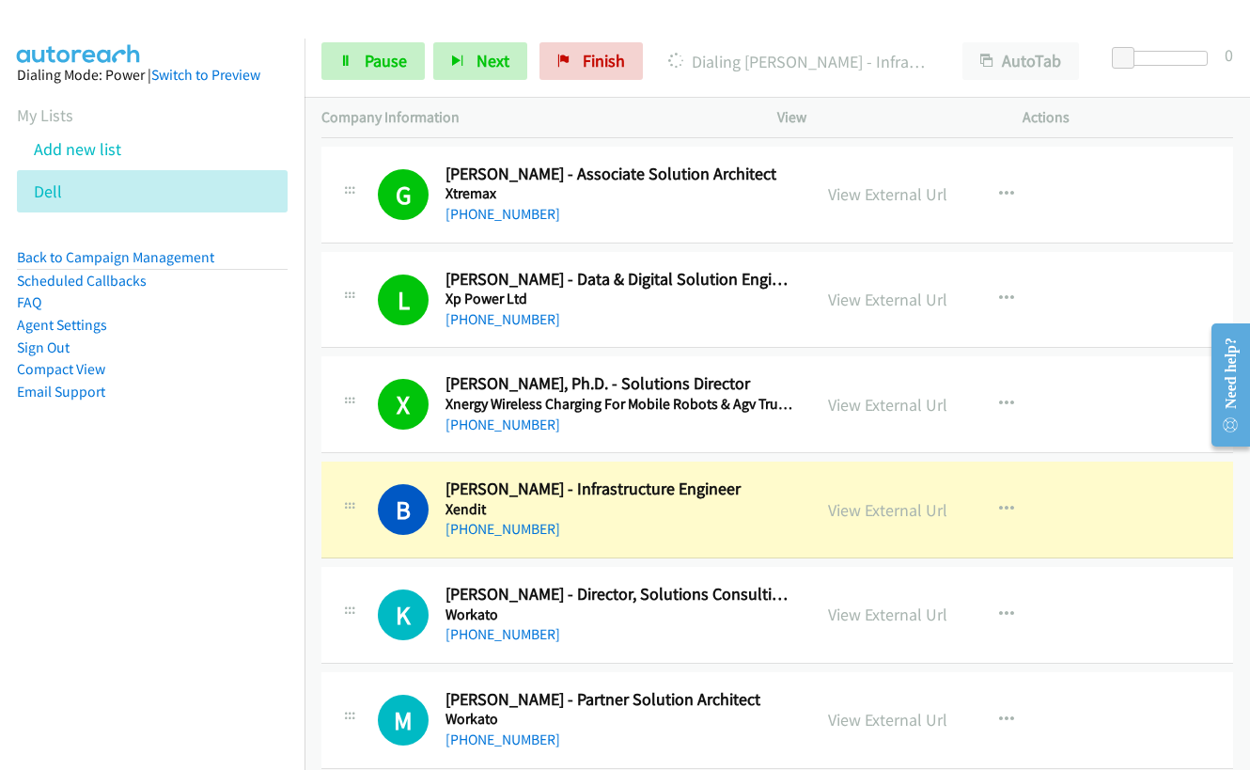
scroll to position [2632, 0]
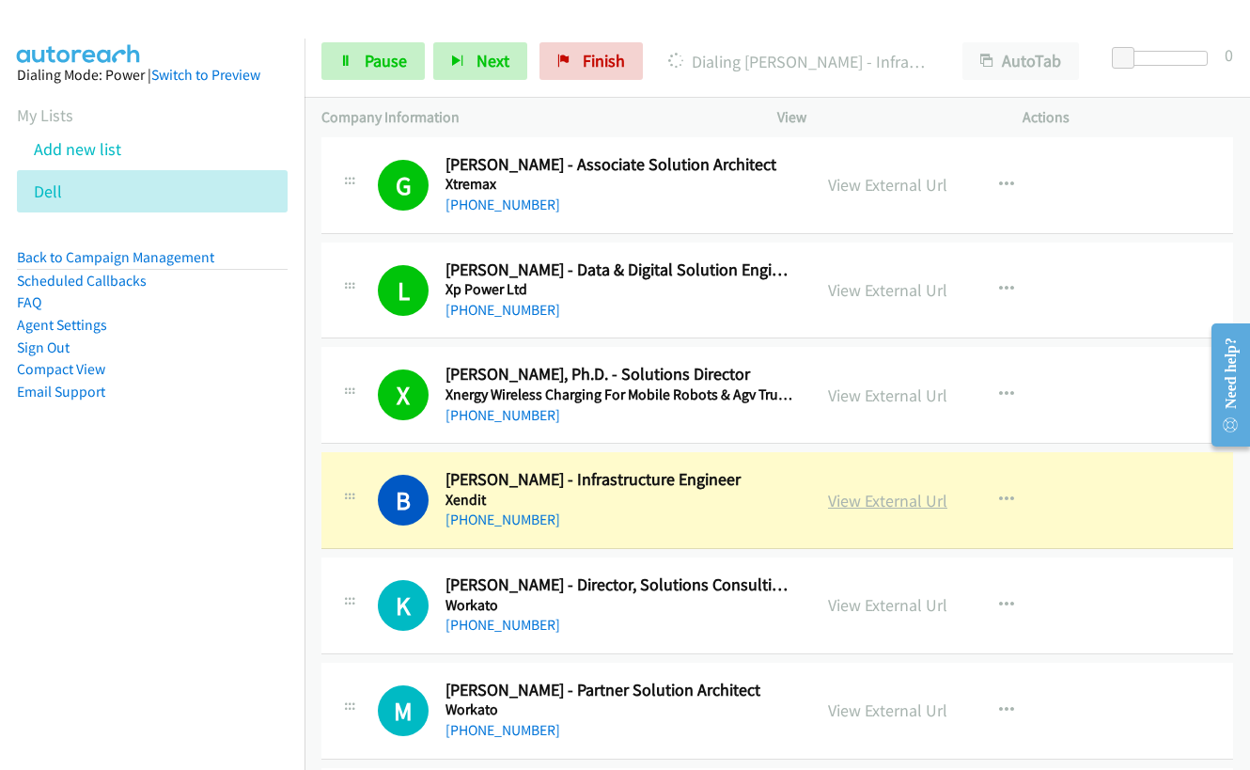
click at [855, 501] on link "View External Url" at bounding box center [887, 501] width 119 height 22
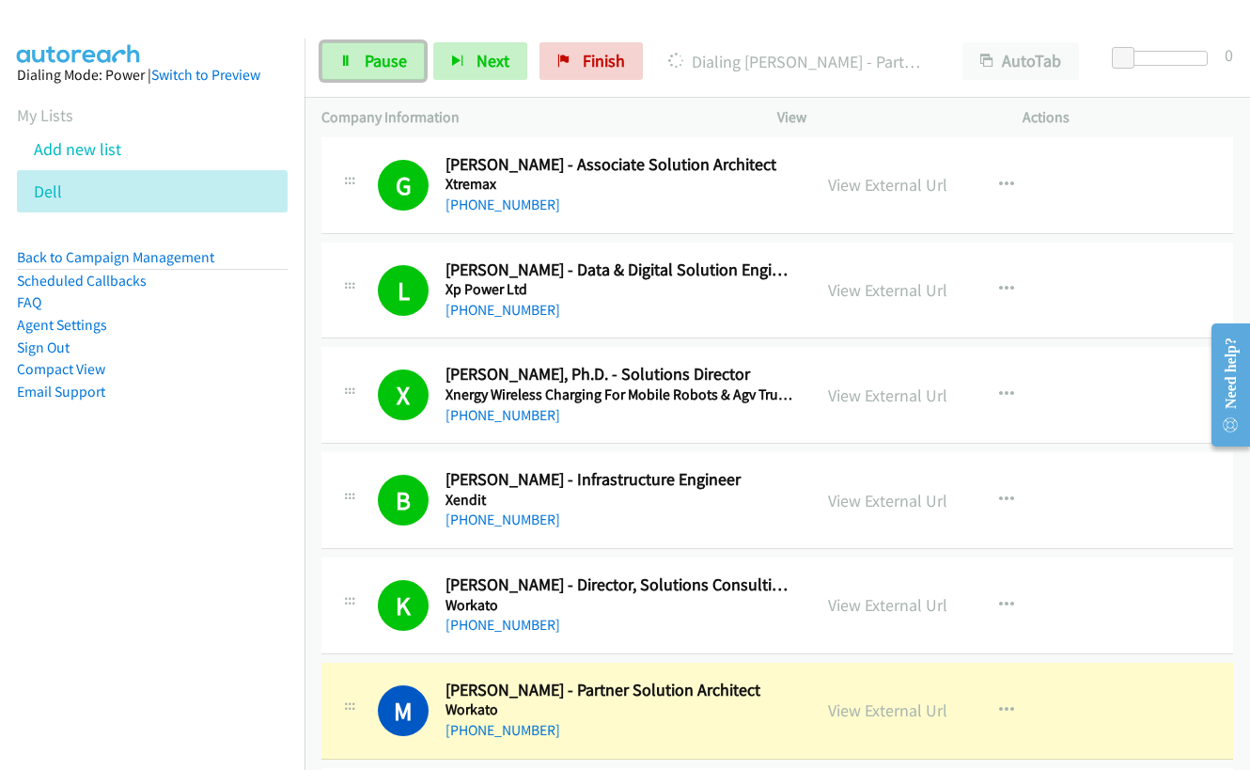
drag, startPoint x: 350, startPoint y: 62, endPoint x: 413, endPoint y: 111, distance: 79.7
click at [349, 62] on icon at bounding box center [345, 61] width 13 height 13
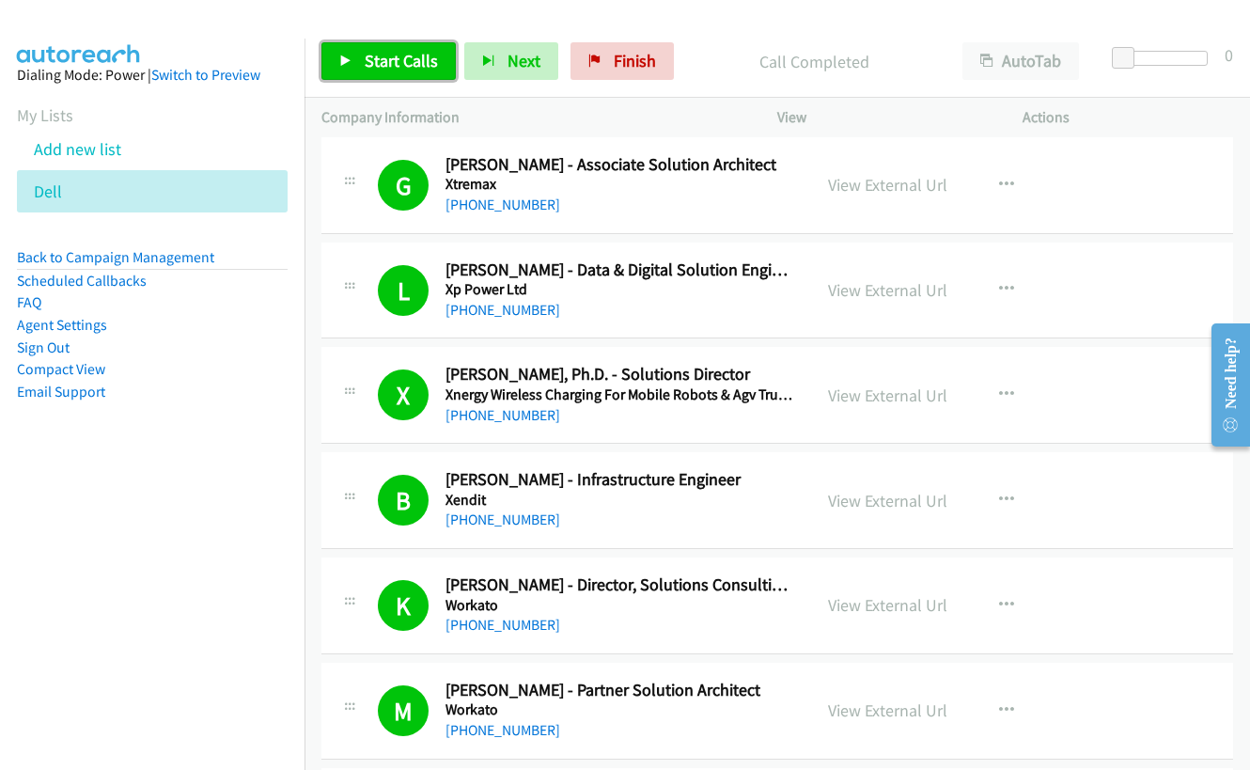
click at [339, 51] on link "Start Calls" at bounding box center [389, 61] width 134 height 38
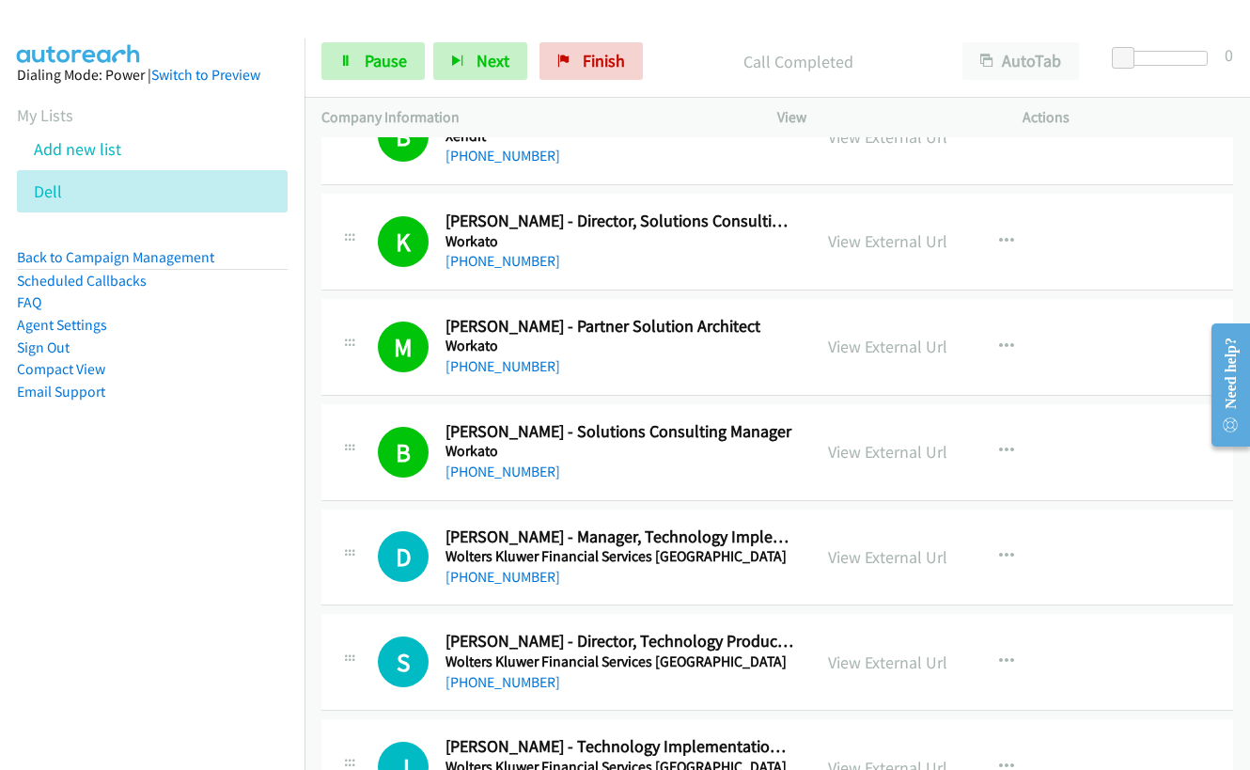
scroll to position [3103, 0]
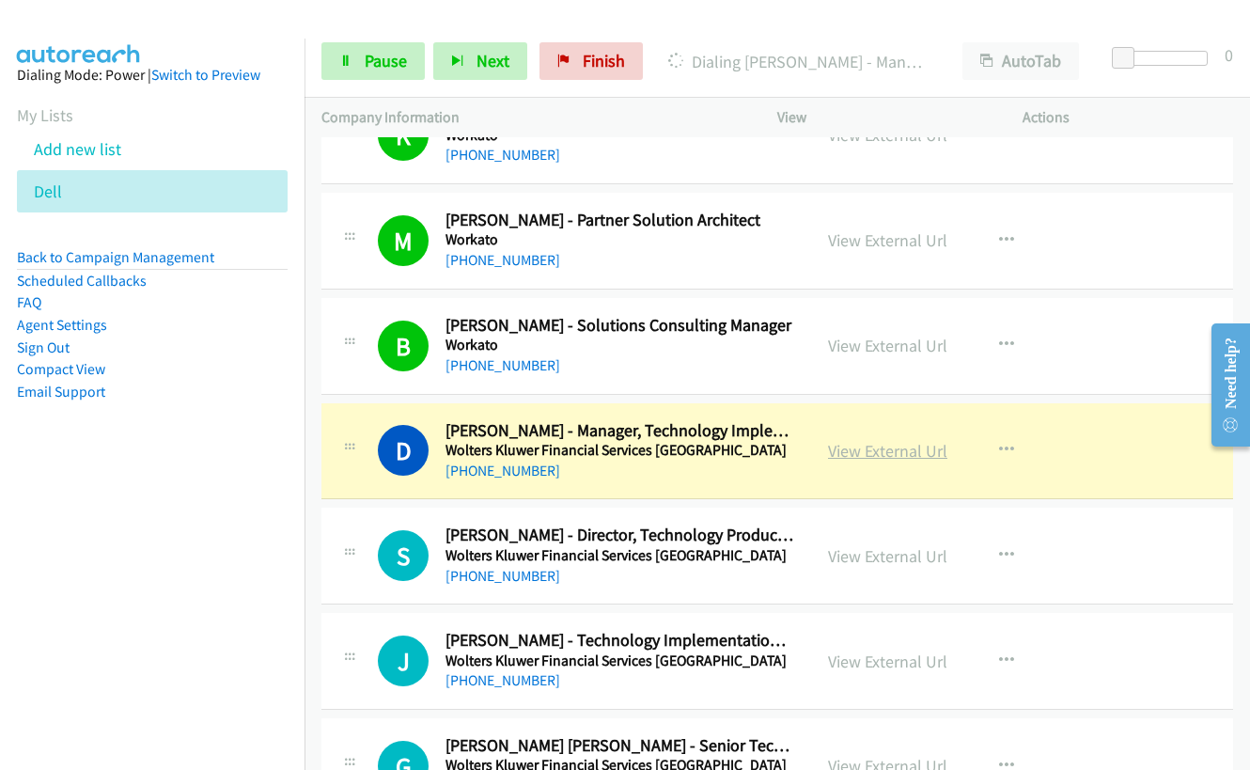
click at [853, 446] on link "View External Url" at bounding box center [887, 451] width 119 height 22
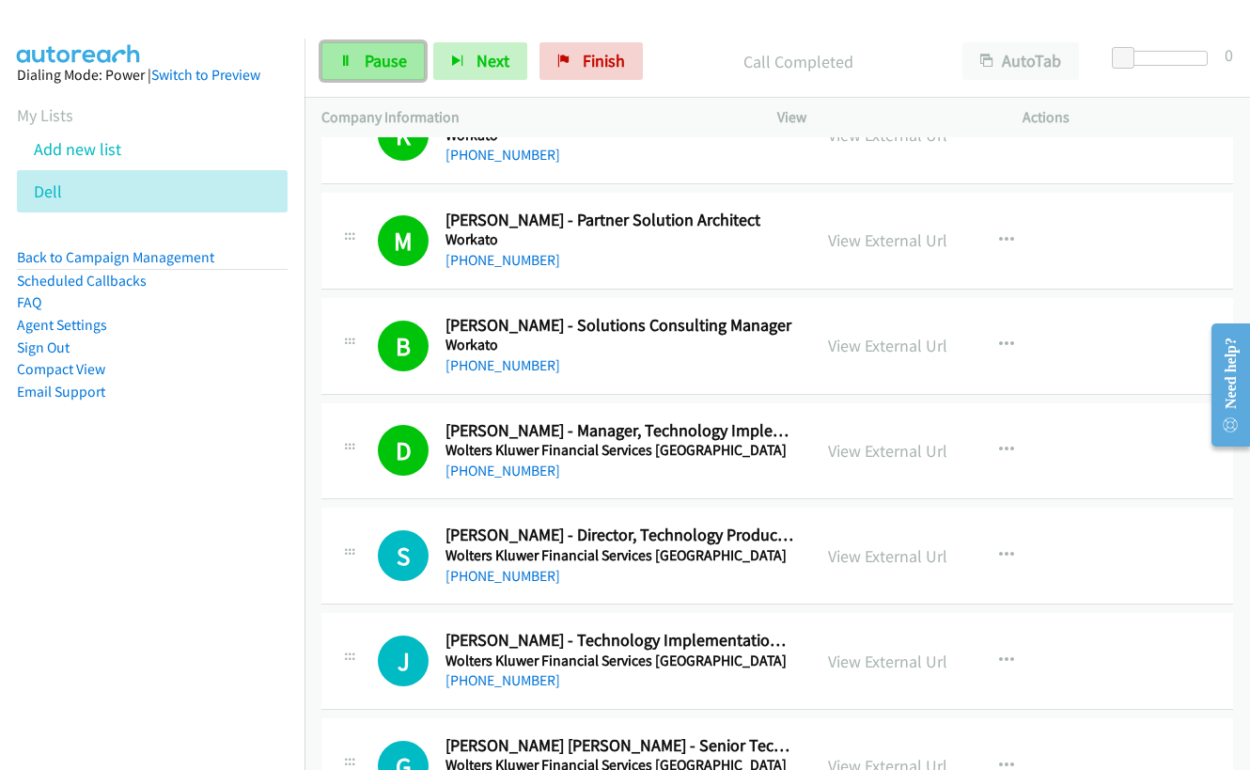
click at [369, 61] on span "Pause" at bounding box center [386, 61] width 42 height 22
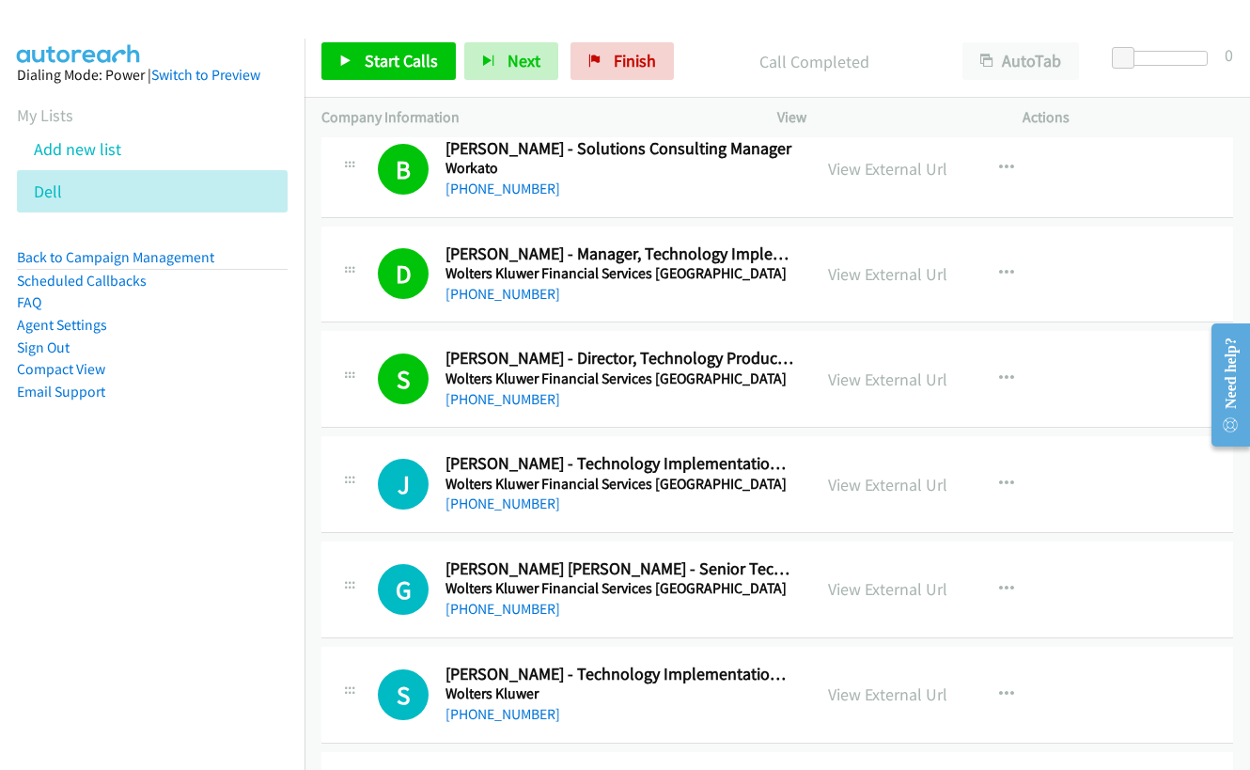
scroll to position [3291, 0]
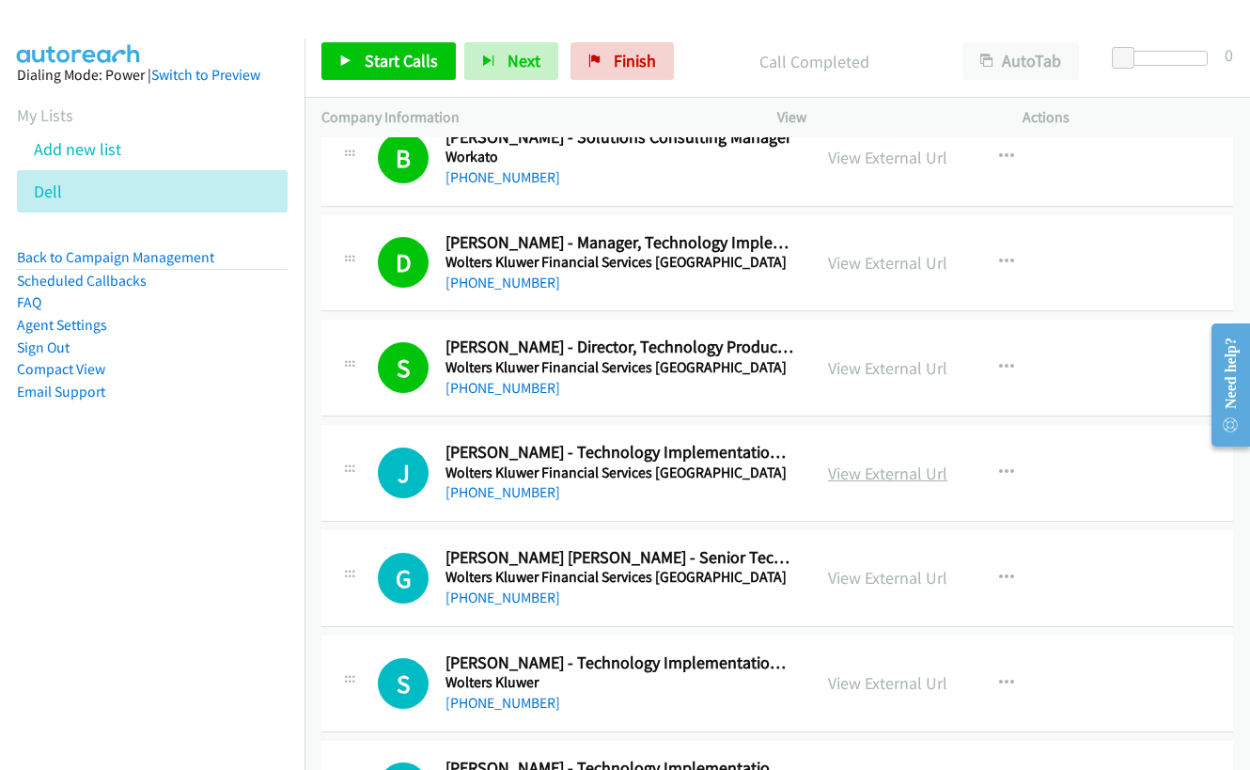
click at [859, 483] on link "View External Url" at bounding box center [887, 474] width 119 height 22
click at [404, 60] on span "Start Calls" at bounding box center [401, 61] width 73 height 22
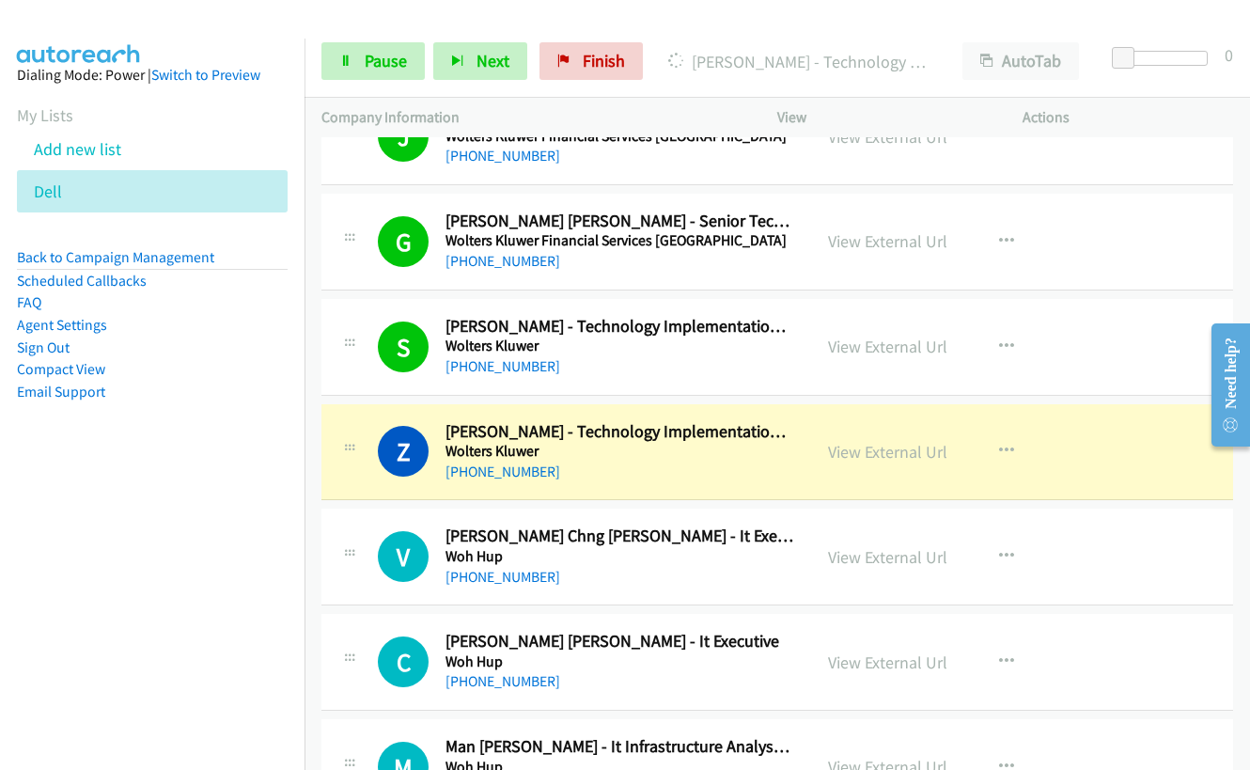
scroll to position [3667, 0]
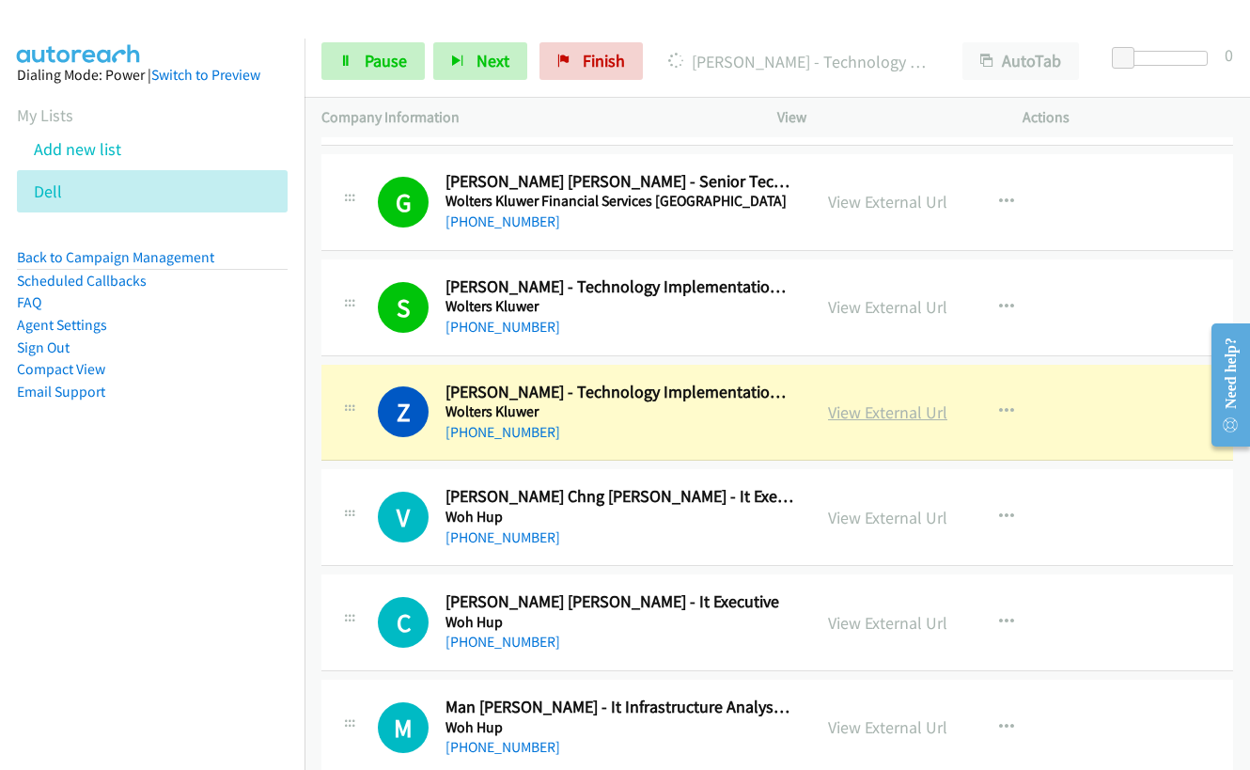
click at [868, 409] on link "View External Url" at bounding box center [887, 412] width 119 height 22
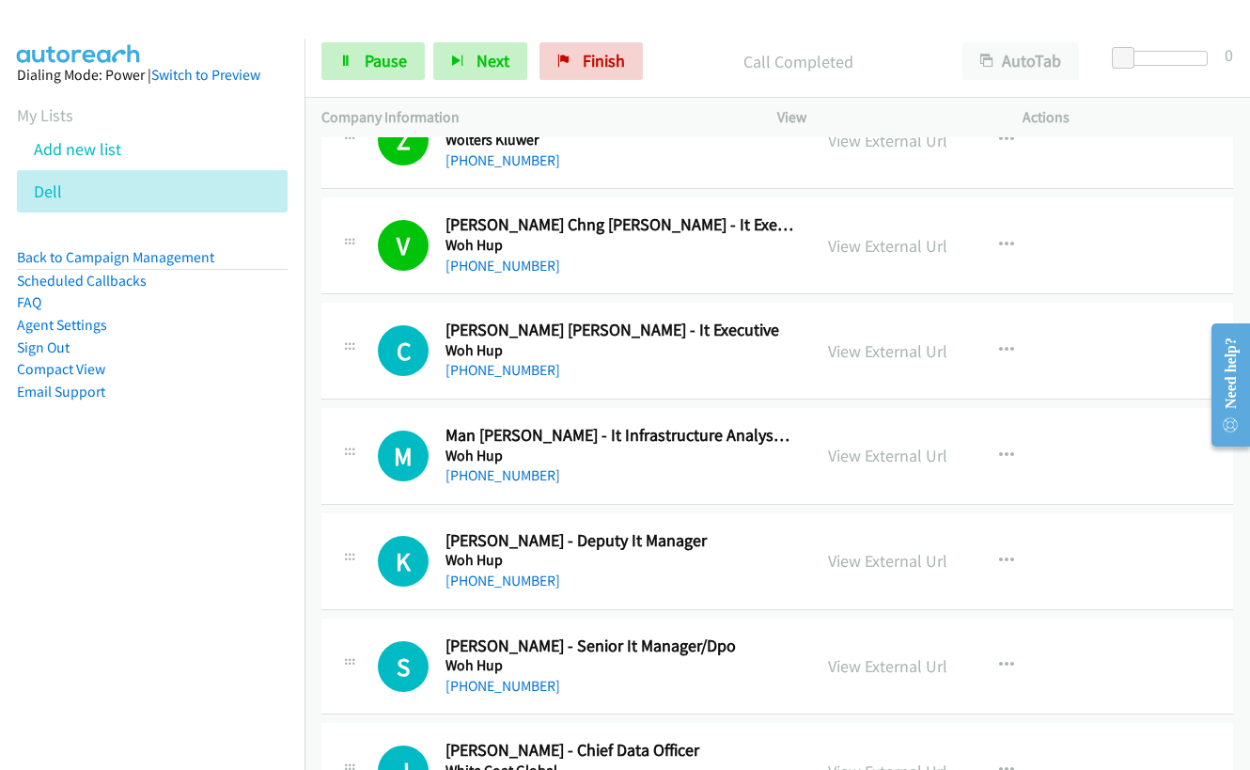
scroll to position [3949, 0]
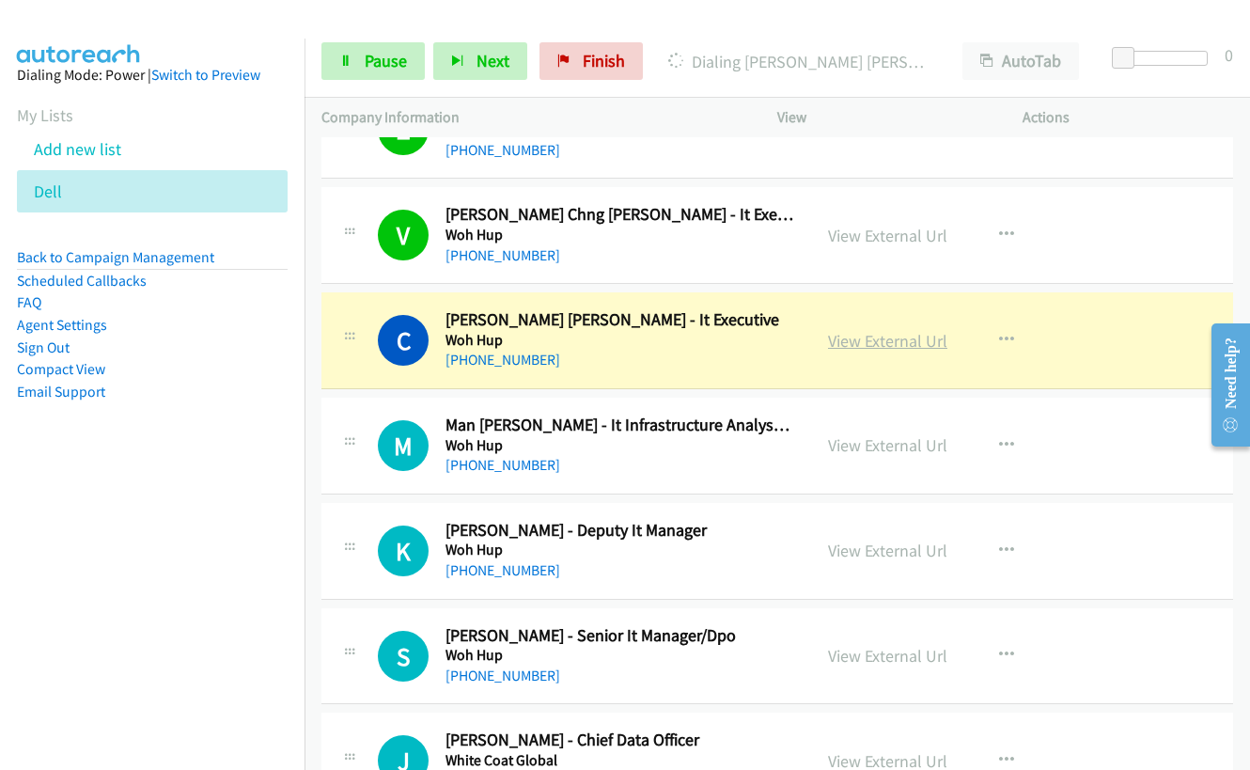
click at [866, 339] on link "View External Url" at bounding box center [887, 341] width 119 height 22
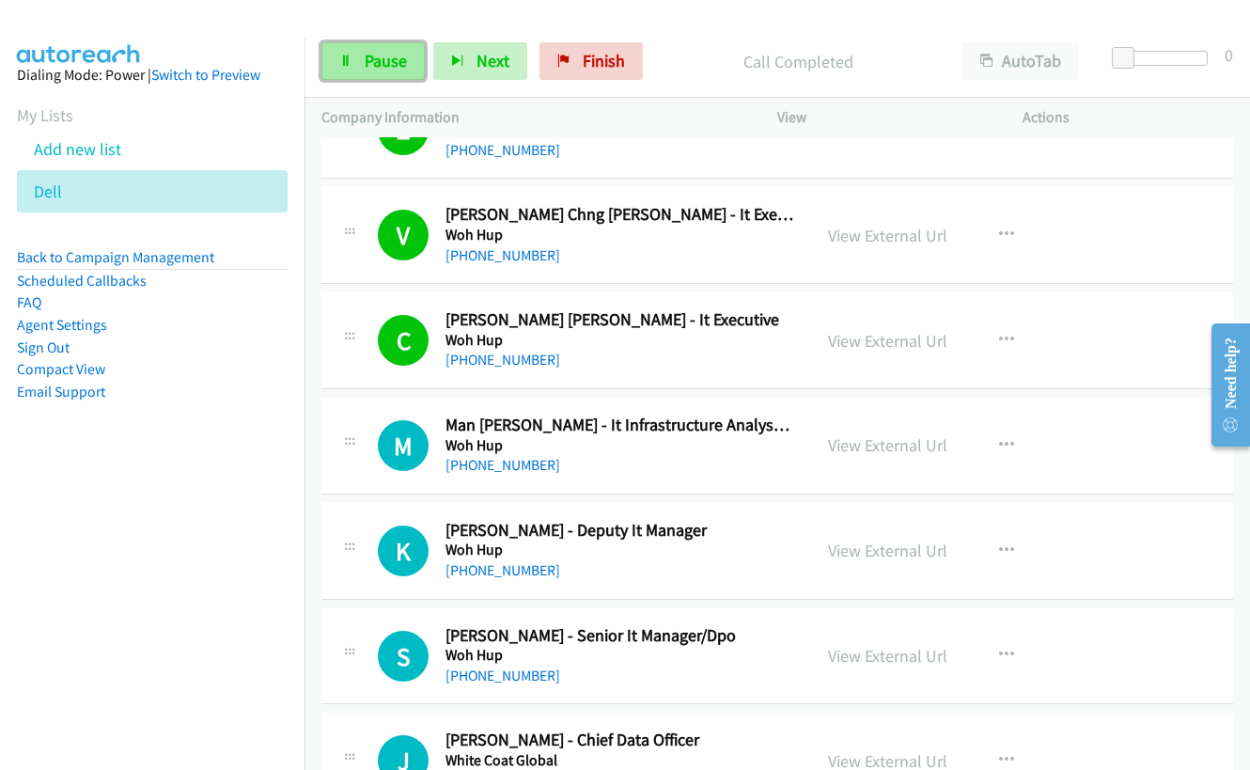
click at [388, 55] on span "Pause" at bounding box center [386, 61] width 42 height 22
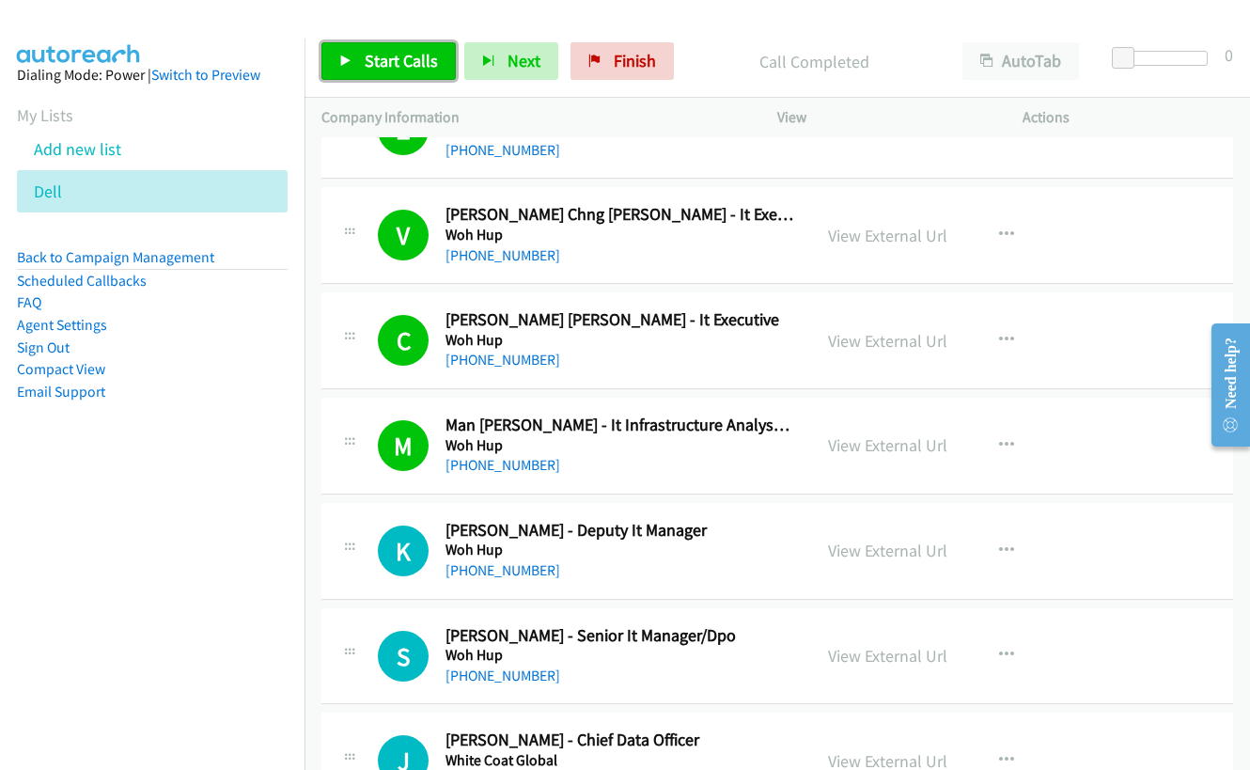
click at [381, 74] on link "Start Calls" at bounding box center [389, 61] width 134 height 38
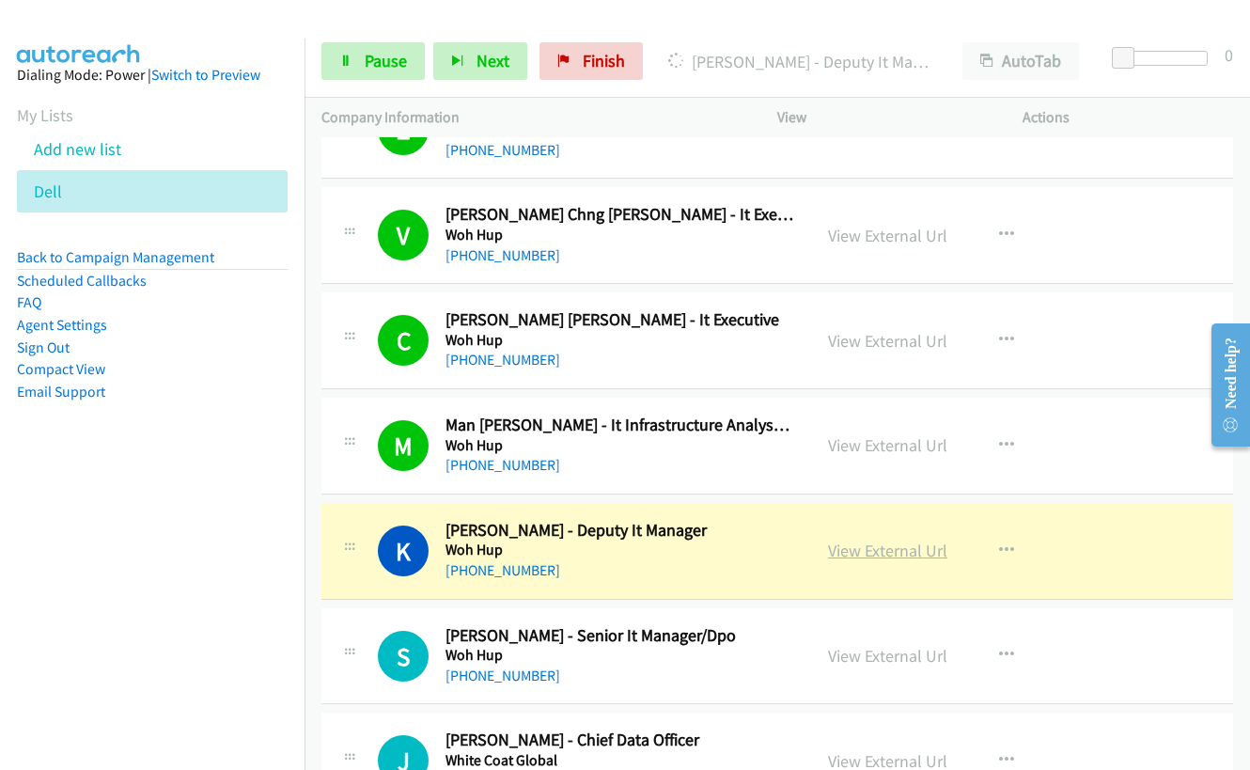
click at [911, 549] on link "View External Url" at bounding box center [887, 551] width 119 height 22
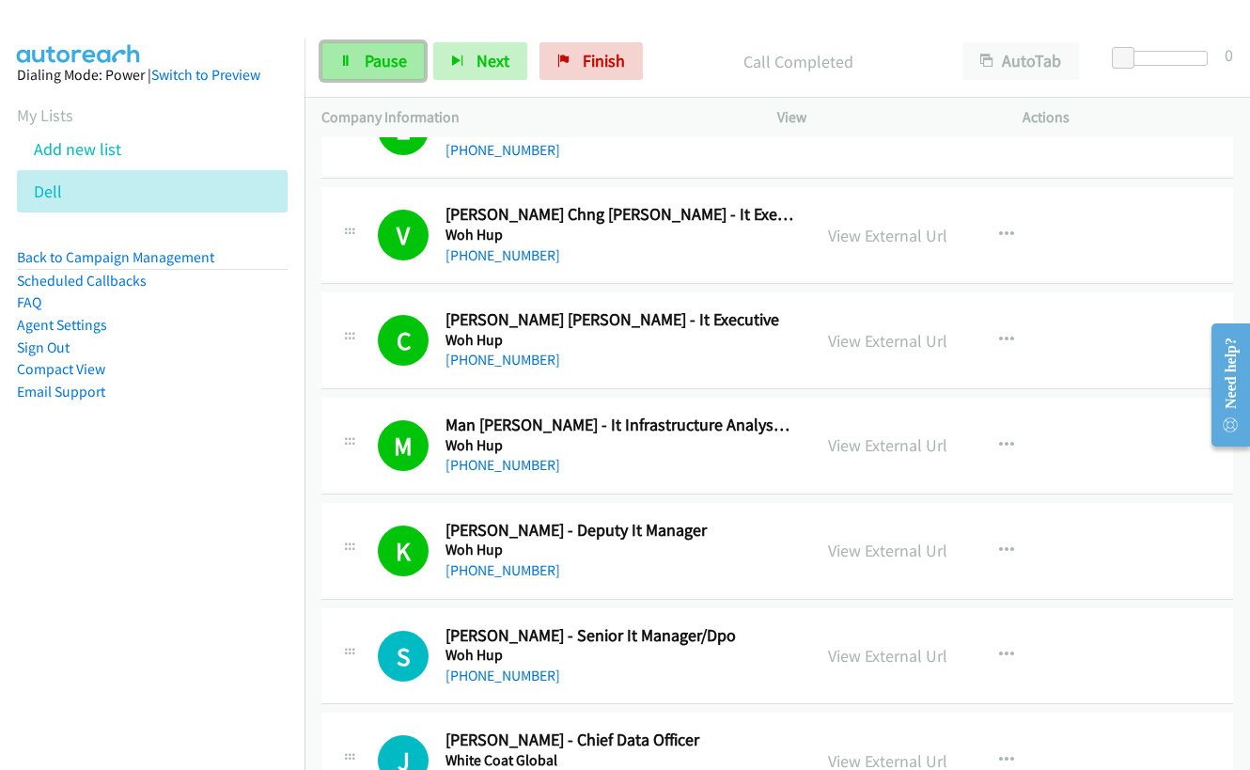
click at [353, 71] on link "Pause" at bounding box center [373, 61] width 103 height 38
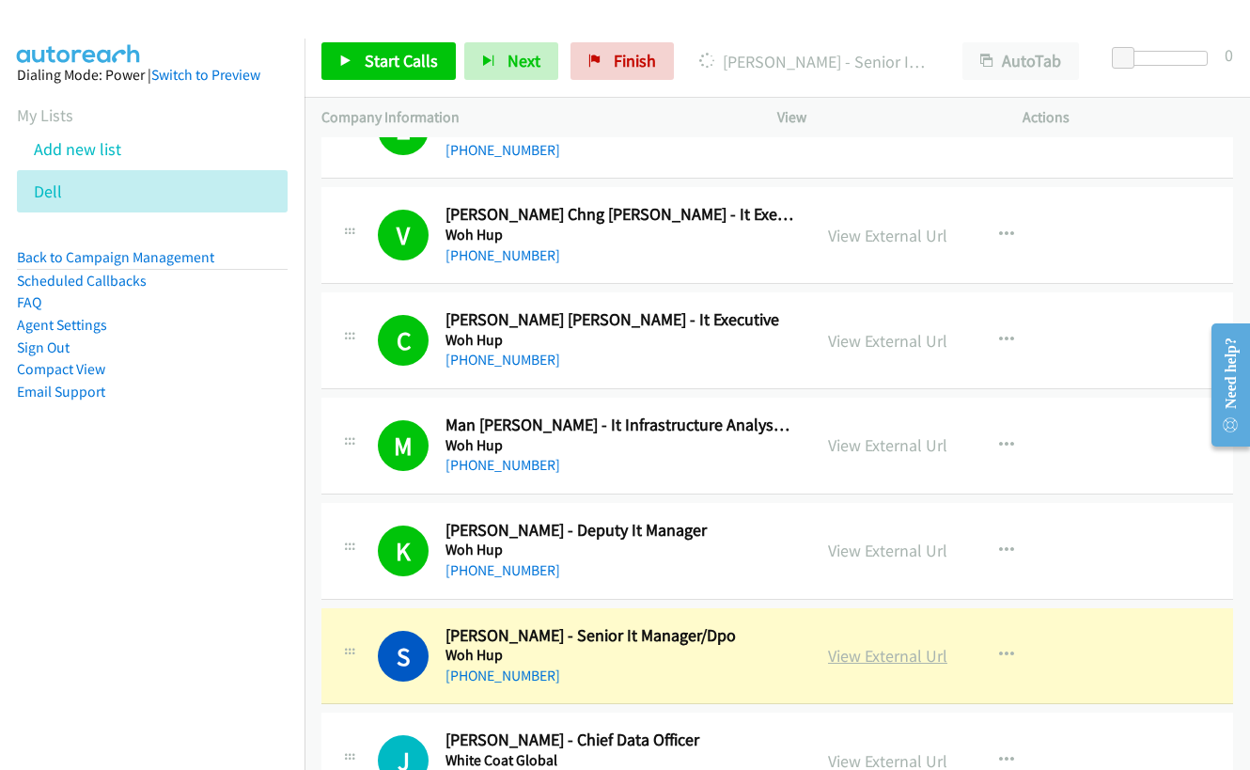
click at [888, 656] on link "View External Url" at bounding box center [887, 656] width 119 height 22
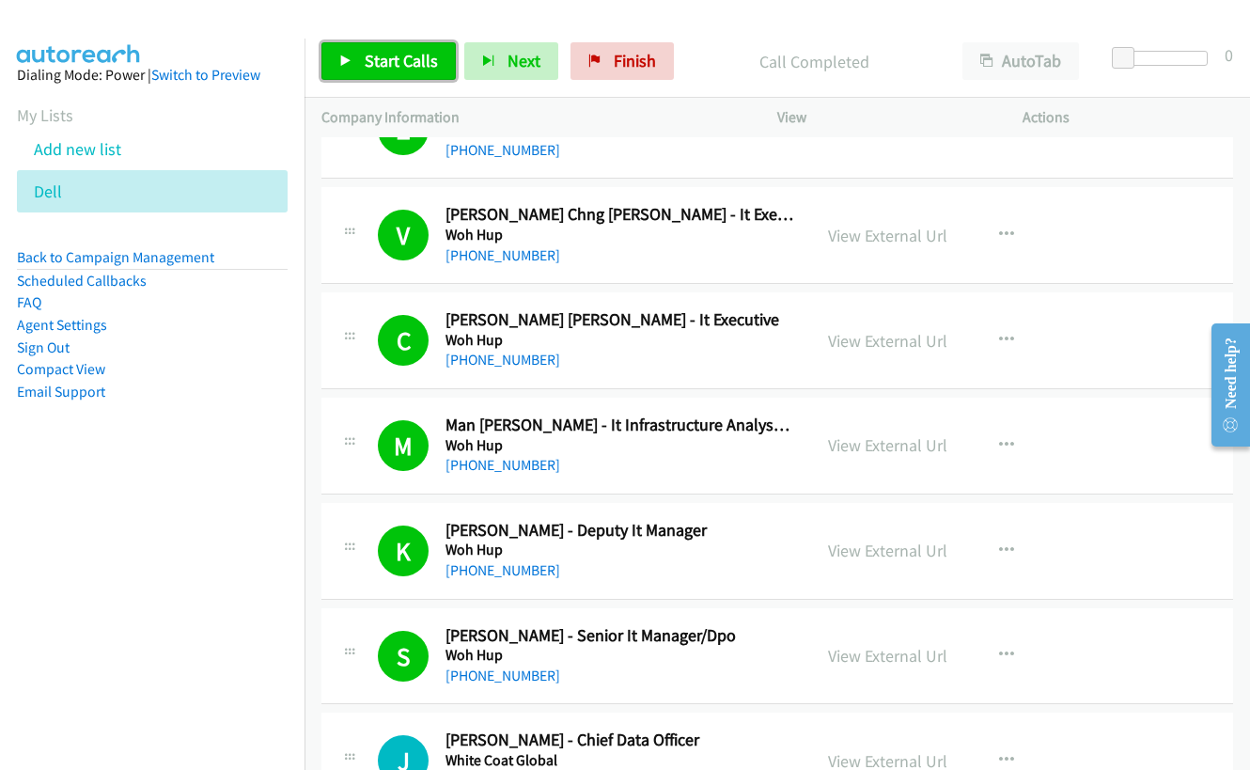
click at [401, 55] on span "Start Calls" at bounding box center [401, 61] width 73 height 22
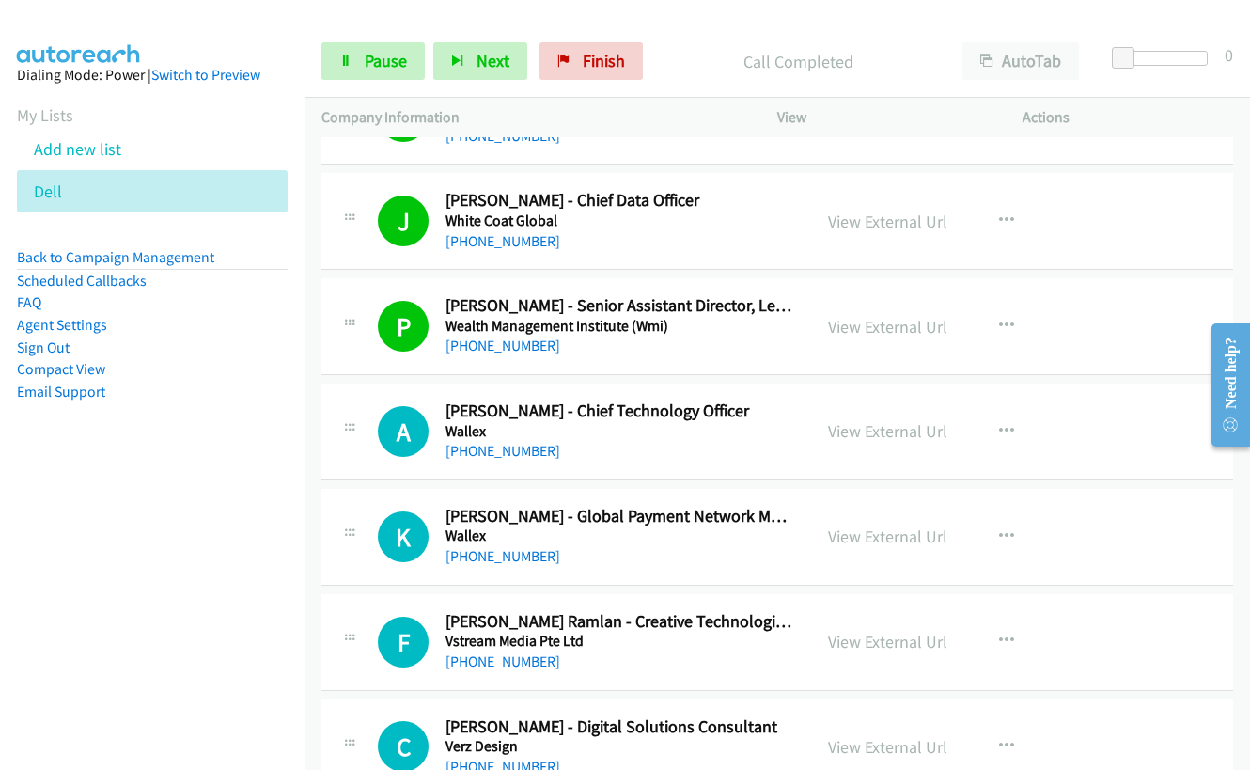
scroll to position [4513, 0]
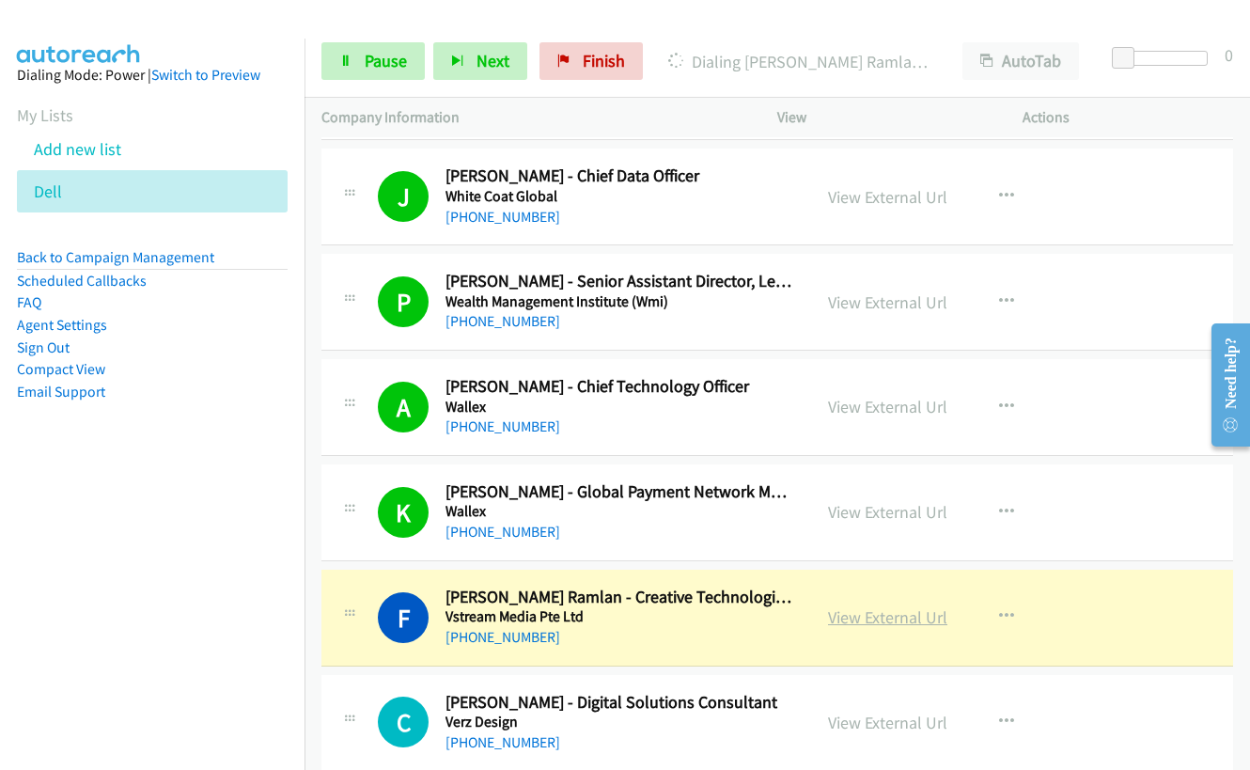
click at [885, 619] on link "View External Url" at bounding box center [887, 617] width 119 height 22
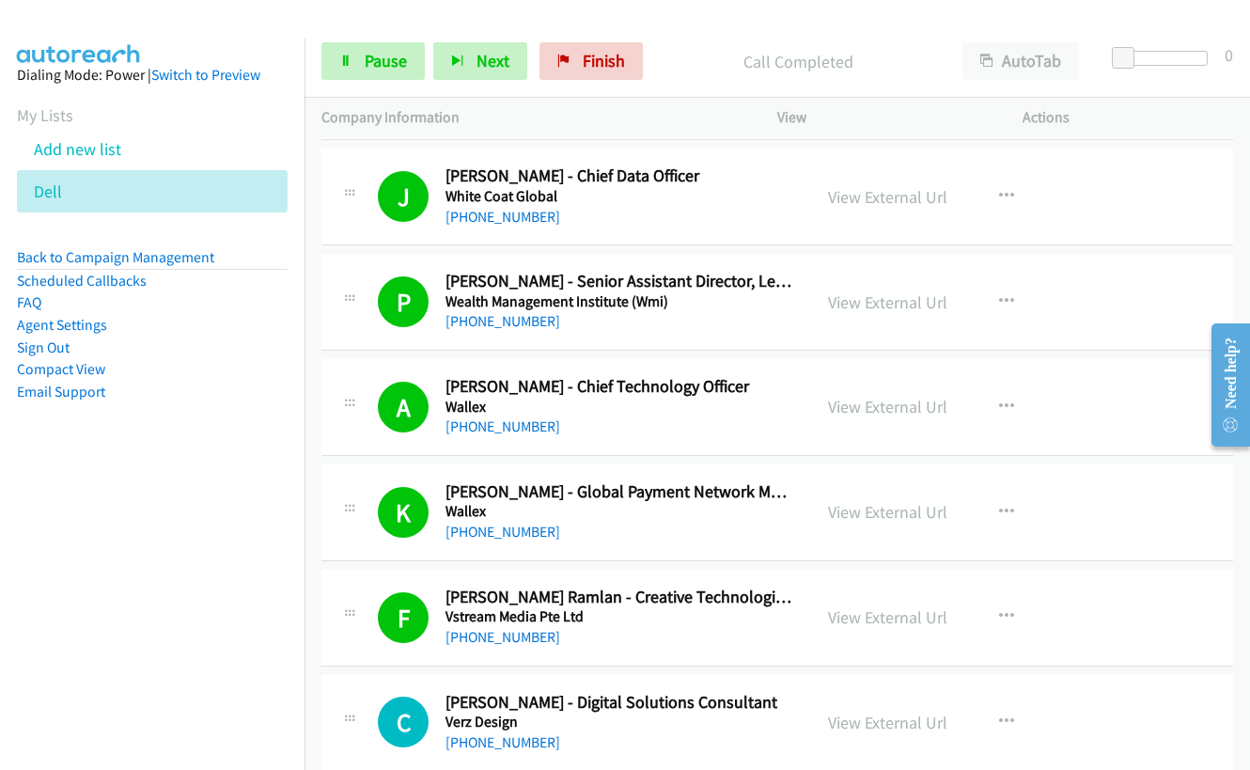
scroll to position [4889, 0]
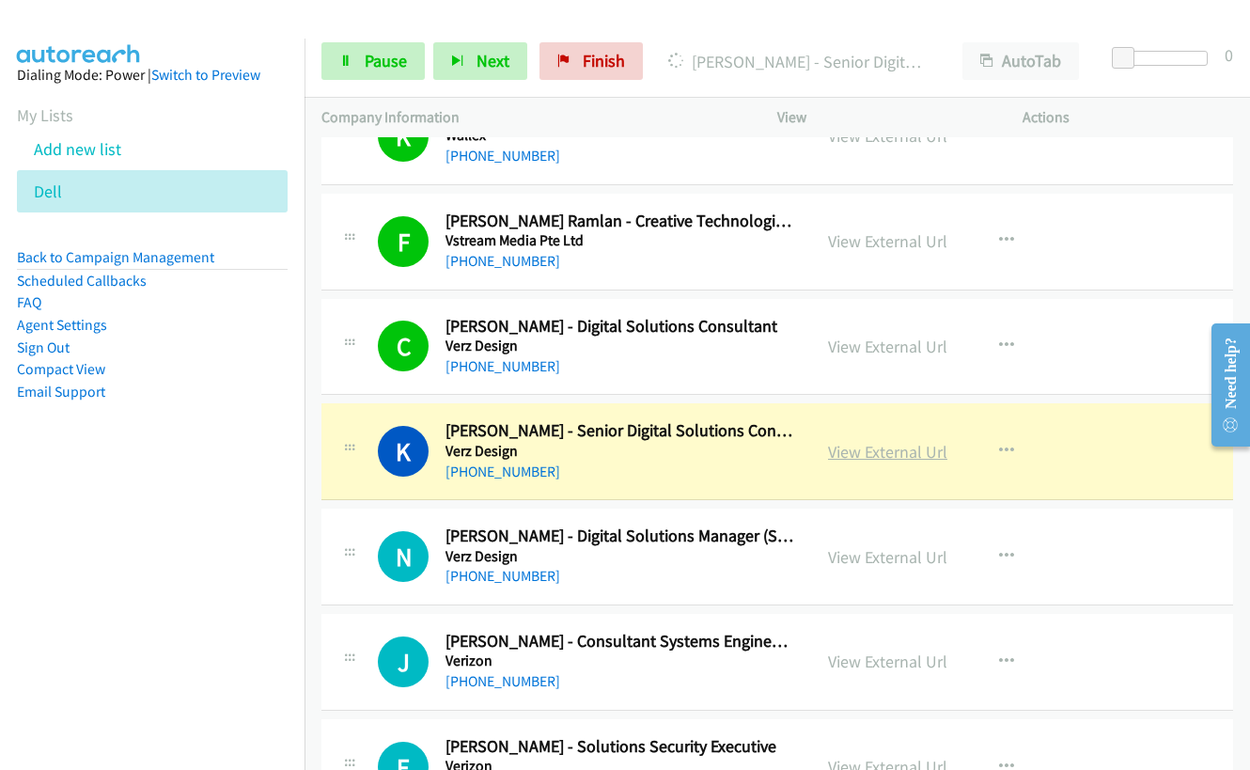
click at [889, 453] on link "View External Url" at bounding box center [887, 452] width 119 height 22
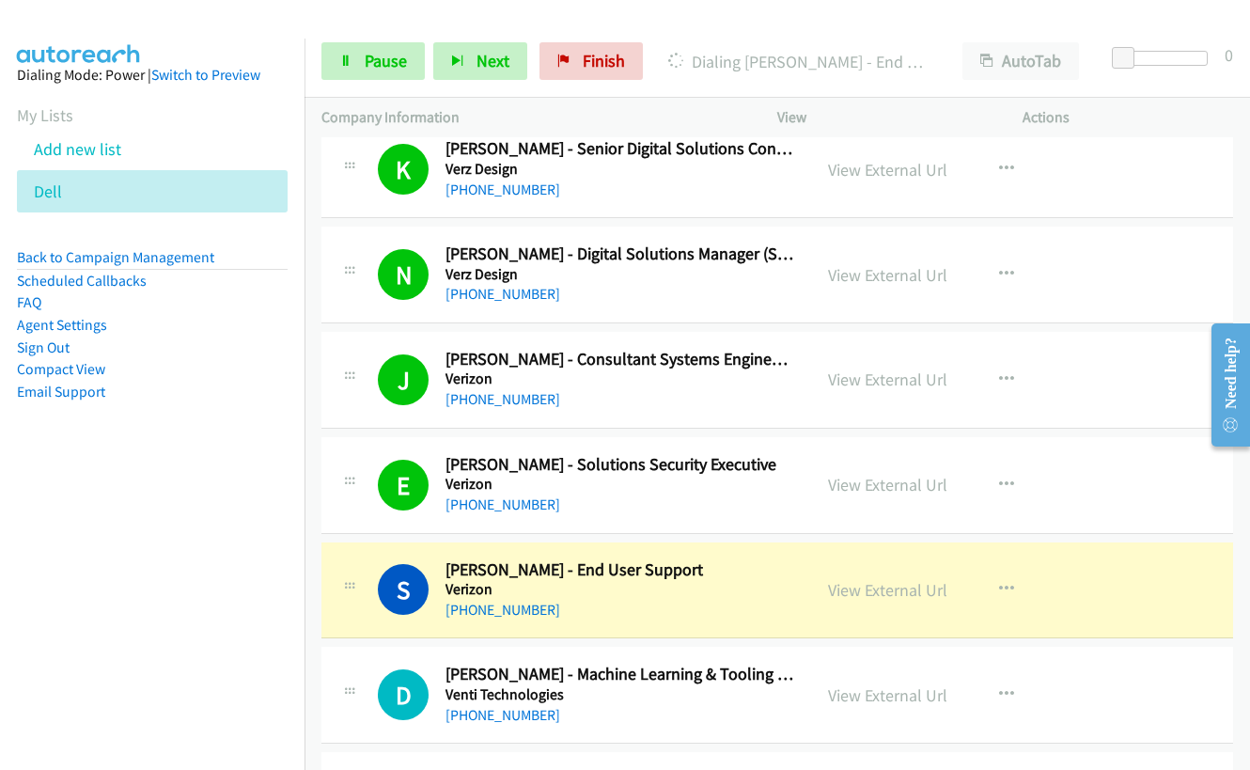
scroll to position [5265, 0]
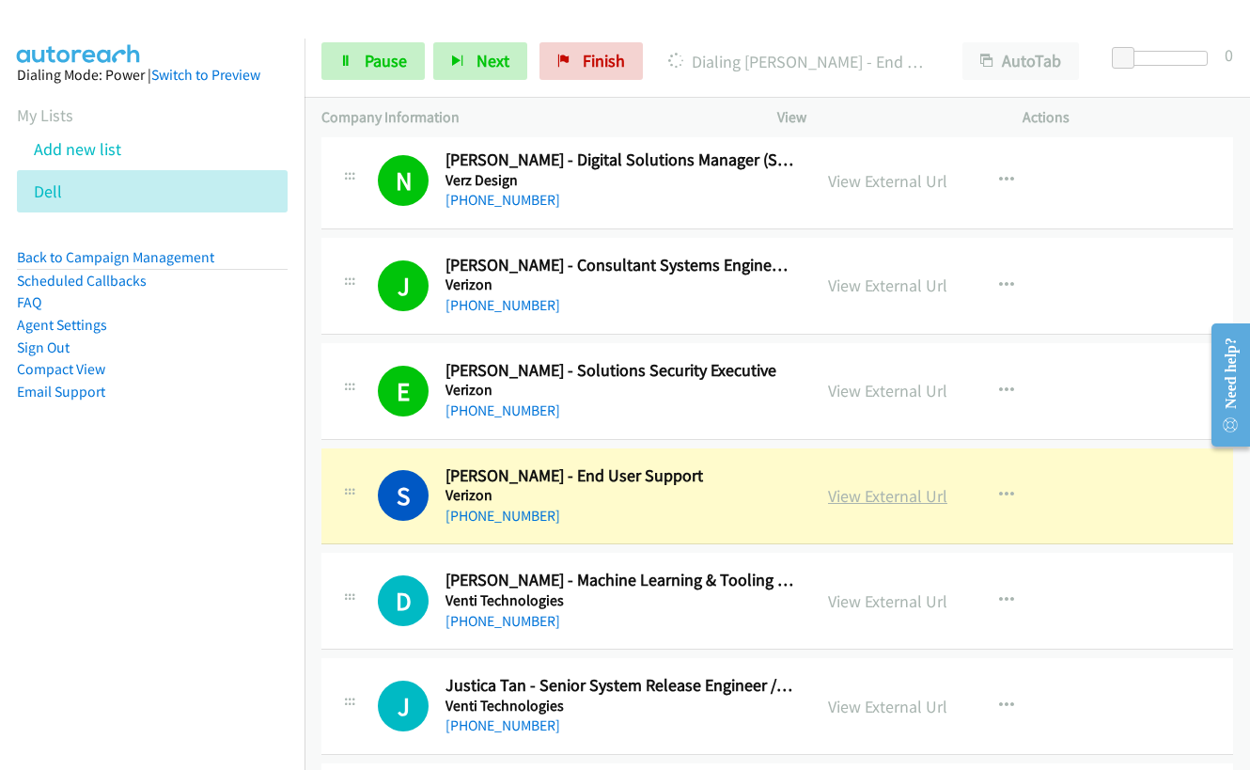
click at [865, 501] on link "View External Url" at bounding box center [887, 496] width 119 height 22
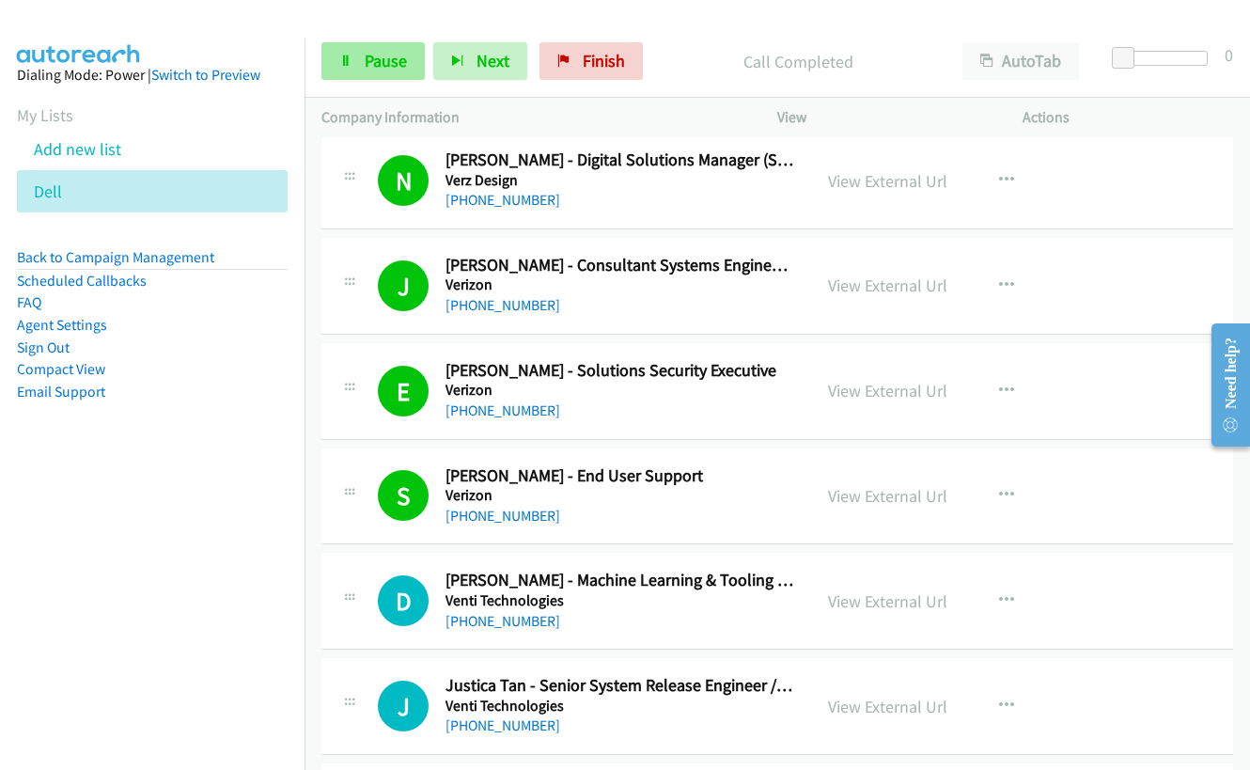
drag, startPoint x: 352, startPoint y: 58, endPoint x: 352, endPoint y: 46, distance: 12.2
click at [352, 58] on icon at bounding box center [345, 61] width 13 height 13
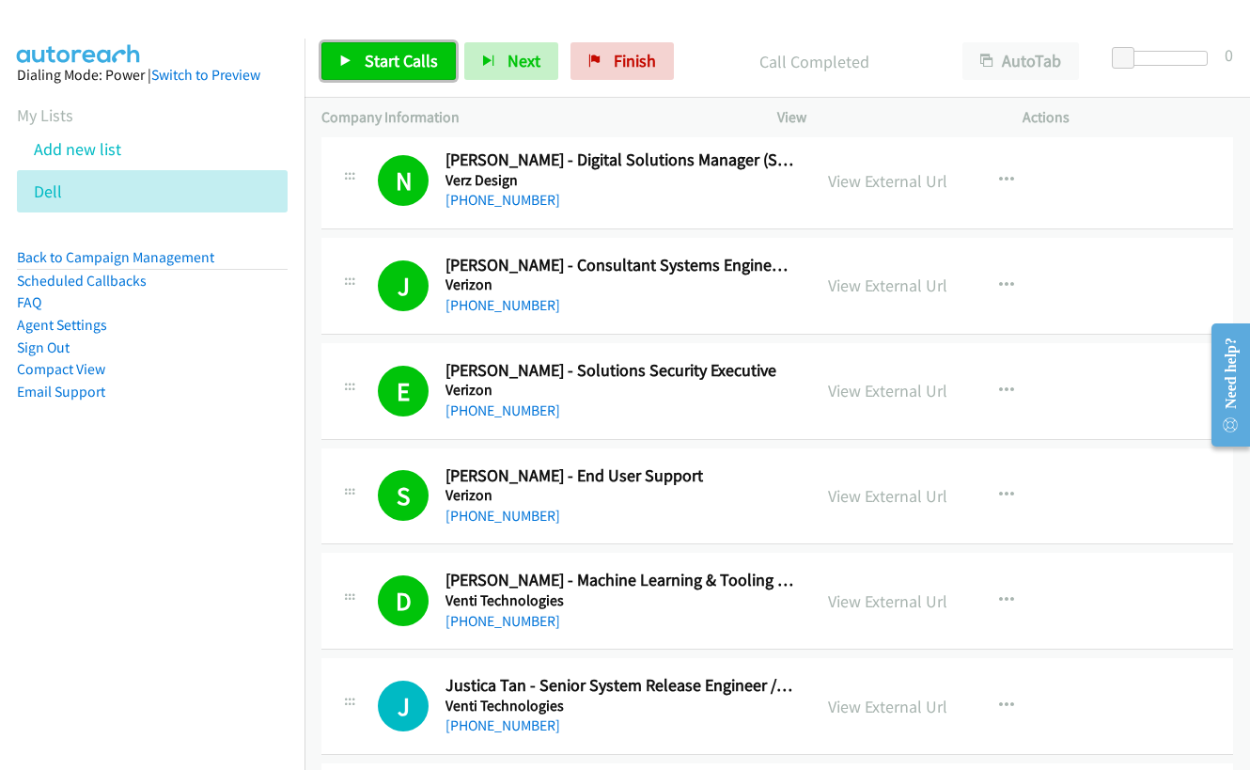
click at [376, 53] on span "Start Calls" at bounding box center [401, 61] width 73 height 22
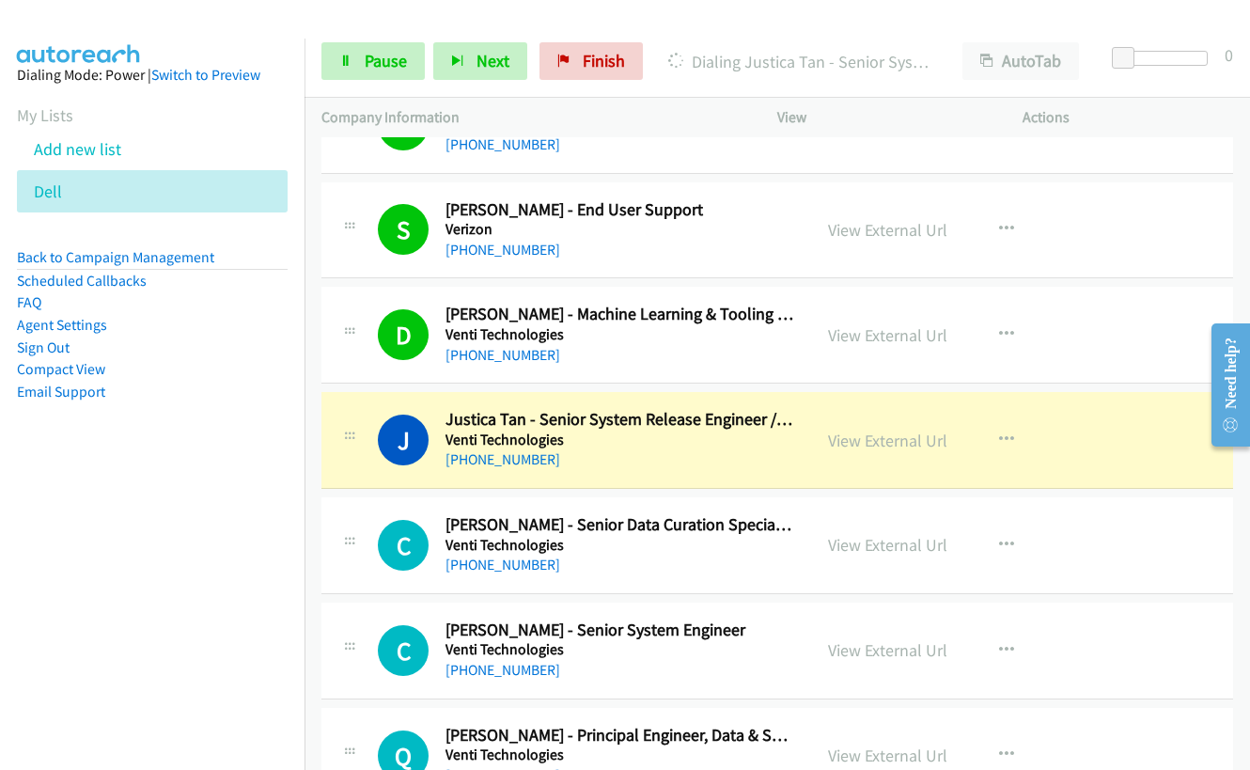
scroll to position [5547, 0]
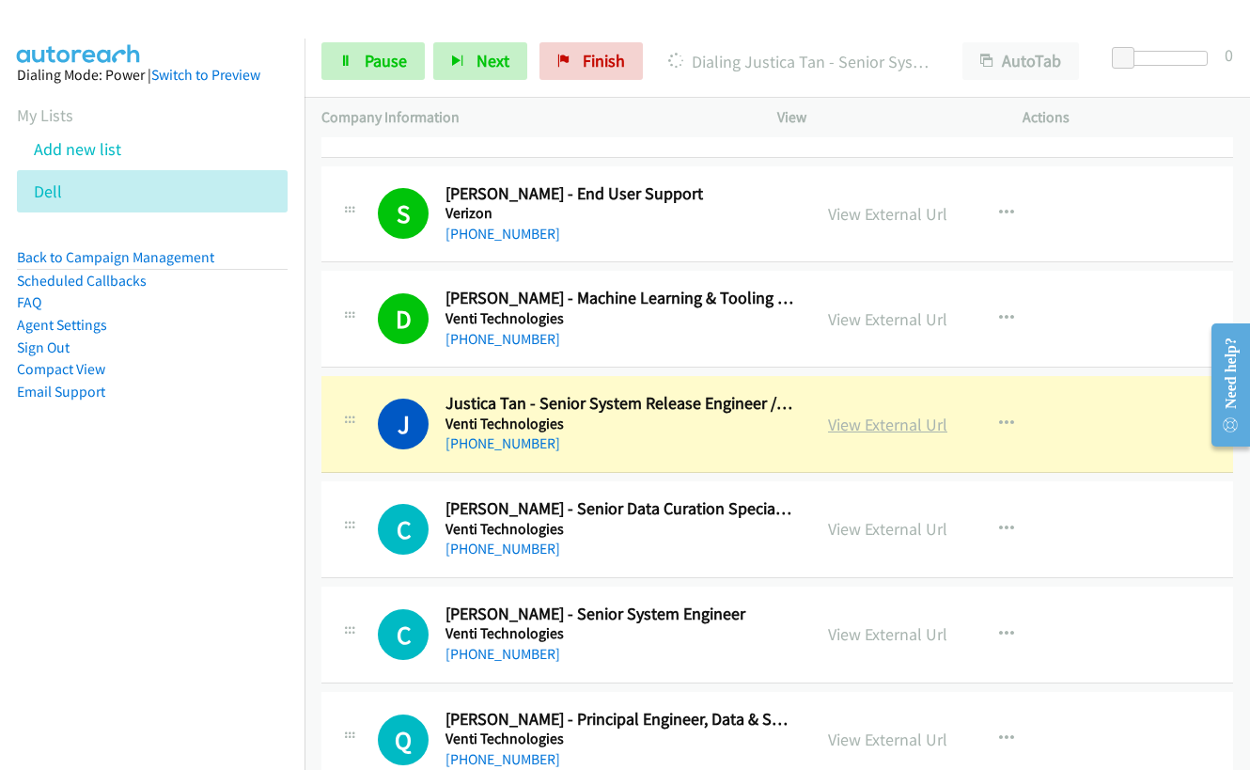
click at [858, 423] on link "View External Url" at bounding box center [887, 425] width 119 height 22
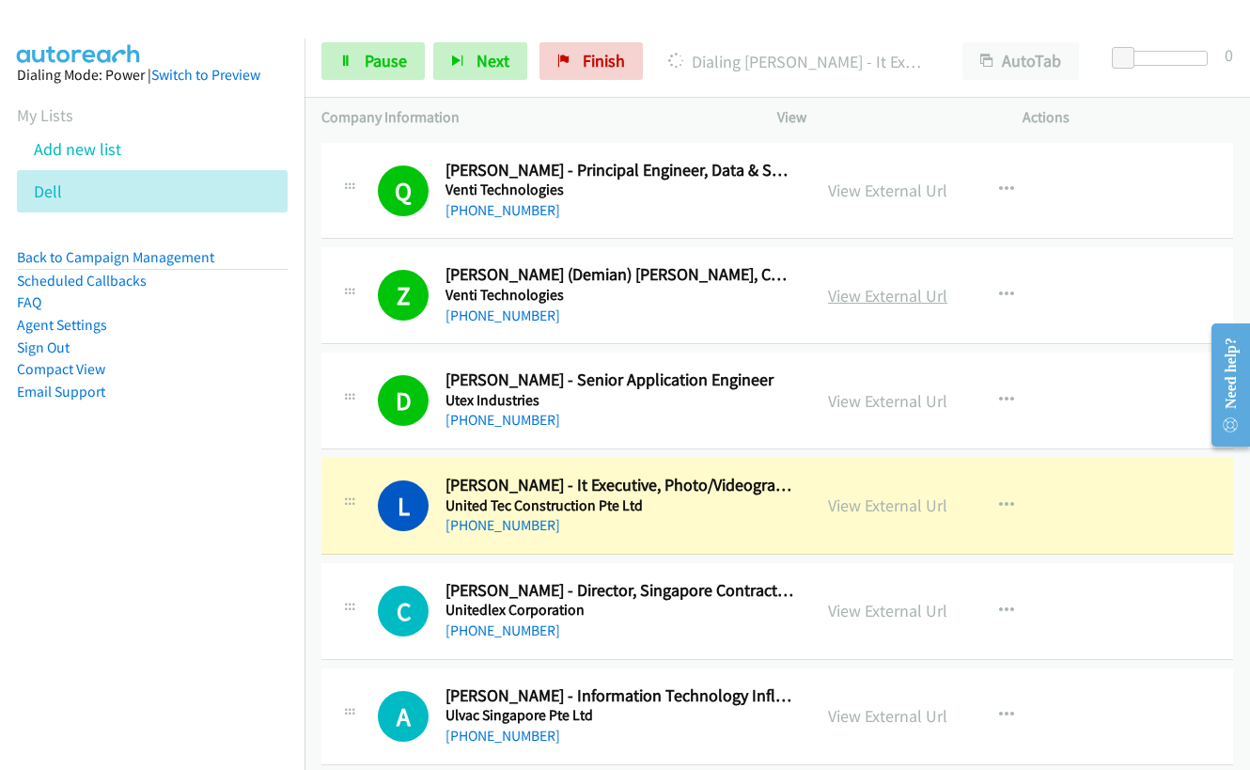
scroll to position [6111, 0]
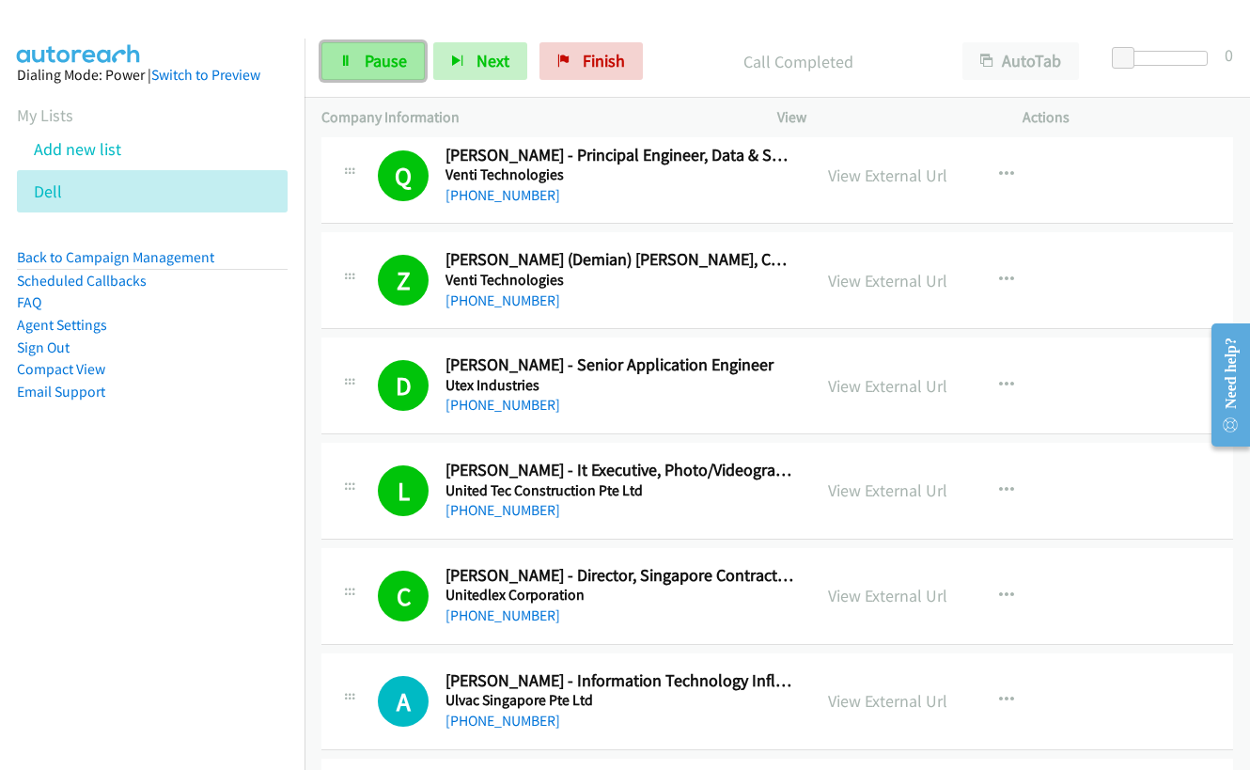
click at [377, 71] on link "Pause" at bounding box center [373, 61] width 103 height 38
